Goal: Information Seeking & Learning: Learn about a topic

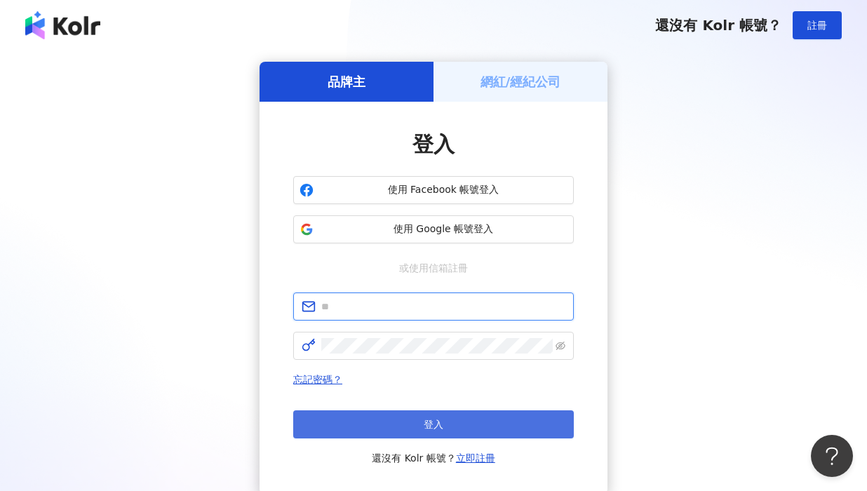
type input "**********"
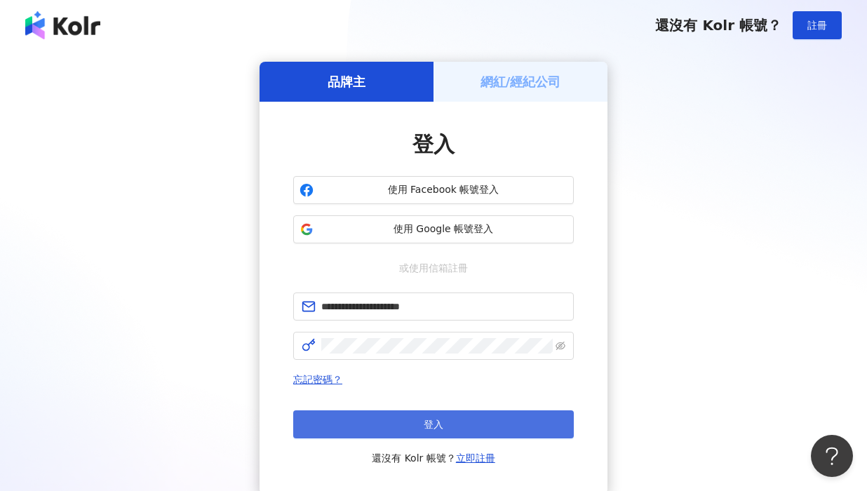
click at [406, 434] on button "登入" at bounding box center [433, 424] width 280 height 28
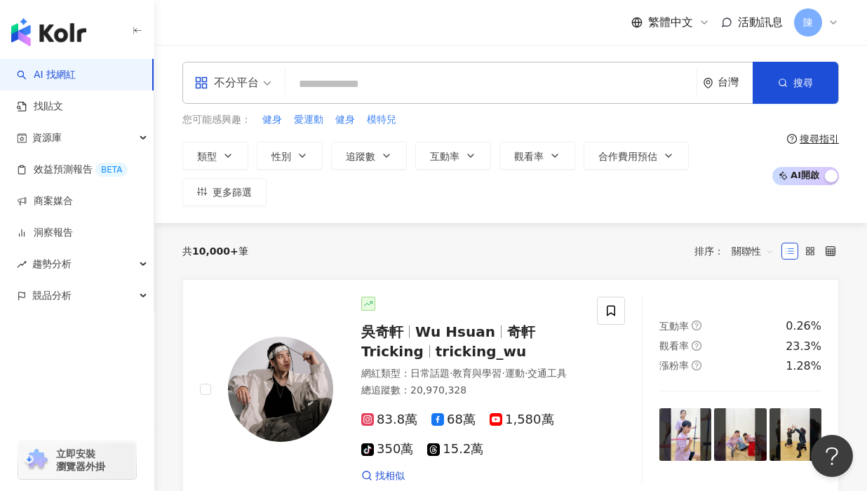
click at [742, 215] on div "不分平台 台灣 搜尋 您可能感興趣： 健身 愛運動 健身 模特兒 類型 性別 追蹤數 互動率 觀看率 合作費用預估 更多篩選 搜尋指引 AI 開啟 AI 關閉" at bounding box center [510, 134] width 712 height 178
click at [325, 86] on input "search" at bounding box center [491, 84] width 400 height 27
click at [374, 81] on input "search" at bounding box center [491, 84] width 400 height 27
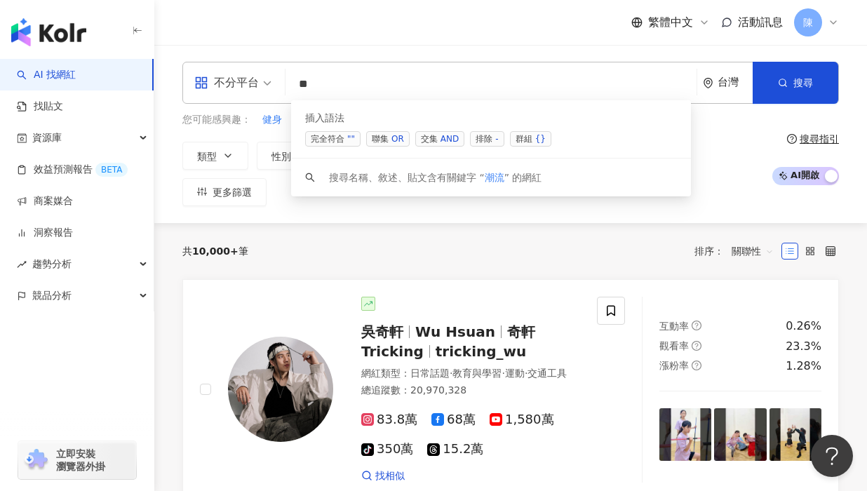
type input "*"
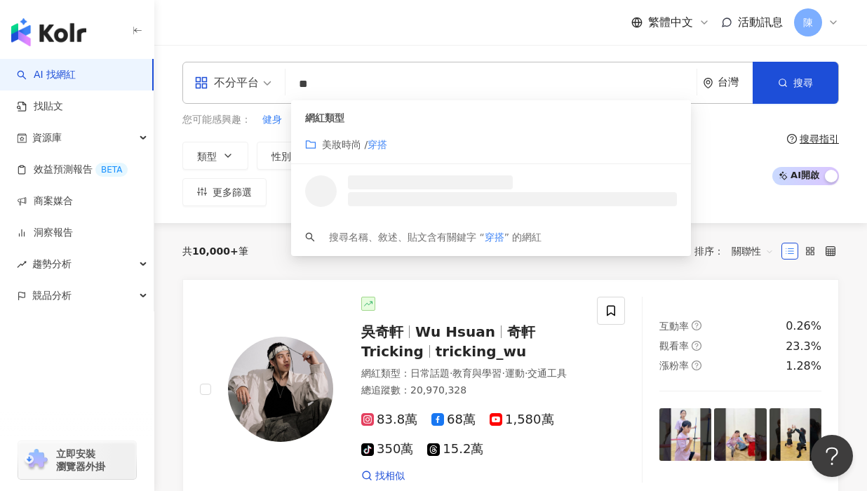
click at [360, 142] on span "美妝時尚 /" at bounding box center [345, 144] width 46 height 11
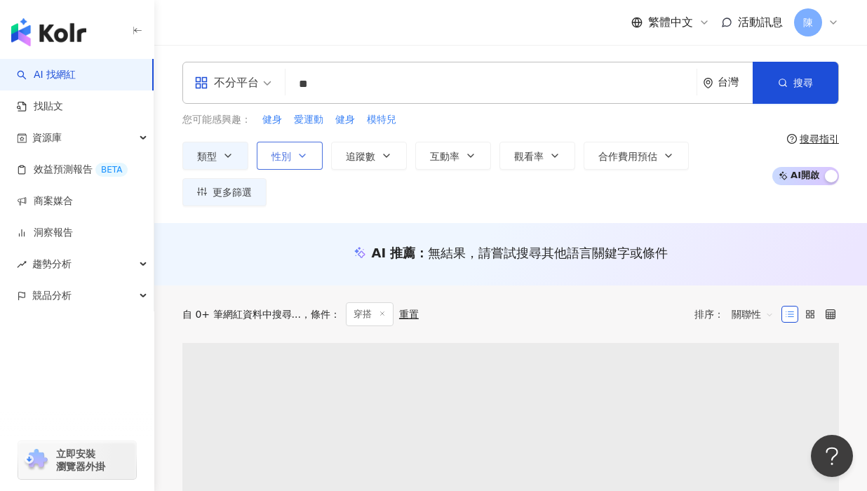
type input "**"
click at [297, 156] on icon "button" at bounding box center [302, 155] width 11 height 11
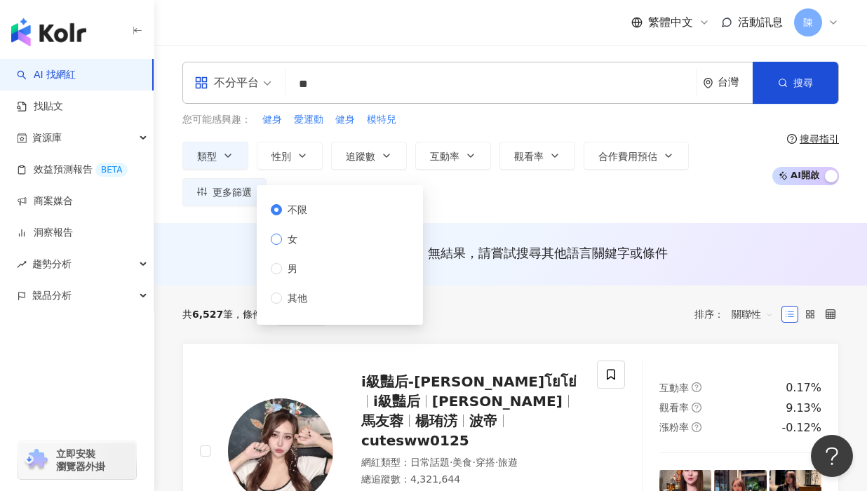
click at [285, 235] on span "女" at bounding box center [292, 238] width 21 height 15
click at [290, 298] on span "其他" at bounding box center [297, 297] width 31 height 15
click at [289, 237] on span "女" at bounding box center [292, 238] width 21 height 15
click at [454, 219] on div "不分平台 ** 台灣 搜尋 customizedTag 網紅類型 美妝時尚 / 穿搭 Mix Instyle 17,981 追蹤者 NEYAP-服飾 4,54…" at bounding box center [510, 134] width 712 height 178
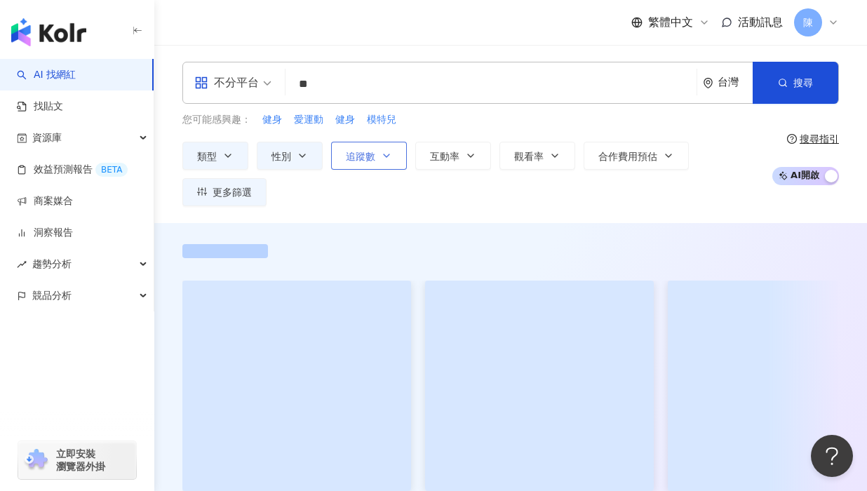
click at [380, 156] on button "追蹤數" at bounding box center [369, 156] width 76 height 28
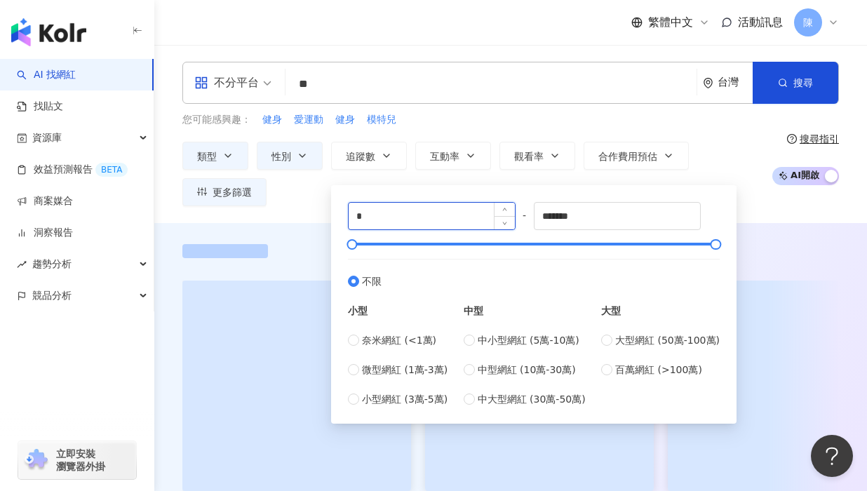
drag, startPoint x: 397, startPoint y: 219, endPoint x: 393, endPoint y: 202, distance: 17.2
click at [397, 219] on input "*" at bounding box center [431, 216] width 166 height 27
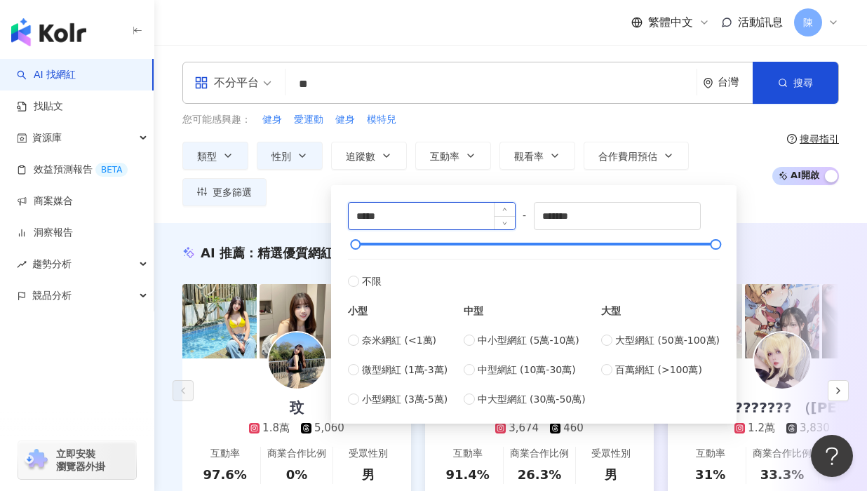
type input "*****"
click at [450, 220] on div "***** - ******* 不限 小型 奈米網紅 (<1萬) 微型網紅 (1萬-3萬) 小型網紅 (3萬-5萬) 中型 中小型網紅 (5萬-10萬) 中型…" at bounding box center [534, 304] width 372 height 205
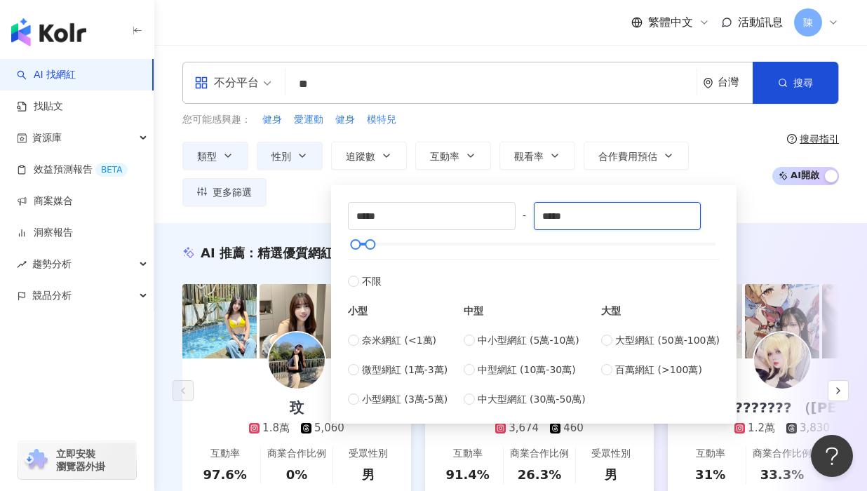
type input "*****"
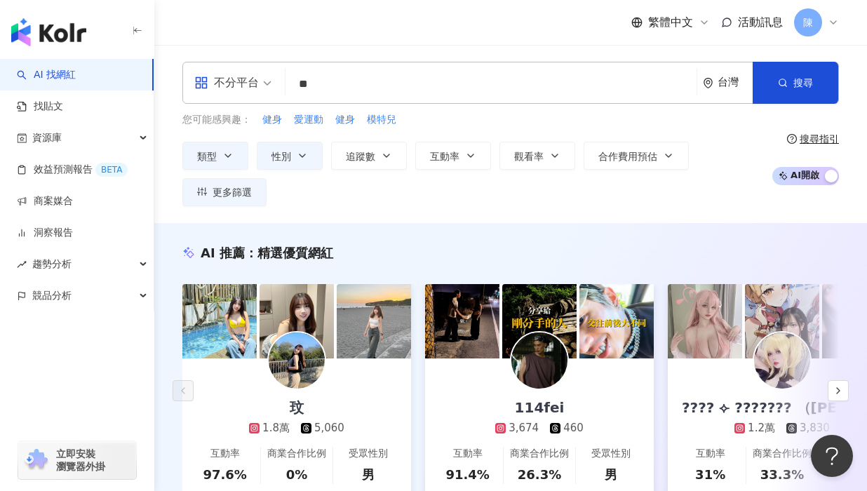
click at [803, 220] on div "不分平台 ** 台灣 搜尋 customizedTag 網紅類型 美妝時尚 / 穿搭 Mix Instyle 17,981 追蹤者 NEYAP-服飾 4,54…" at bounding box center [510, 134] width 712 height 178
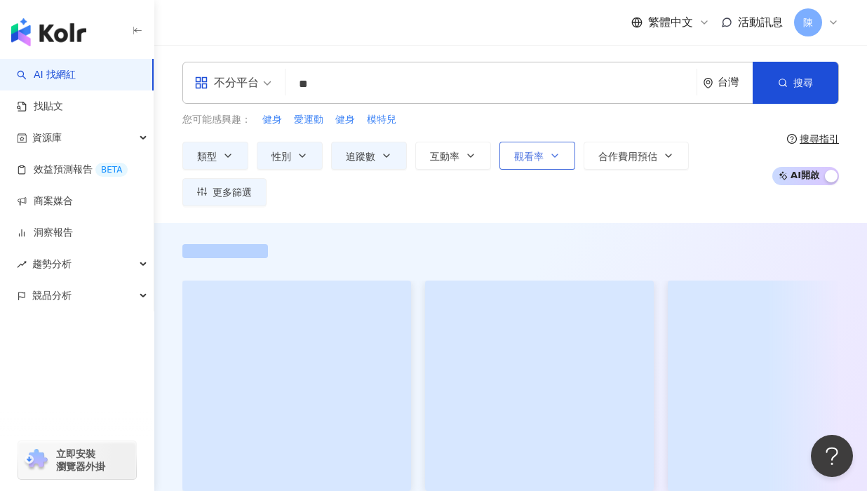
click at [531, 156] on span "觀看率" at bounding box center [528, 156] width 29 height 11
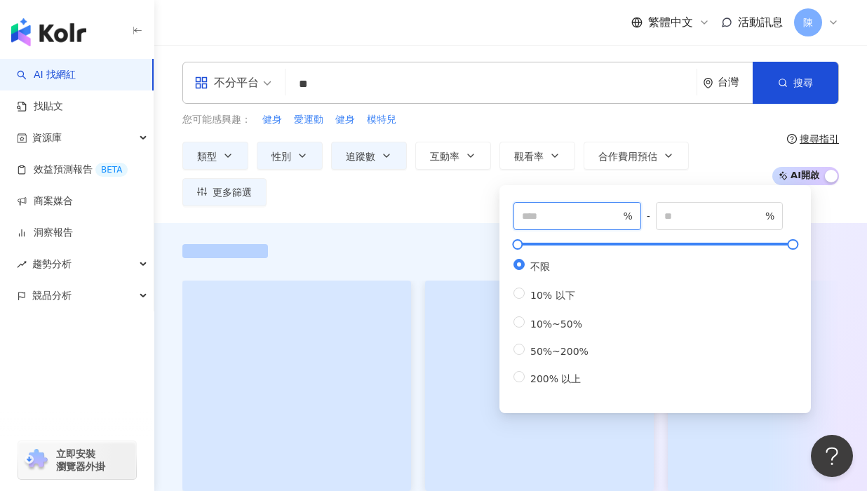
click at [549, 211] on input "number" at bounding box center [571, 215] width 98 height 15
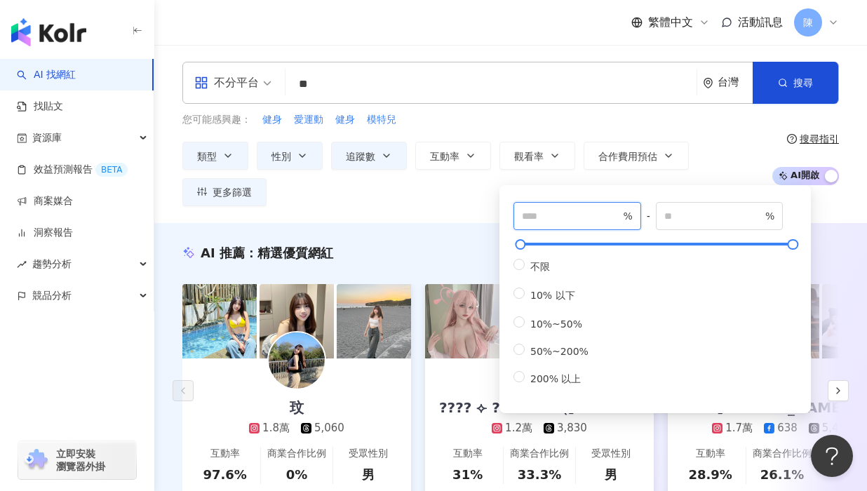
type input "***"
click at [426, 185] on div "類型 性別 追蹤數 互動率 觀看率 合作費用預估 更多篩選 不限 女 男 其他 ***** - ***** 不限 小型 奈米網紅 (<1萬) 微型網紅 (1萬…" at bounding box center [473, 174] width 582 height 64
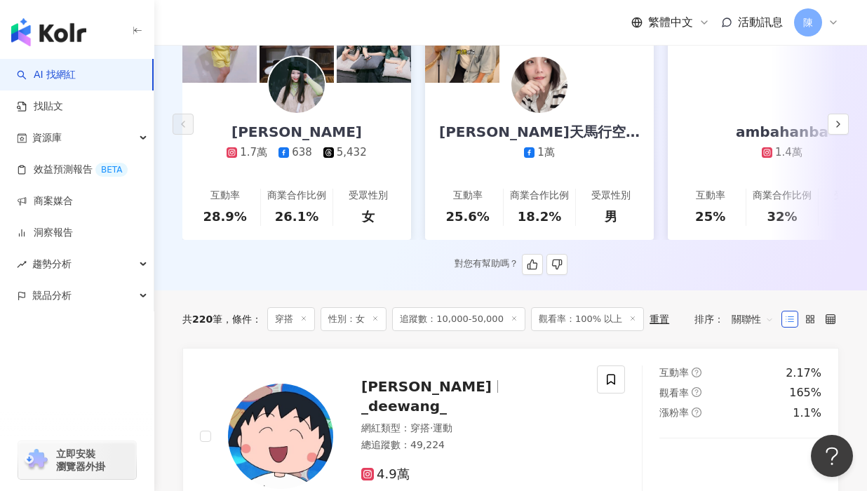
scroll to position [280, 0]
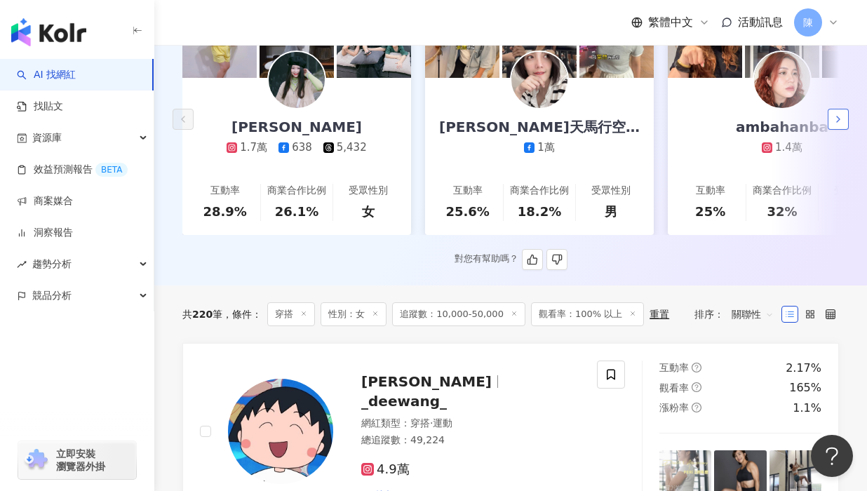
click at [838, 114] on icon "button" at bounding box center [837, 119] width 11 height 11
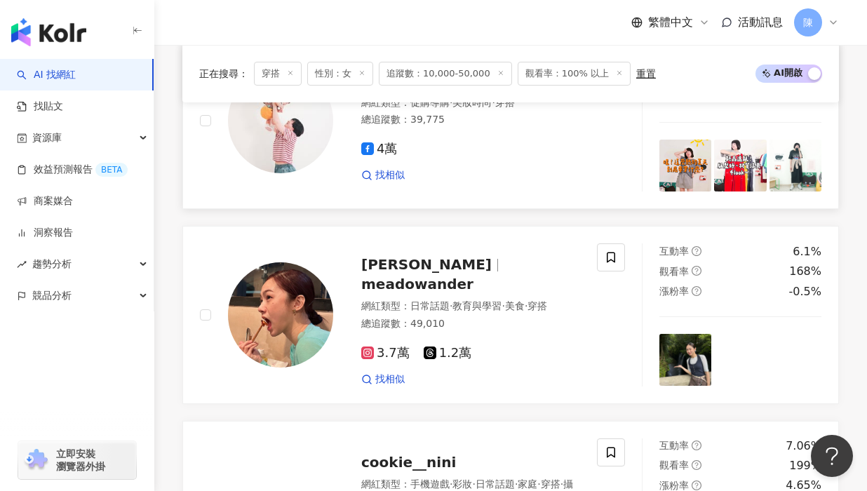
scroll to position [1262, 0]
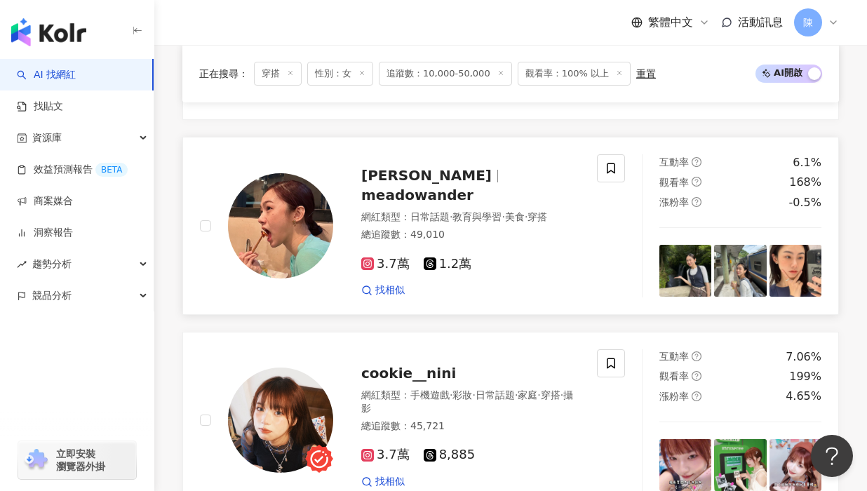
click at [312, 217] on img at bounding box center [280, 225] width 105 height 105
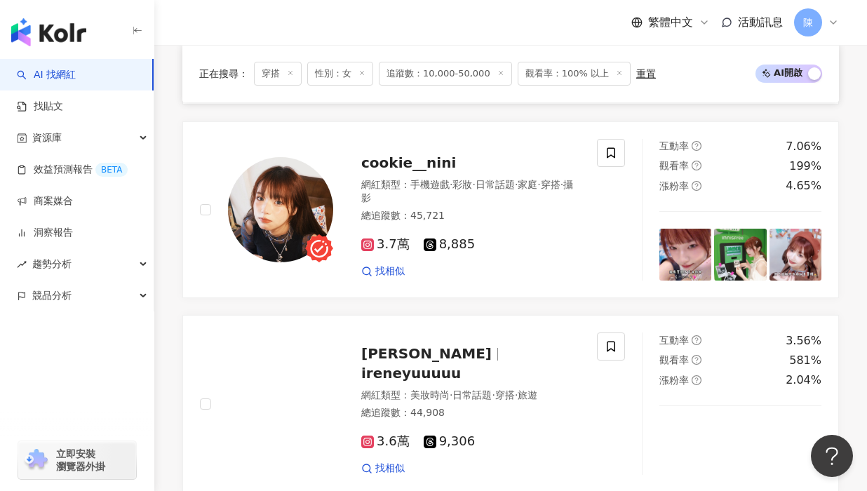
scroll to position [1683, 0]
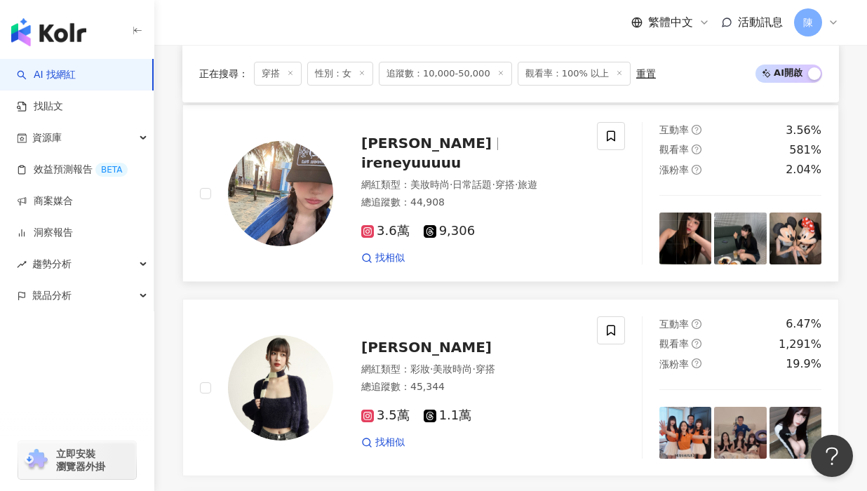
click at [264, 195] on img at bounding box center [280, 193] width 105 height 105
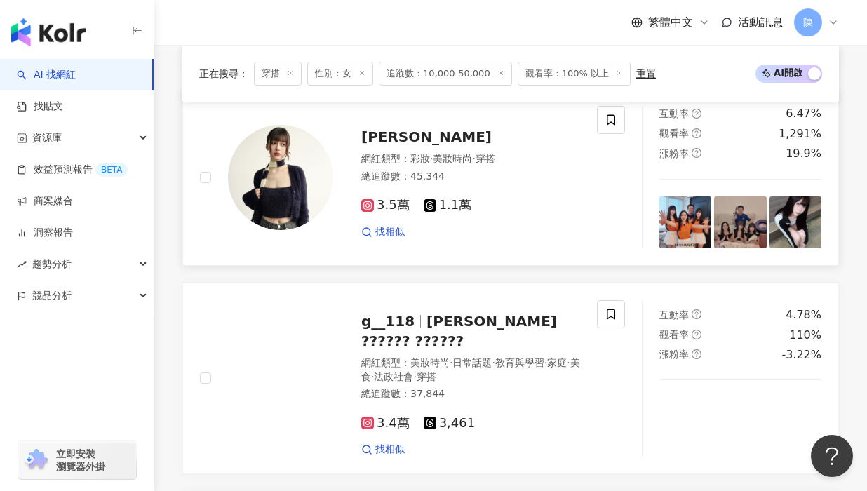
scroll to position [1823, 0]
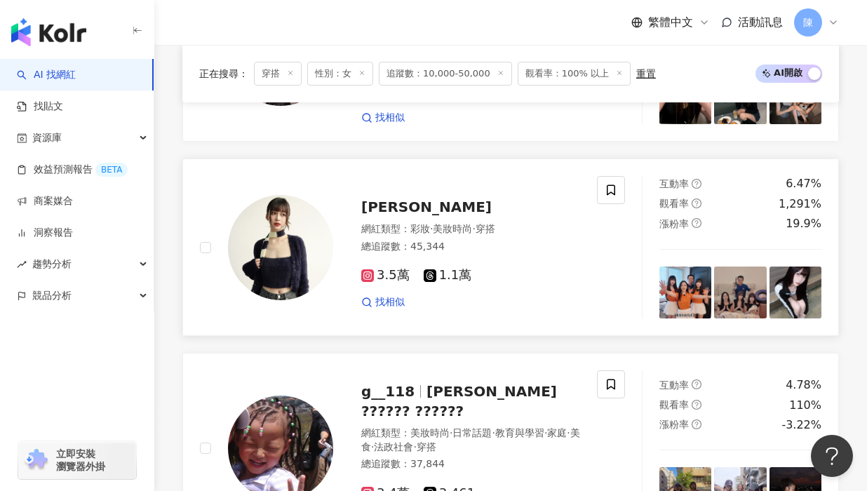
click at [266, 226] on img at bounding box center [280, 247] width 105 height 105
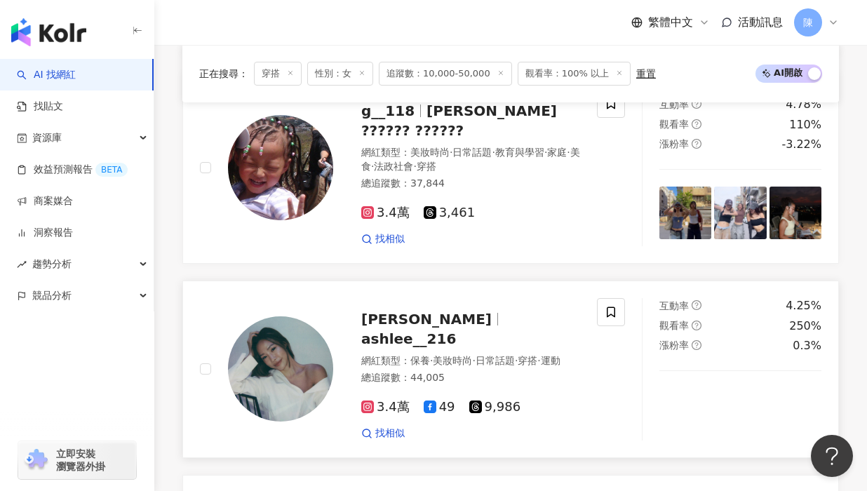
scroll to position [2243, 0]
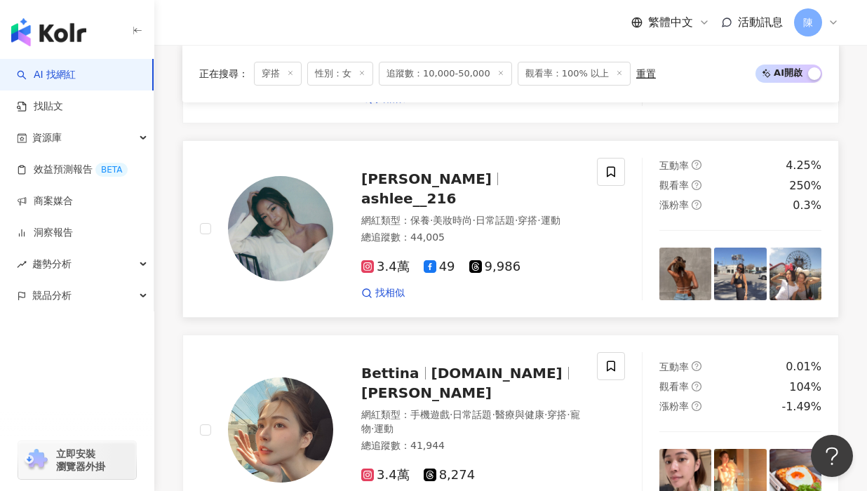
click at [286, 239] on img at bounding box center [280, 228] width 105 height 105
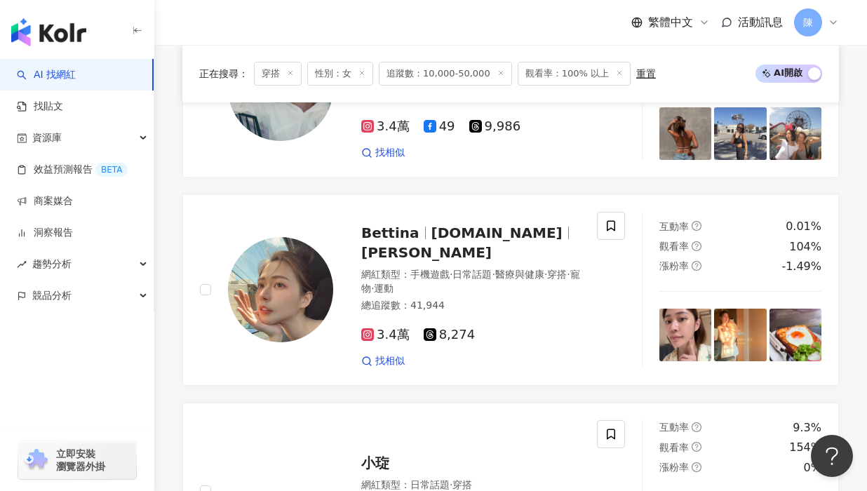
scroll to position [2594, 0]
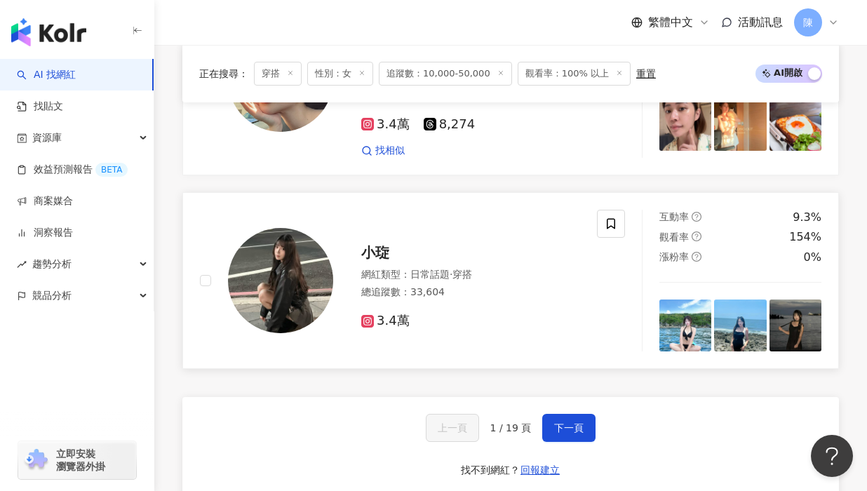
click at [272, 284] on img at bounding box center [280, 280] width 105 height 105
click at [563, 422] on span "下一頁" at bounding box center [568, 427] width 29 height 11
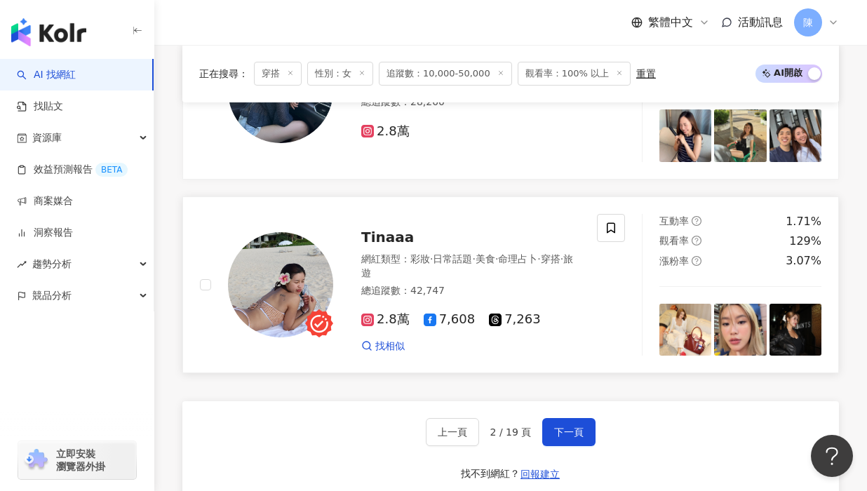
click at [282, 248] on img at bounding box center [280, 284] width 105 height 105
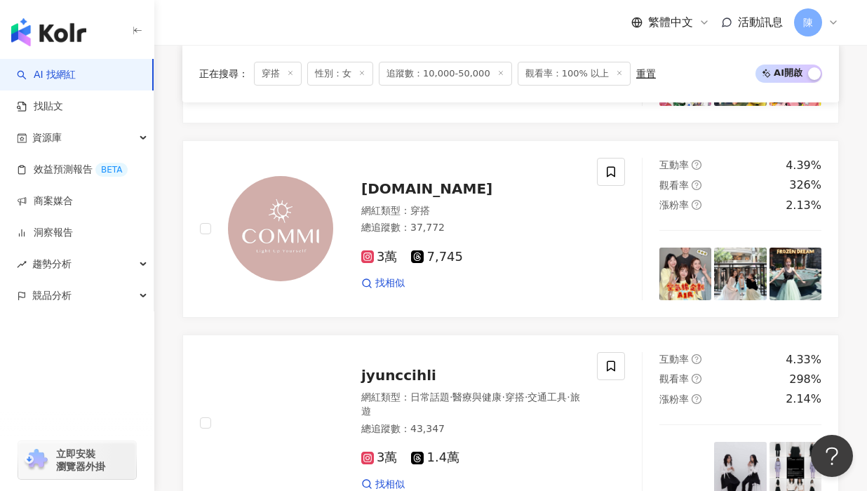
scroll to position [1332, 0]
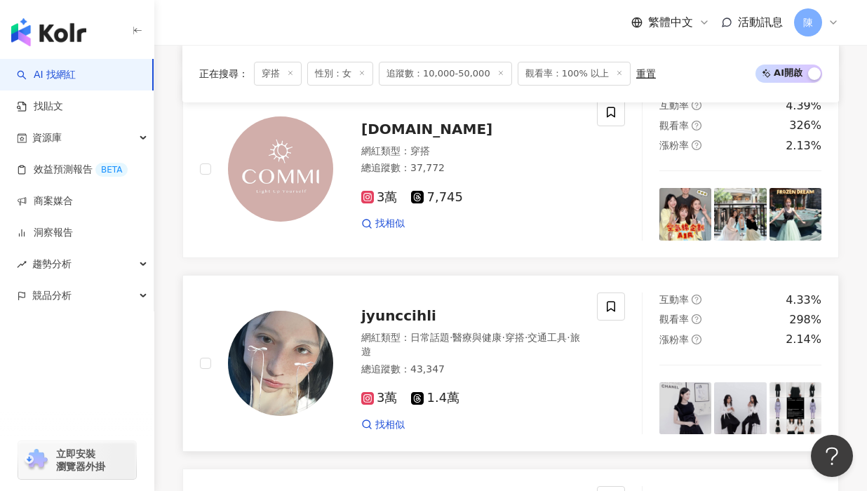
click at [294, 315] on img at bounding box center [280, 363] width 105 height 105
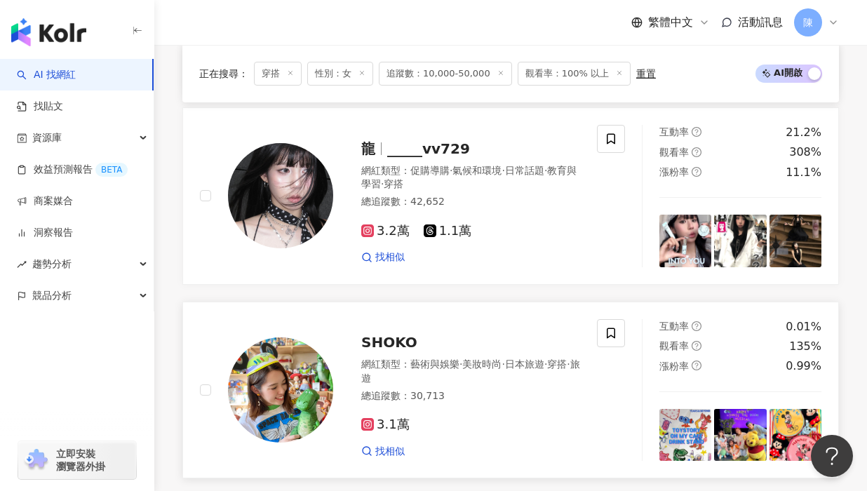
scroll to position [841, 0]
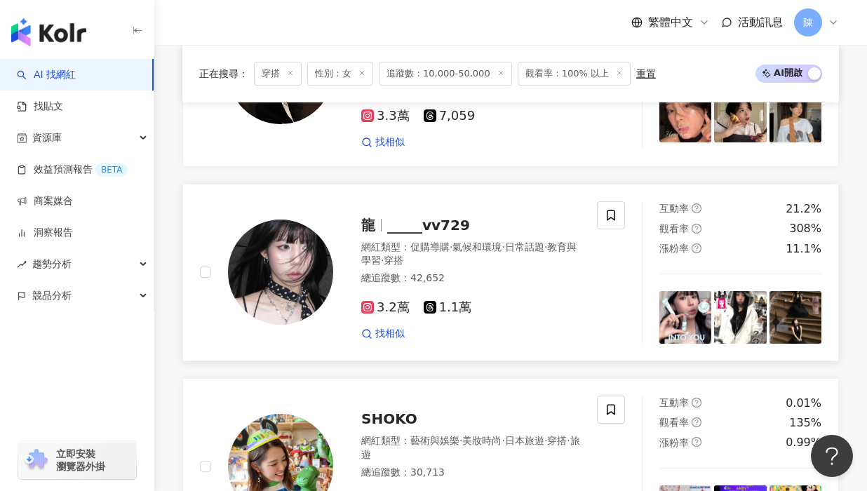
click at [254, 263] on img at bounding box center [280, 271] width 105 height 105
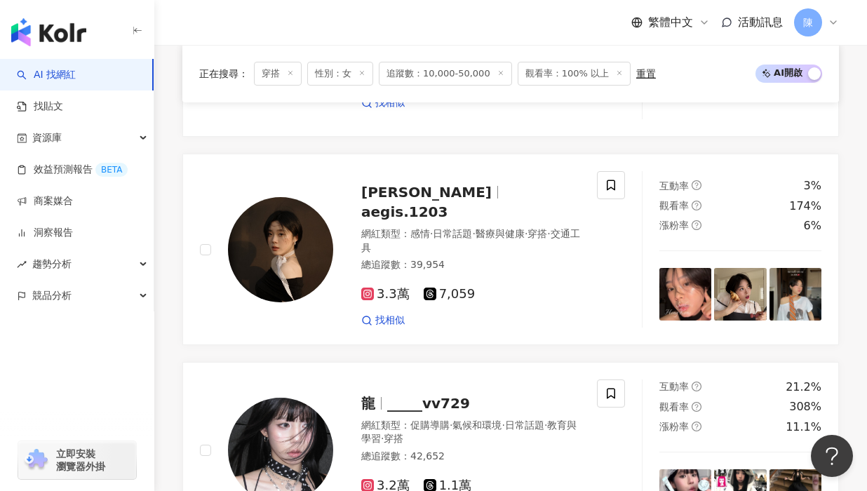
scroll to position [631, 0]
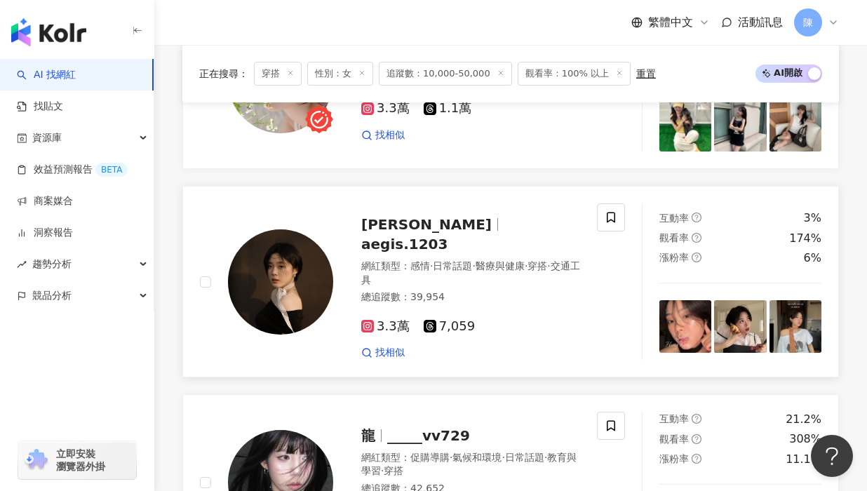
click at [287, 263] on img at bounding box center [280, 281] width 105 height 105
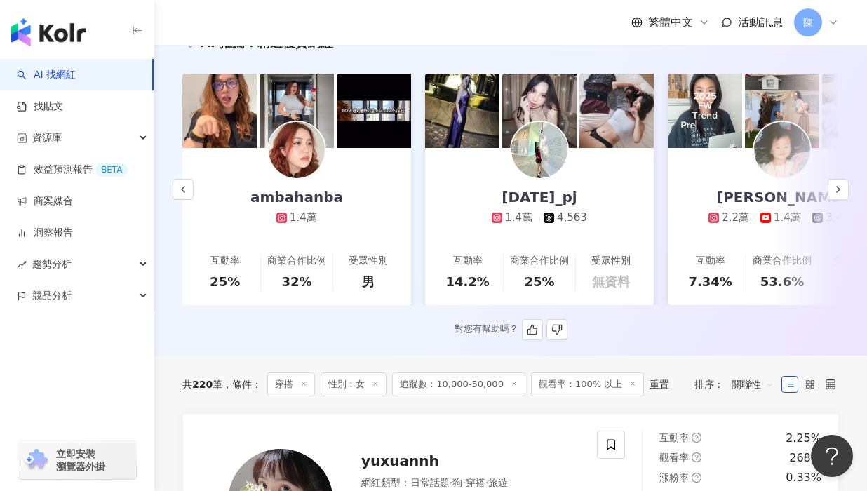
scroll to position [351, 0]
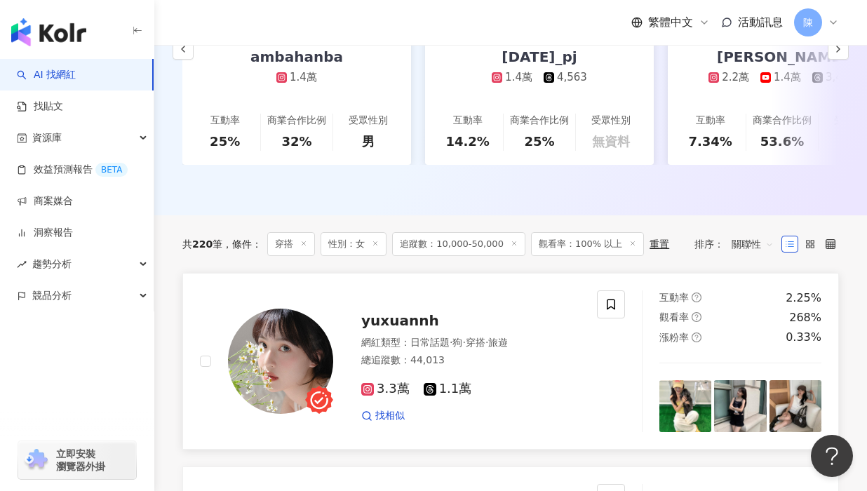
click at [287, 346] on img at bounding box center [280, 360] width 105 height 105
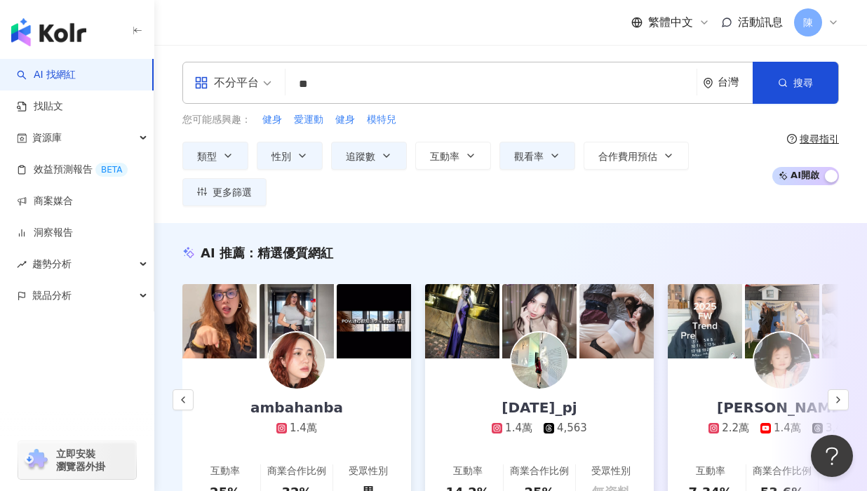
drag, startPoint x: 351, startPoint y: 87, endPoint x: 348, endPoint y: 71, distance: 16.3
click at [351, 87] on input "**" at bounding box center [491, 84] width 400 height 27
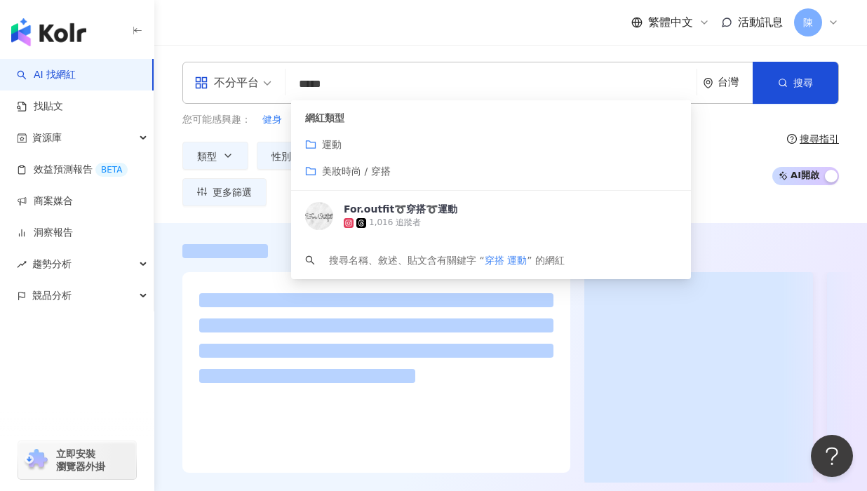
type input "*****"
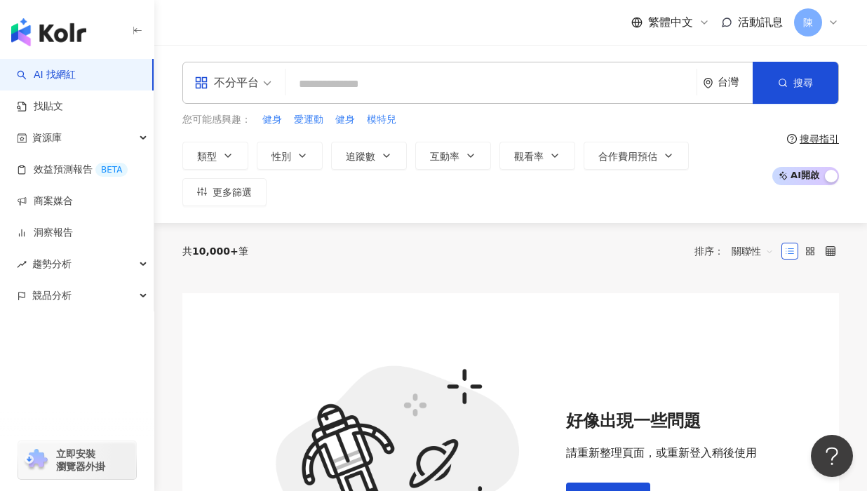
click at [577, 71] on input "search" at bounding box center [491, 84] width 400 height 27
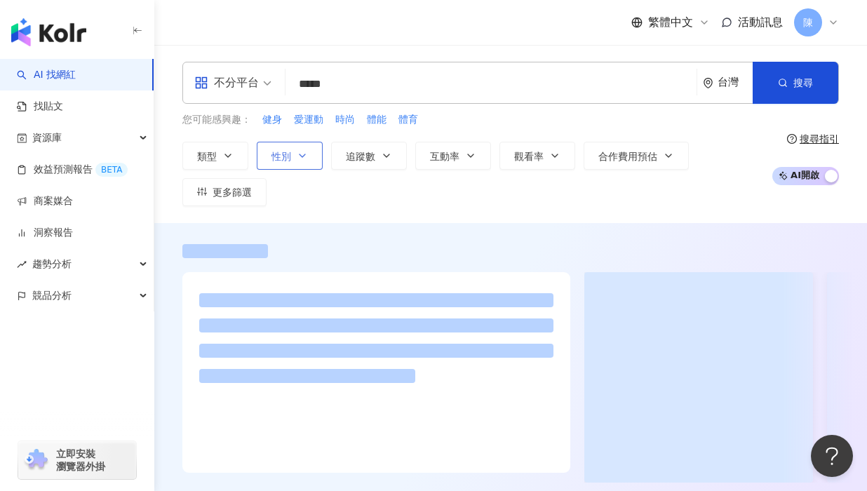
type input "*****"
click at [292, 146] on button "性別" at bounding box center [290, 156] width 66 height 28
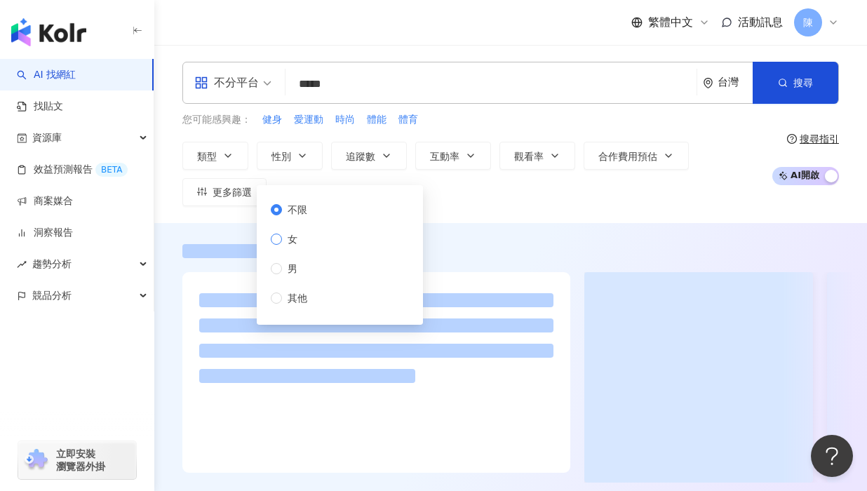
click at [302, 234] on span "女" at bounding box center [292, 238] width 21 height 15
click at [510, 217] on div "不分平台 ***** 台灣 搜尋 customizedTag 網紅類型 運動 美妝時尚 / 穿搭 搜尋名稱、敘述、貼文含有關鍵字 “ 運動 穿搭 ” 的網紅 …" at bounding box center [510, 134] width 712 height 178
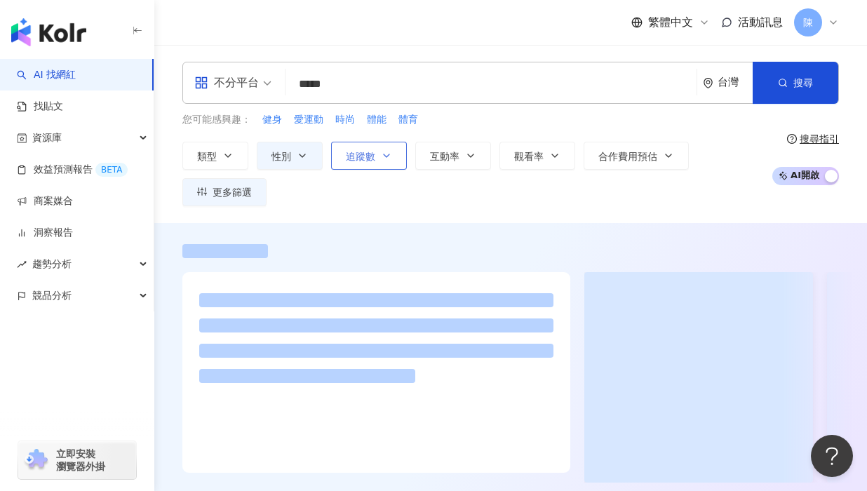
click at [393, 159] on button "追蹤數" at bounding box center [369, 156] width 76 height 28
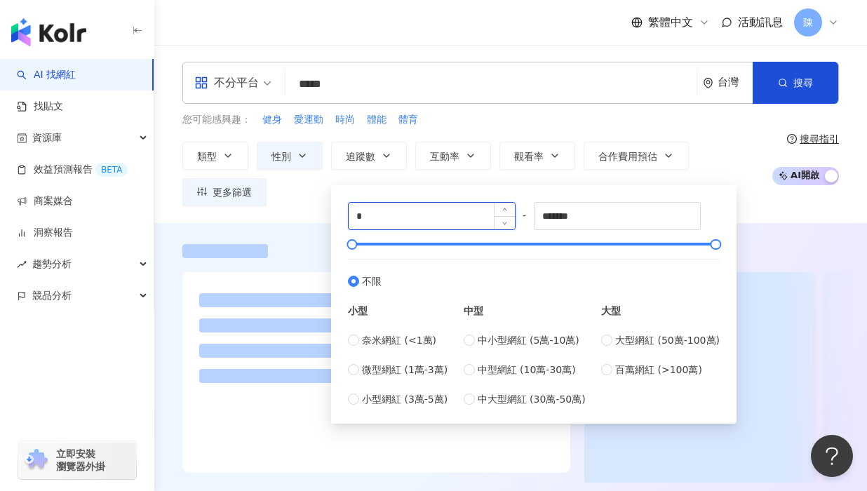
click at [383, 211] on input "*" at bounding box center [431, 216] width 166 height 27
type input "*****"
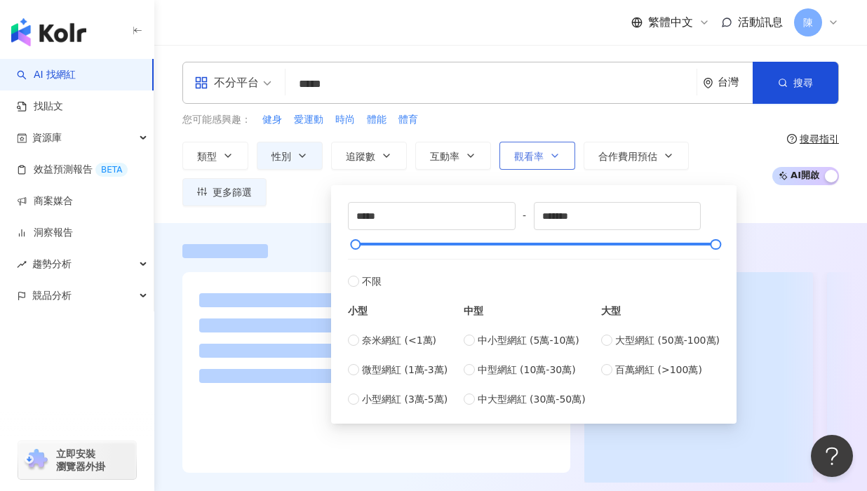
click at [543, 154] on button "觀看率" at bounding box center [537, 156] width 76 height 28
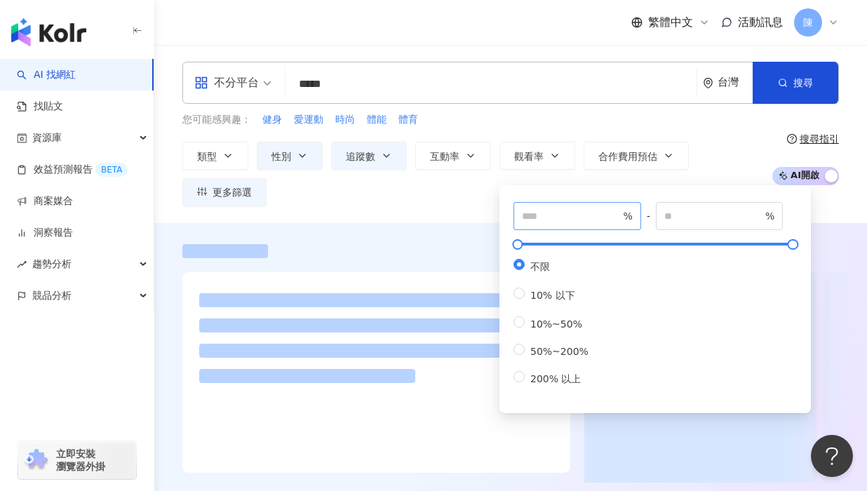
click at [530, 207] on span "%" at bounding box center [577, 216] width 128 height 28
drag, startPoint x: 544, startPoint y: 219, endPoint x: 315, endPoint y: 198, distance: 229.5
click at [320, 203] on div "類型 性別 追蹤數 互動率 觀看率 合作費用預估 更多篩選 不限 女 男 其他 ***** - ******* 不限 小型 奈米網紅 (<1萬) 微型網紅 (…" at bounding box center [473, 174] width 582 height 64
type input "***"
click at [366, 153] on span "追蹤數" at bounding box center [360, 156] width 29 height 11
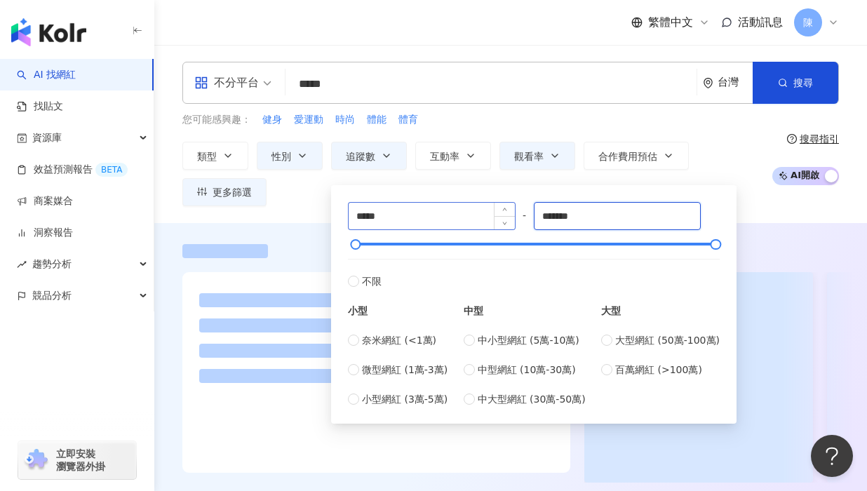
drag, startPoint x: 610, startPoint y: 210, endPoint x: 346, endPoint y: 214, distance: 263.6
click at [349, 214] on div "***** - ******* 不限 小型 奈米網紅 (<1萬) 微型網紅 (1萬-3萬) 小型網紅 (3萬-5萬) 中型 中小型網紅 (5萬-10萬) 中型…" at bounding box center [534, 304] width 372 height 205
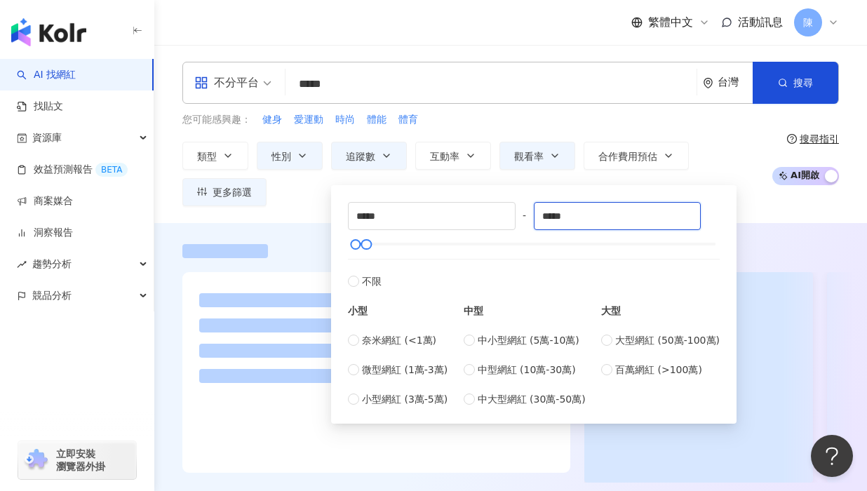
type input "*****"
click at [282, 185] on div "類型 性別 追蹤數 互動率 觀看率 合作費用預估 更多篩選 不限 女 男 其他 ***** - ***** 不限 小型 奈米網紅 (<1萬) 微型網紅 (1萬…" at bounding box center [473, 174] width 582 height 64
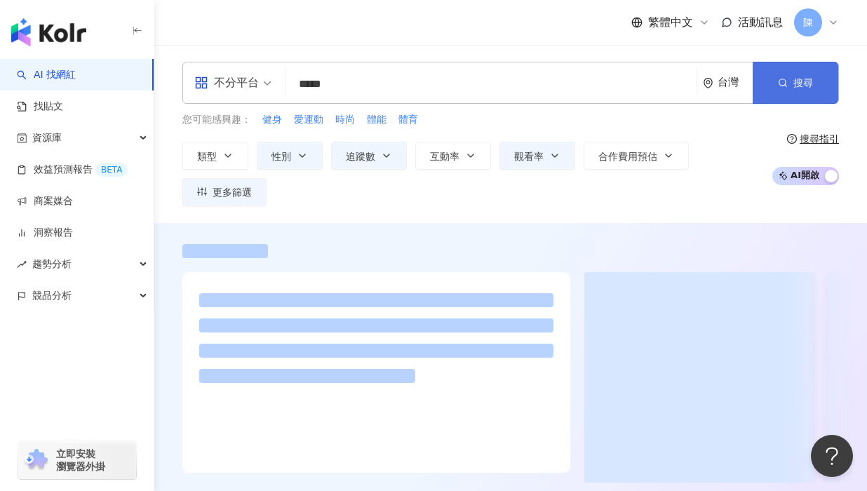
click at [768, 81] on button "搜尋" at bounding box center [795, 83] width 86 height 42
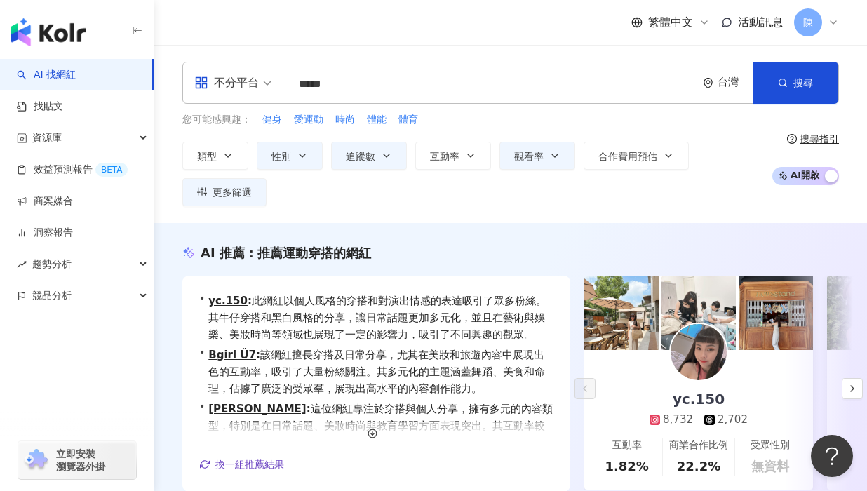
click at [443, 201] on div "類型 性別 追蹤數 互動率 觀看率 合作費用預估 更多篩選 不限 女 男 其他 ***** - ***** 不限 小型 奈米網紅 (<1萬) 微型網紅 (1萬…" at bounding box center [473, 174] width 582 height 64
drag, startPoint x: 480, startPoint y: 189, endPoint x: 529, endPoint y: 111, distance: 92.0
click at [480, 189] on div "類型 性別 追蹤數 互動率 觀看率 合作費用預估 更多篩選 不限 女 男 其他 ***** - ***** 不限 小型 奈米網紅 (<1萬) 微型網紅 (1萬…" at bounding box center [473, 174] width 582 height 64
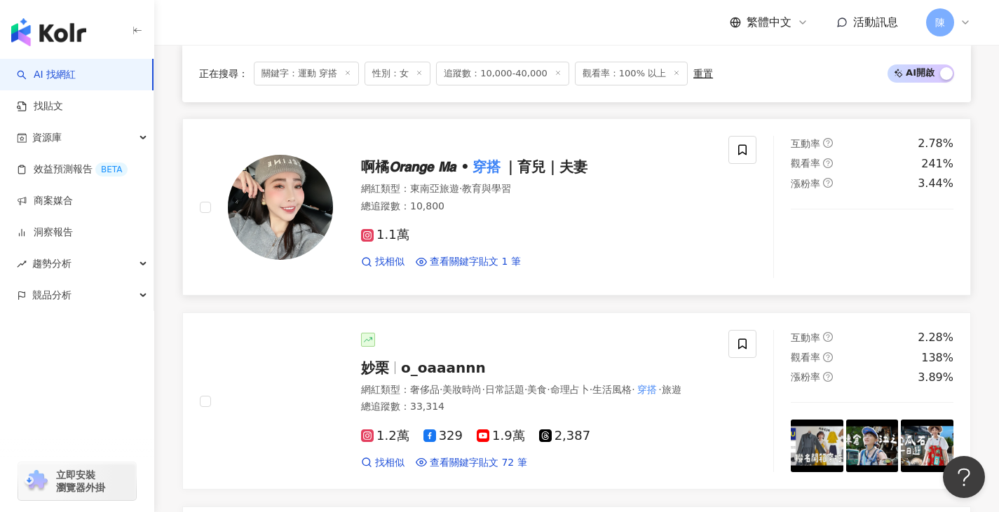
scroll to position [2004, 0]
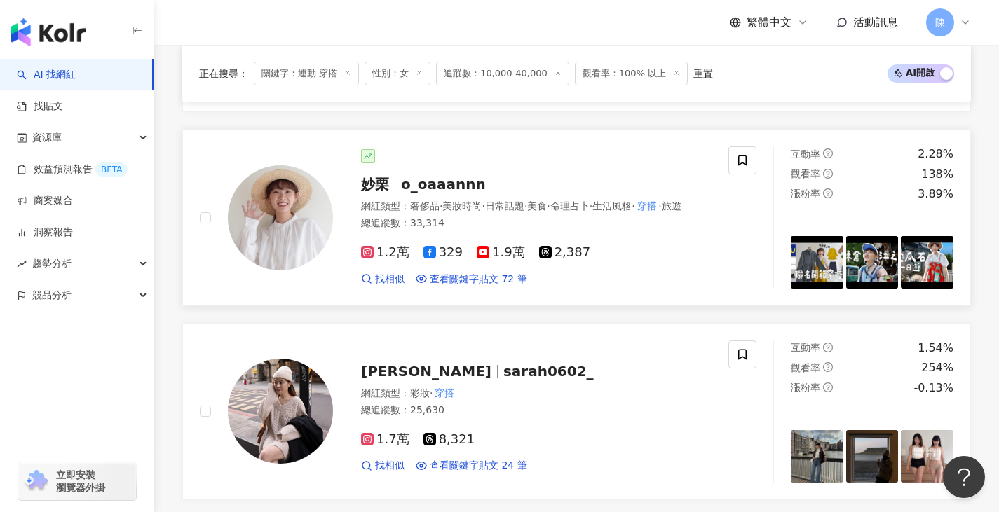
click at [276, 232] on img at bounding box center [280, 217] width 105 height 105
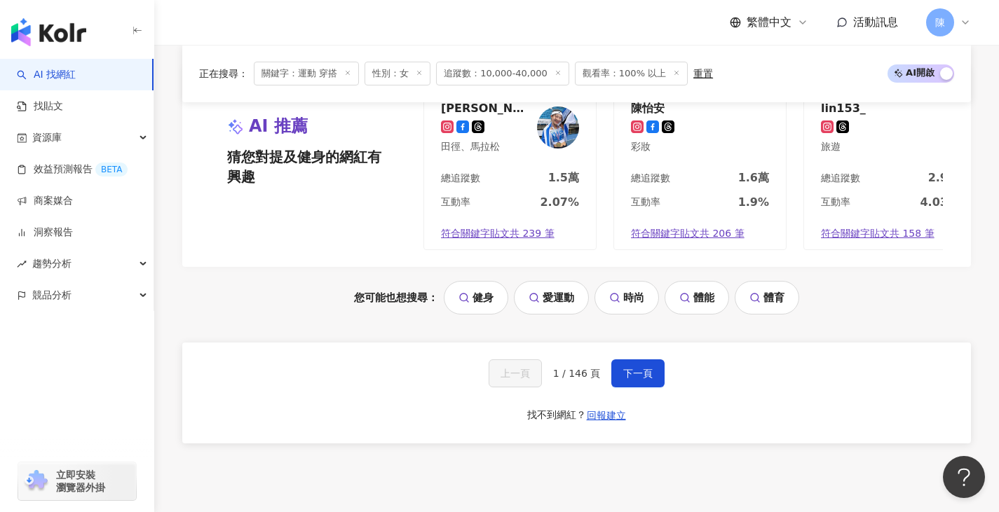
scroll to position [2985, 0]
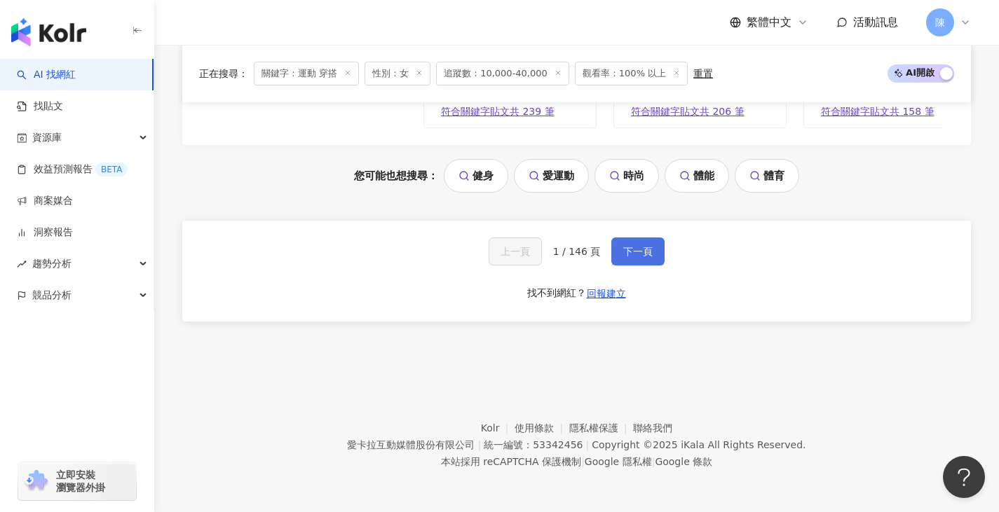
click at [629, 257] on span "下一頁" at bounding box center [637, 251] width 29 height 11
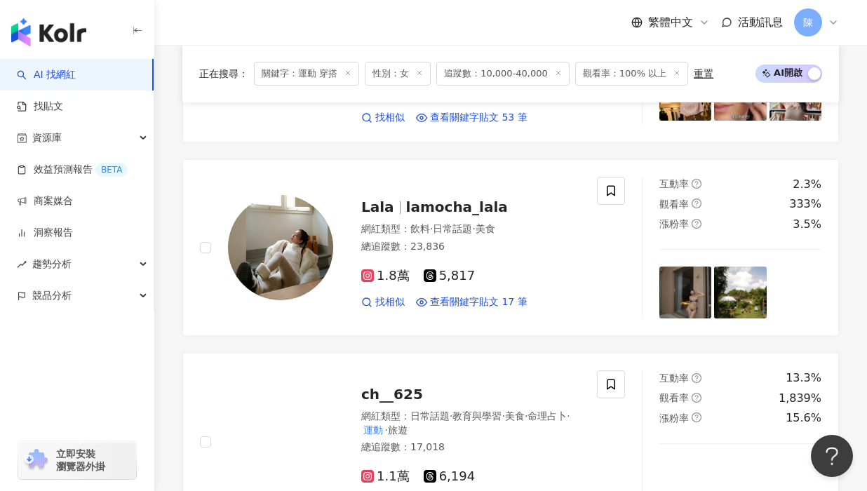
scroll to position [995, 0]
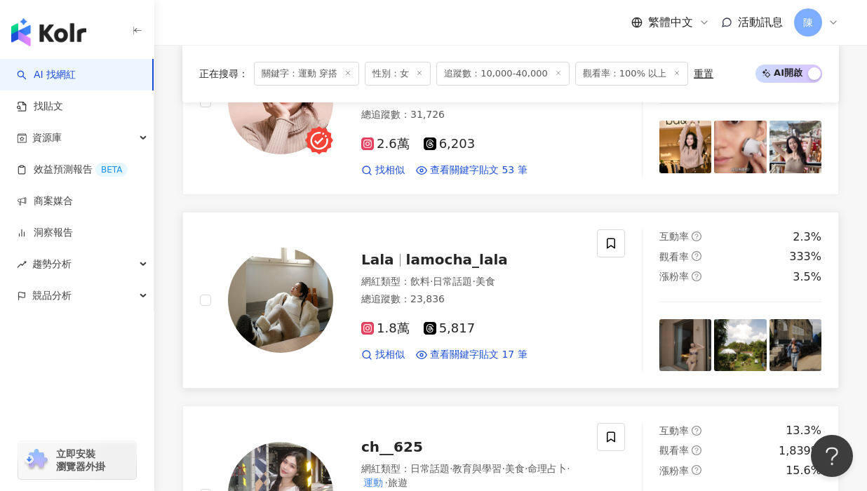
click at [315, 280] on img at bounding box center [280, 299] width 105 height 105
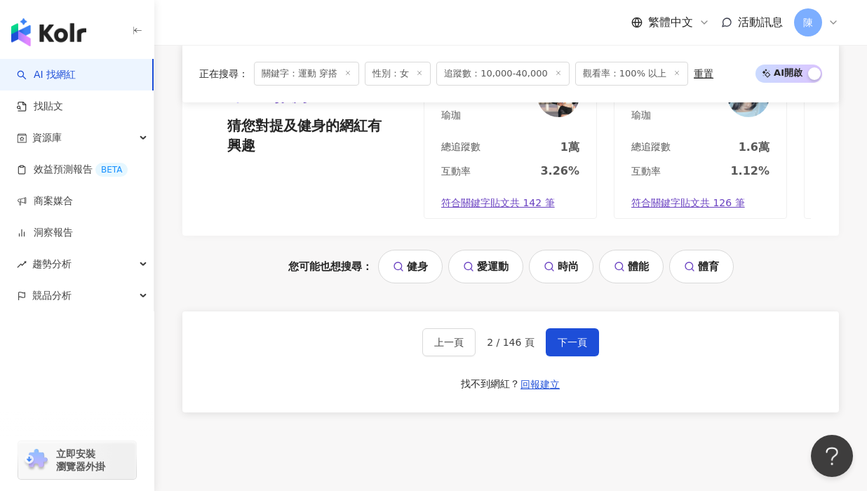
scroll to position [3090, 0]
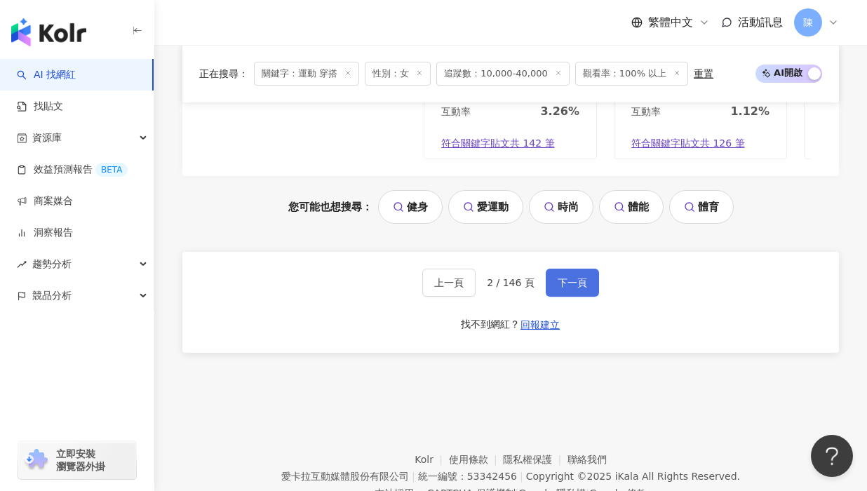
drag, startPoint x: 585, startPoint y: 229, endPoint x: 581, endPoint y: 220, distance: 10.0
click at [584, 269] on button "下一頁" at bounding box center [571, 283] width 53 height 28
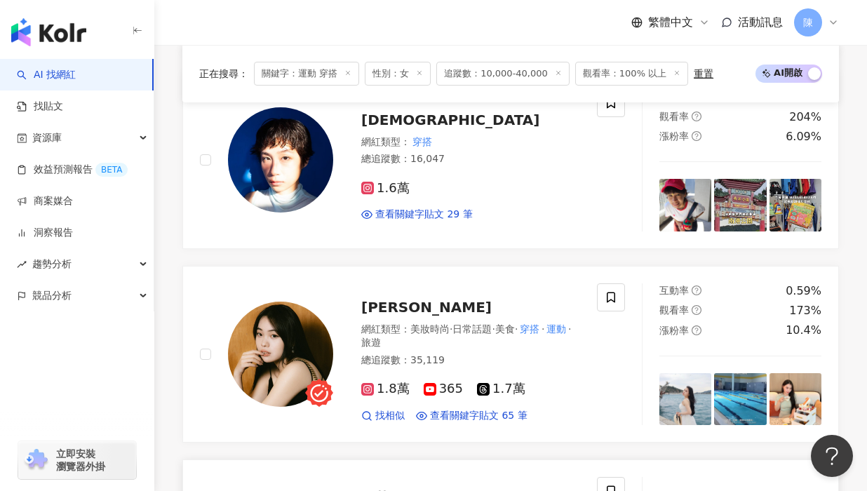
scroll to position [2203, 0]
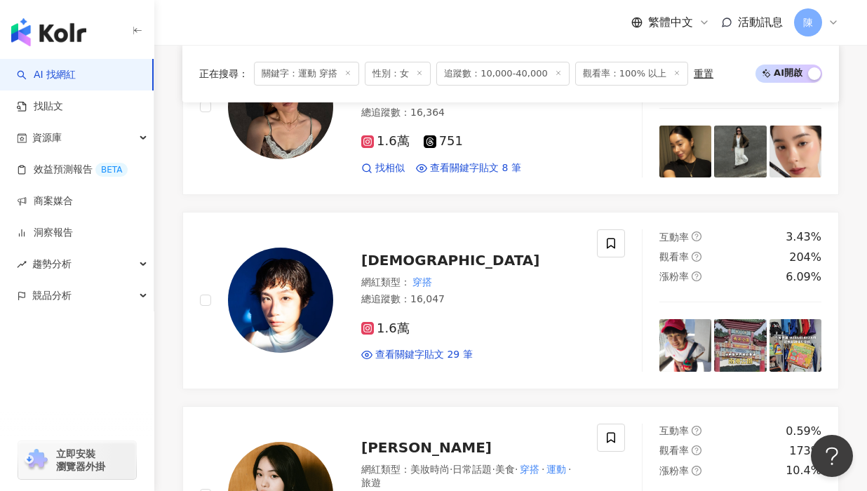
click at [291, 304] on img at bounding box center [280, 299] width 105 height 105
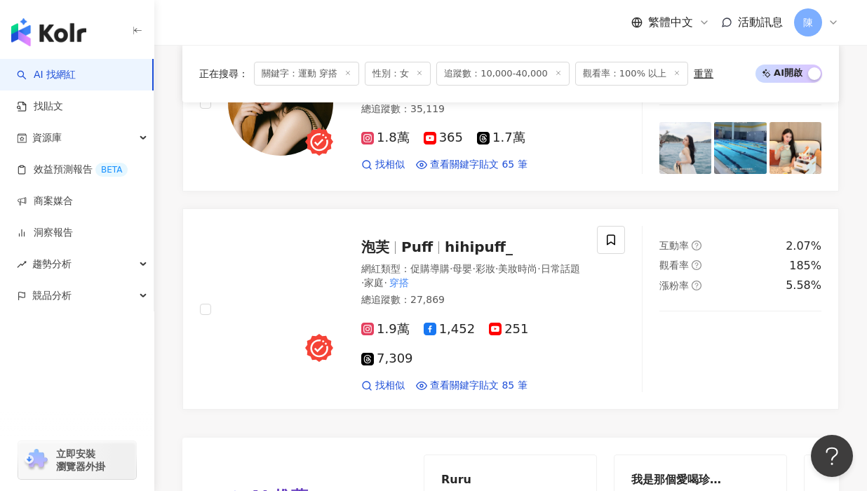
scroll to position [3114, 0]
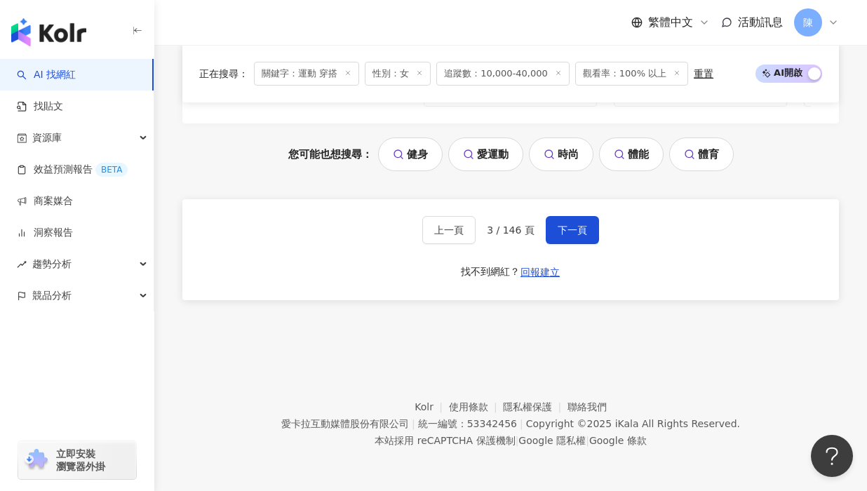
click at [556, 213] on div "上一頁 3 / 146 頁 下一頁 找不到網紅？ 回報建立" at bounding box center [510, 249] width 656 height 101
click at [557, 224] on span "下一頁" at bounding box center [571, 229] width 29 height 11
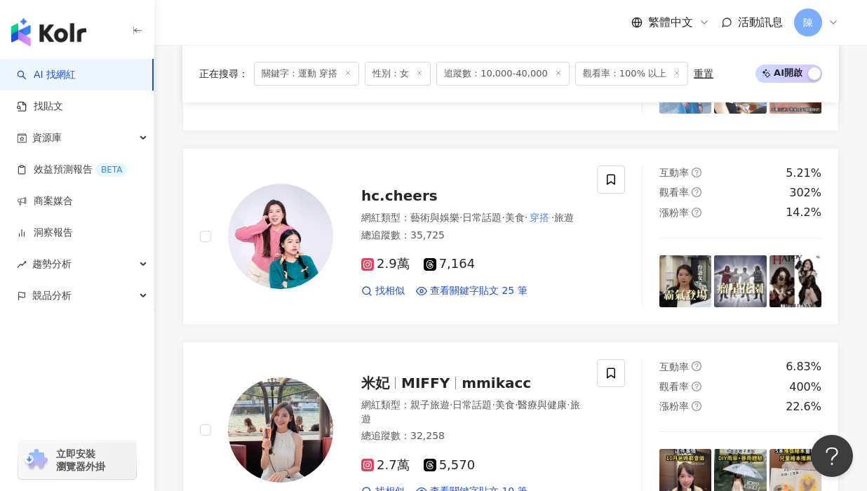
scroll to position [1540, 0]
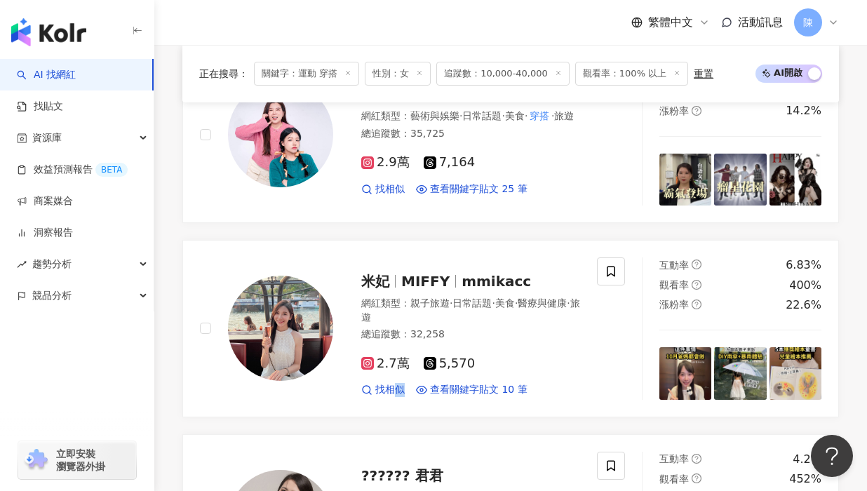
drag, startPoint x: 488, startPoint y: 279, endPoint x: 400, endPoint y: 417, distance: 163.9
click at [400, 417] on div "sᴇʀᴇɴᴀ _sssserena 網紅類型 ： 飲料 · 美食 · 節慶 總追蹤數 ： 18,380 1.4萬 4,245 找相似 查看關鍵字貼文 2 筆 …" at bounding box center [510, 232] width 656 height 2311
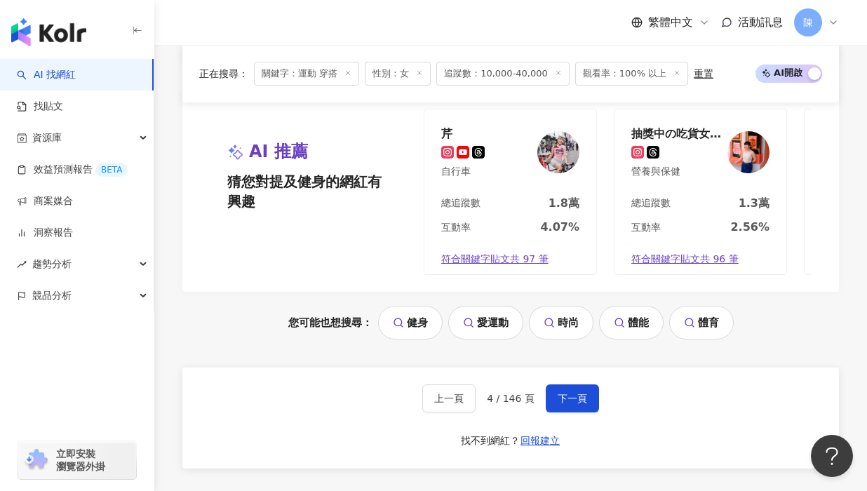
scroll to position [3012, 0]
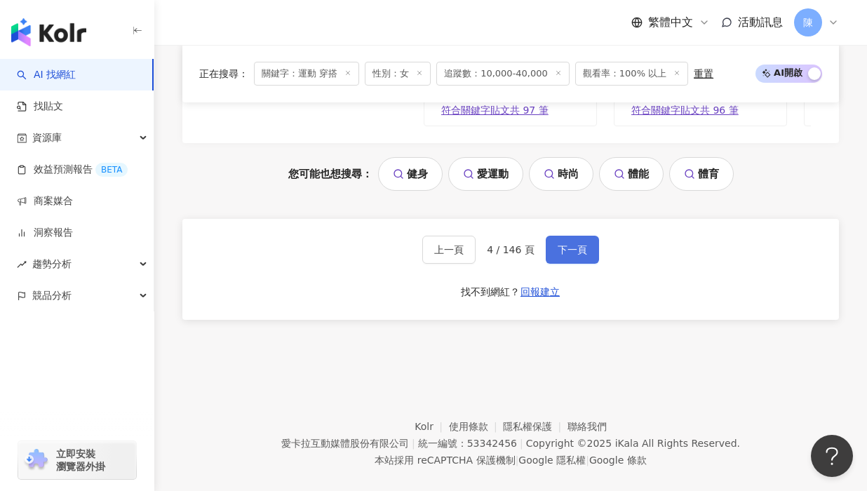
click at [574, 255] on span "下一頁" at bounding box center [571, 249] width 29 height 11
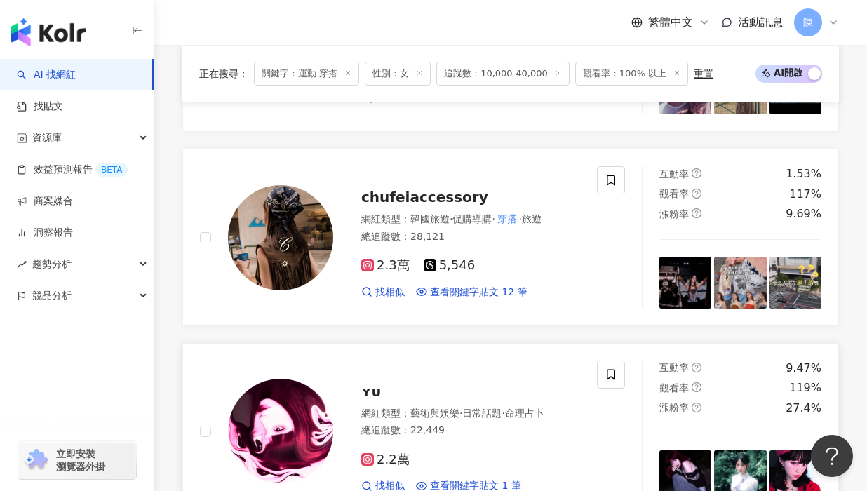
scroll to position [2538, 0]
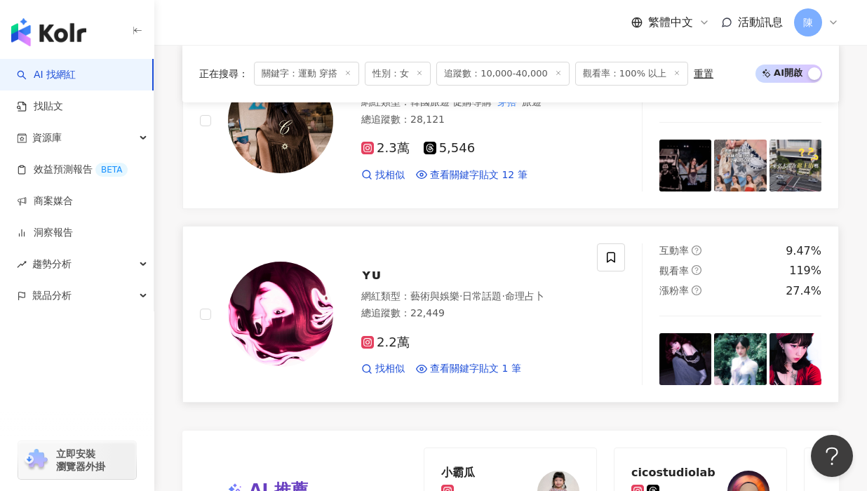
click at [266, 306] on img at bounding box center [280, 313] width 105 height 105
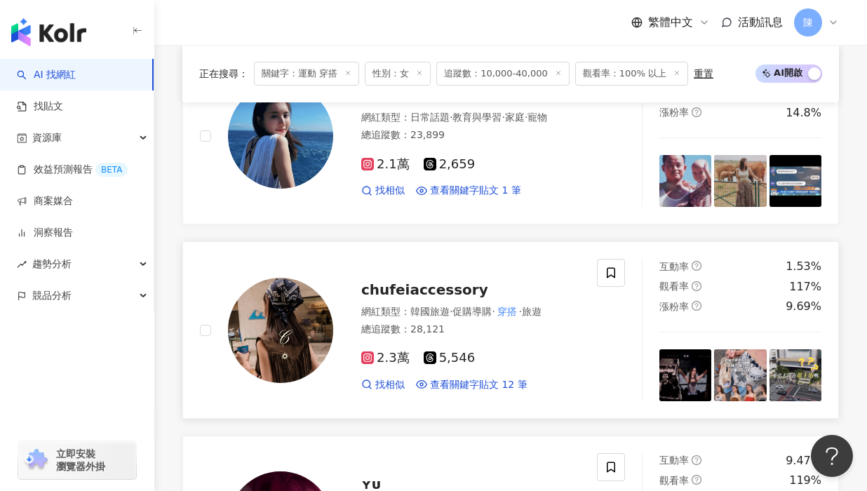
scroll to position [2328, 0]
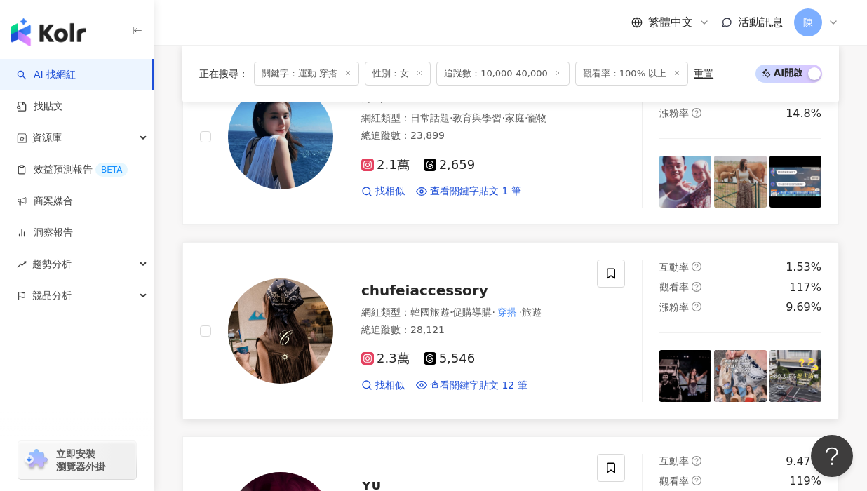
click at [293, 296] on img at bounding box center [280, 330] width 105 height 105
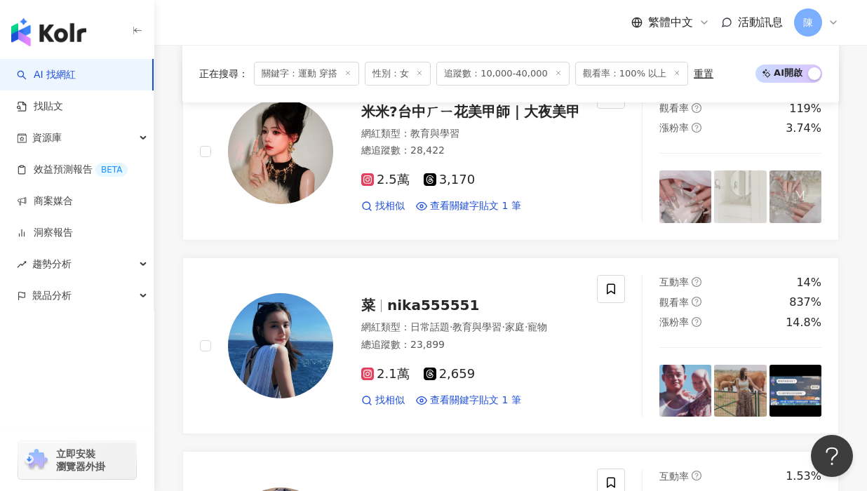
scroll to position [2117, 0]
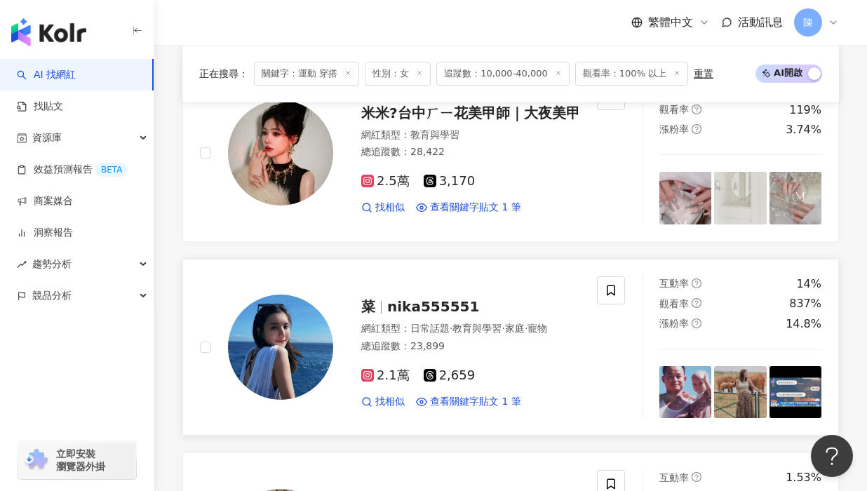
click at [266, 328] on img at bounding box center [280, 346] width 105 height 105
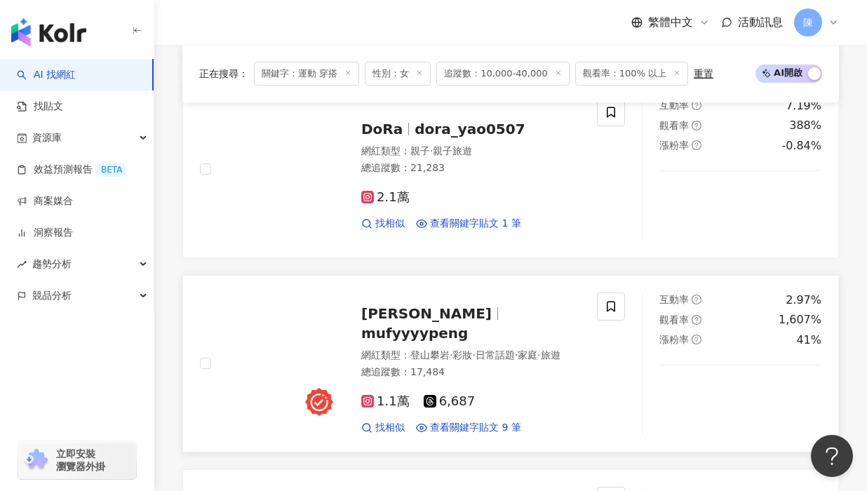
scroll to position [1416, 0]
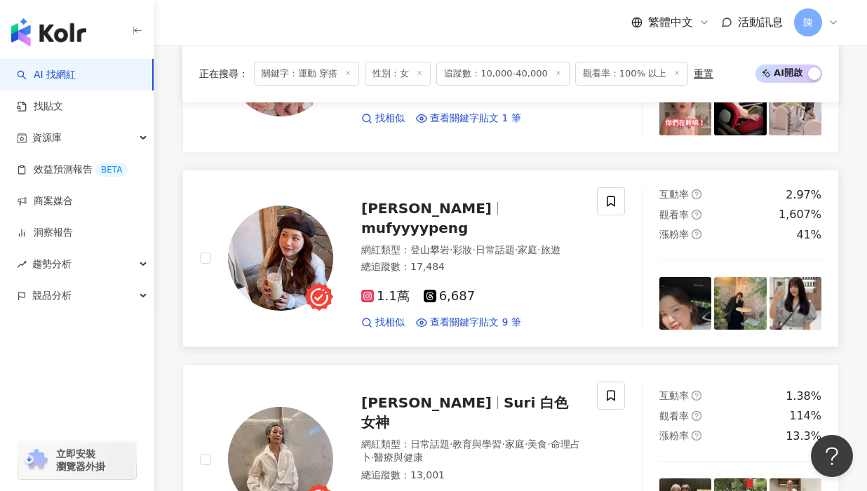
click at [287, 253] on img at bounding box center [280, 257] width 105 height 105
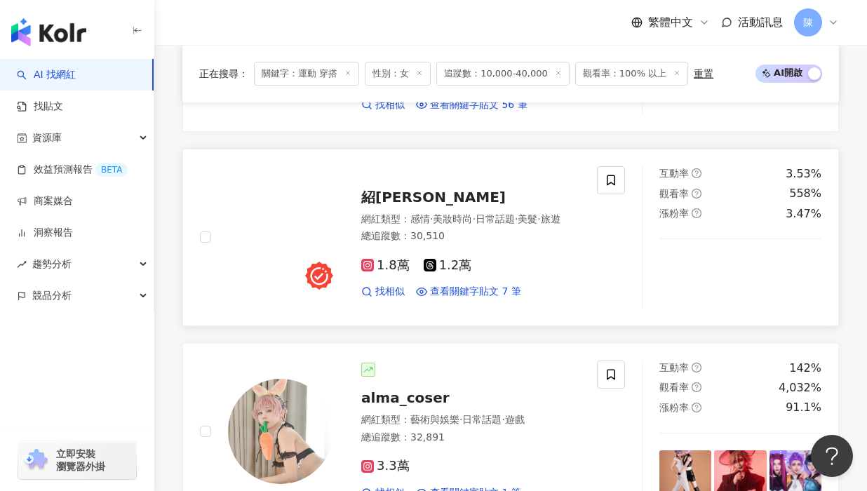
scroll to position [785, 0]
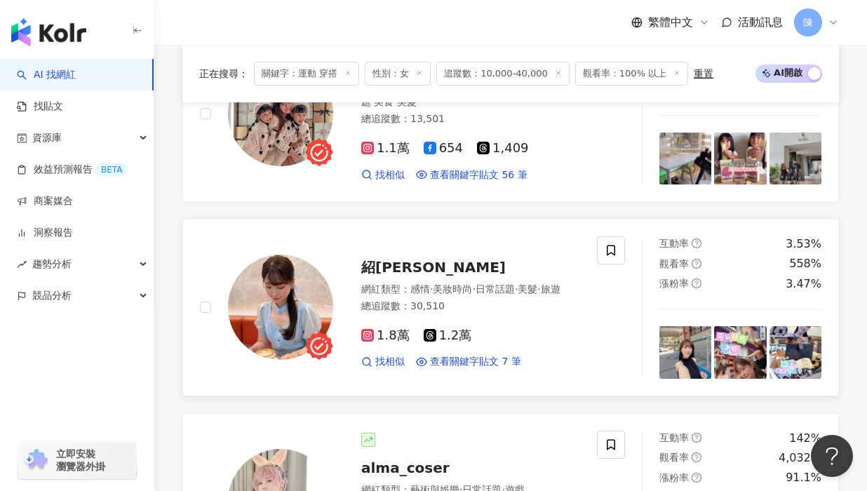
click at [283, 293] on img at bounding box center [280, 306] width 105 height 105
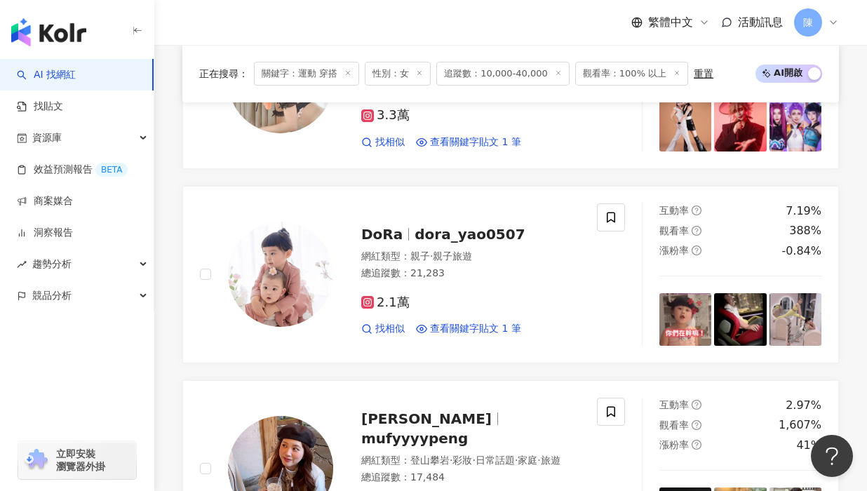
scroll to position [1346, 0]
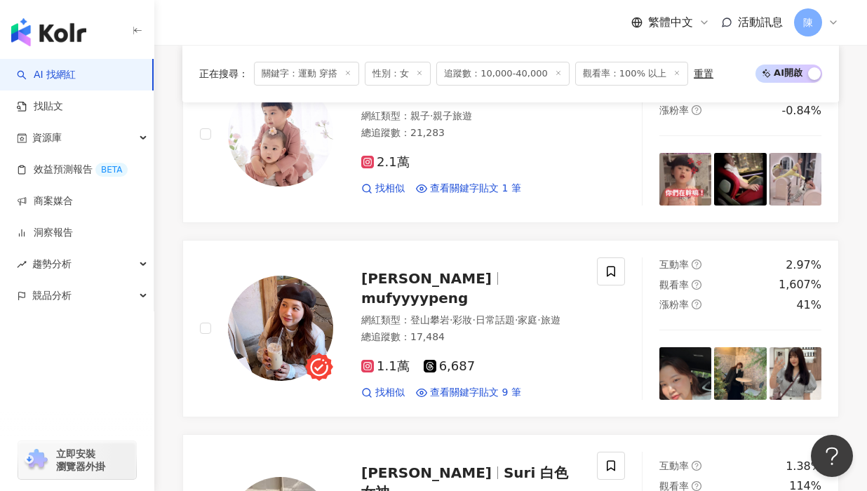
click at [508, 233] on div "yunsoolog 網紅類型 ： 宗教 · 美妝時尚 · 日常話題 · 穿搭 總追蹤數 ： 12,113 9,146 1,690 1,277 找相似 查看關鍵…" at bounding box center [510, 432] width 656 height 2325
click at [545, 219] on link "DoRa dora_yao0507 網紅類型 ： 親子 · 親子旅遊 總追蹤數 ： 21,283 2.1萬 找相似 查看關鍵字貼文 1 筆 互動率 7.19%…" at bounding box center [510, 134] width 656 height 177
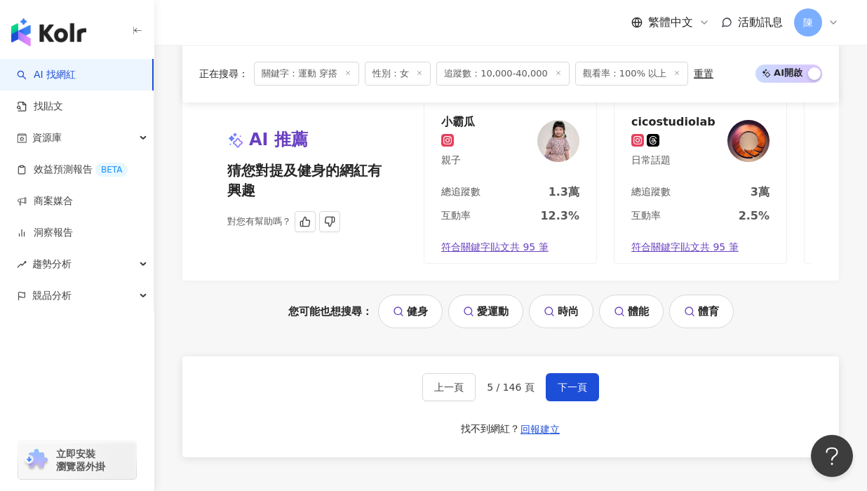
scroll to position [3041, 0]
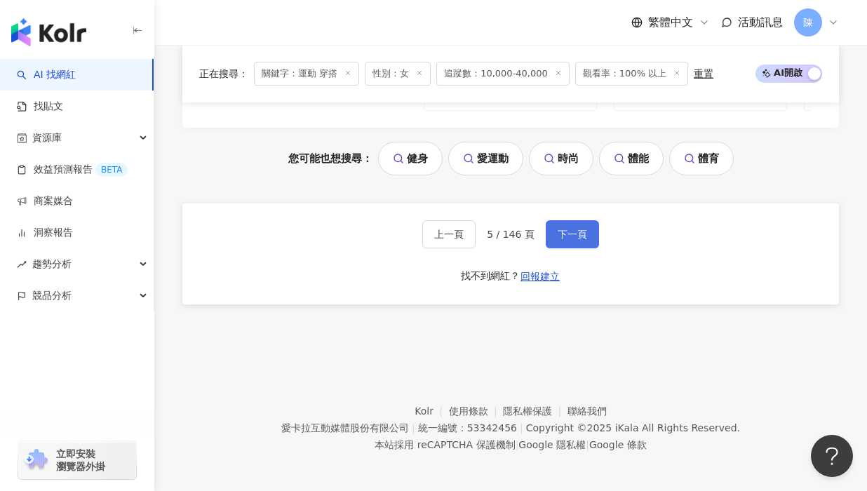
click at [568, 234] on span "下一頁" at bounding box center [571, 234] width 29 height 11
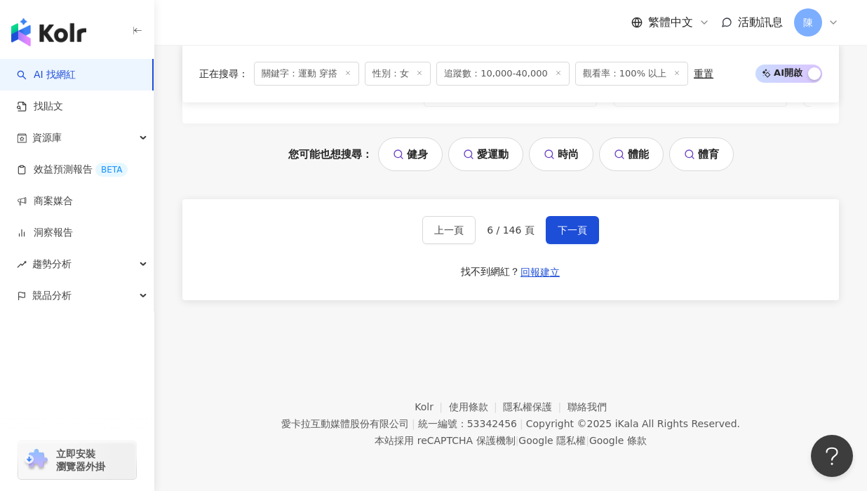
scroll to position [2761, 0]
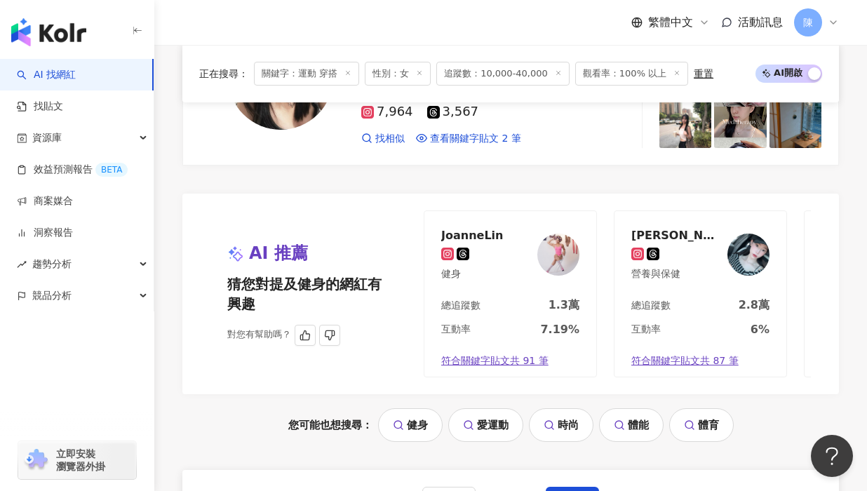
click at [564, 259] on img at bounding box center [558, 254] width 42 height 42
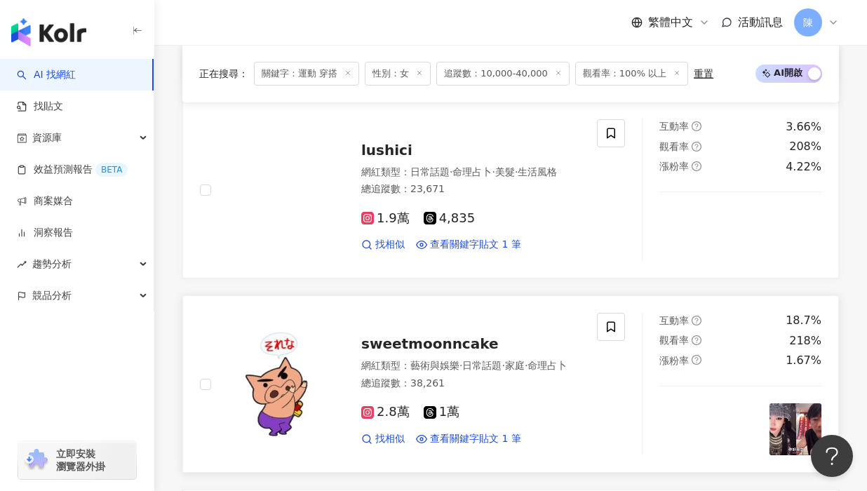
scroll to position [1990, 0]
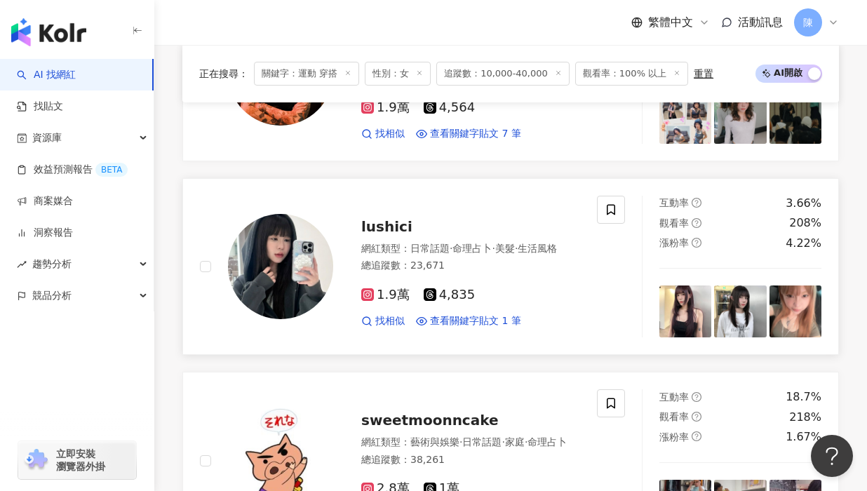
click at [316, 266] on img at bounding box center [280, 266] width 105 height 105
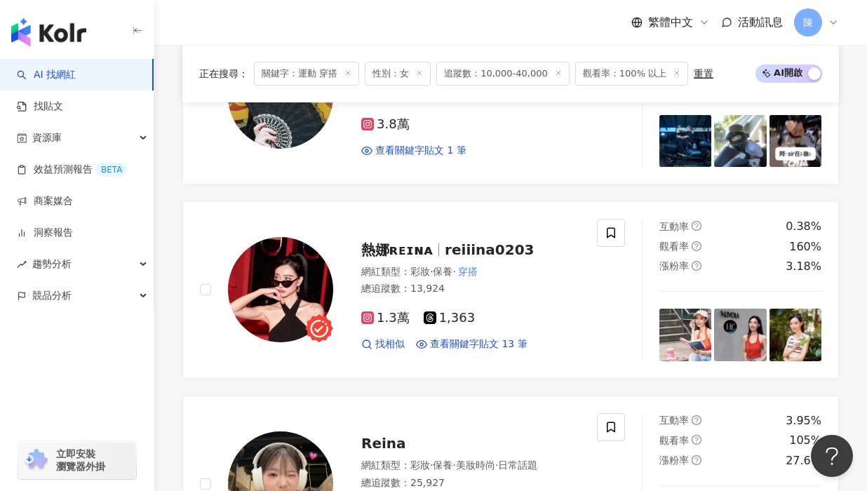
scroll to position [938, 0]
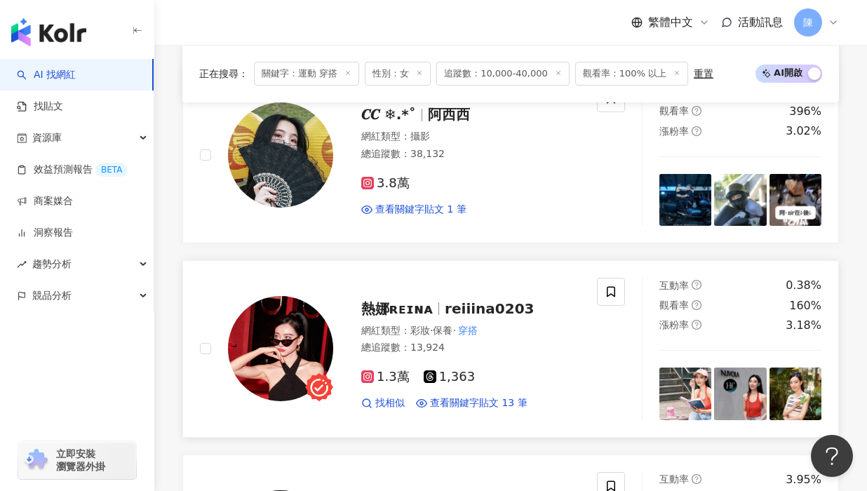
click at [254, 325] on img at bounding box center [280, 348] width 105 height 105
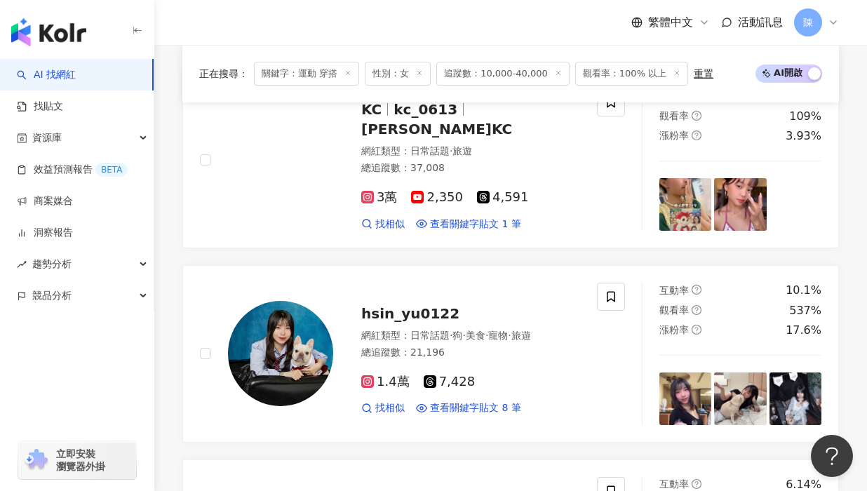
scroll to position [447, 0]
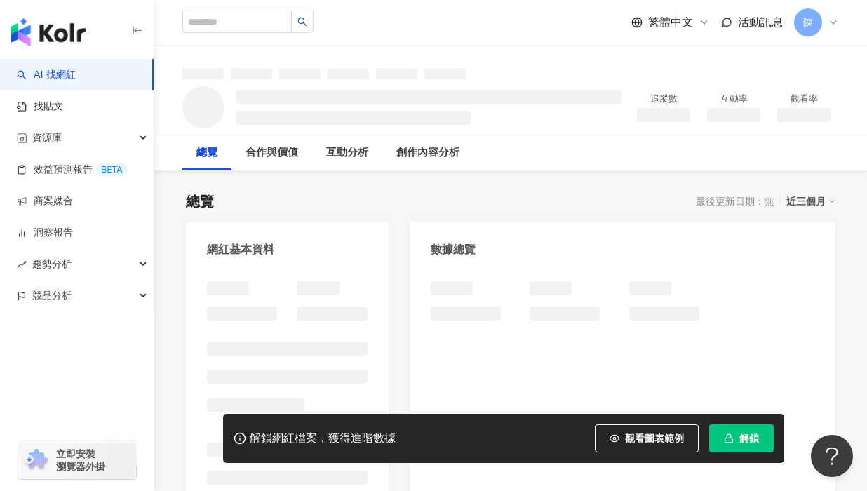
click at [722, 437] on button "解鎖" at bounding box center [741, 438] width 64 height 28
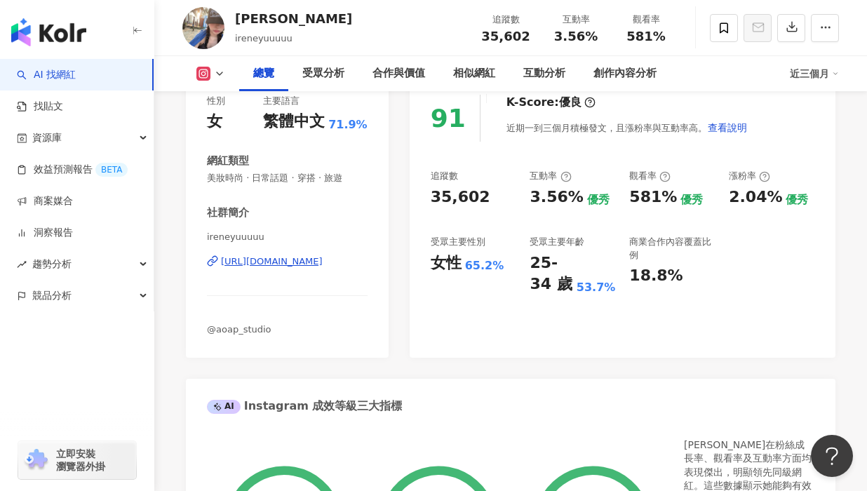
scroll to position [210, 0]
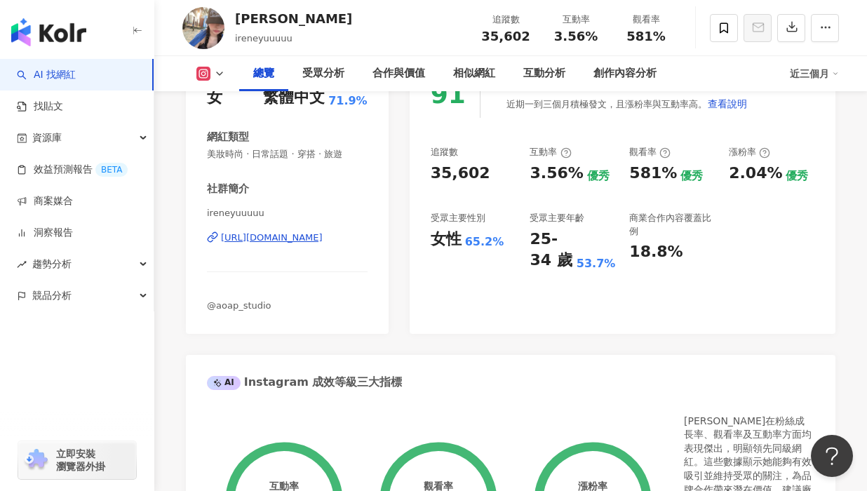
click at [301, 240] on div "https://www.instagram.com/ireneyuuuuu/" at bounding box center [272, 237] width 102 height 13
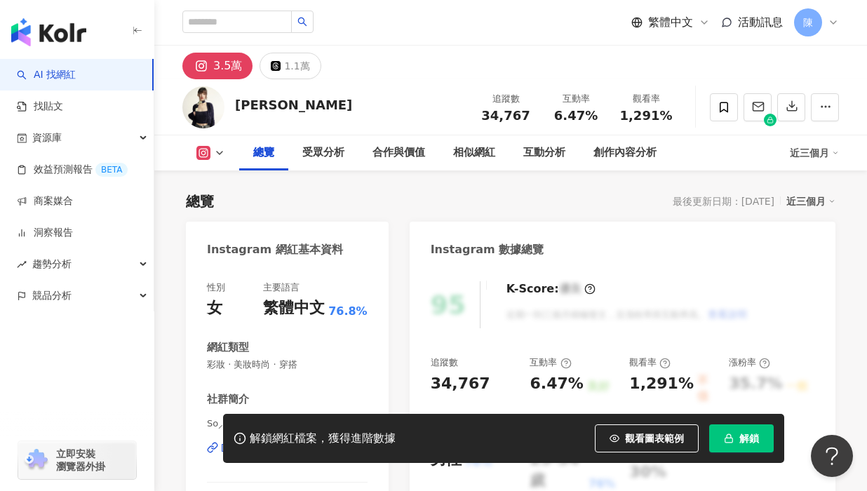
click at [744, 440] on span "解鎖" at bounding box center [749, 438] width 20 height 11
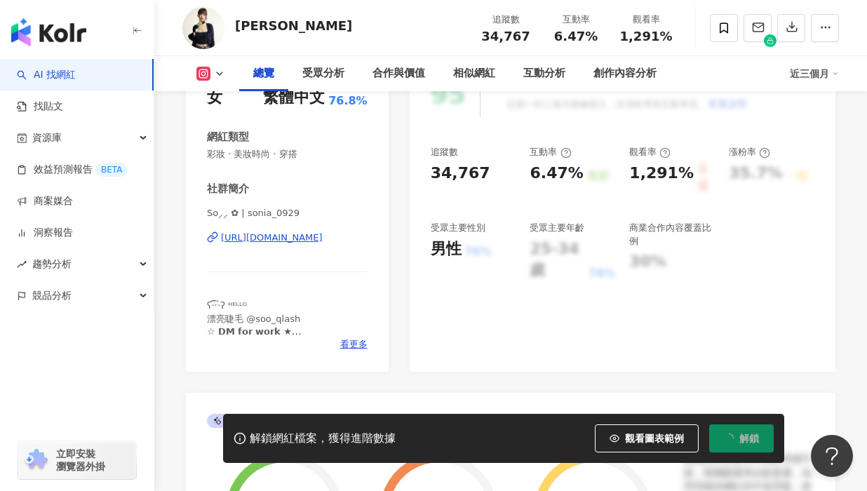
click at [287, 238] on div "https://www.instagram.com/sonia_0929/" at bounding box center [272, 237] width 102 height 13
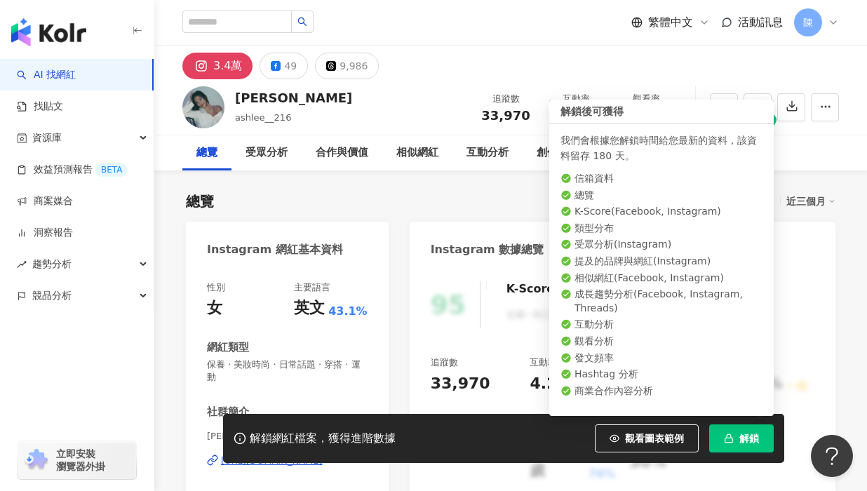
click at [761, 438] on button "解鎖" at bounding box center [741, 438] width 64 height 28
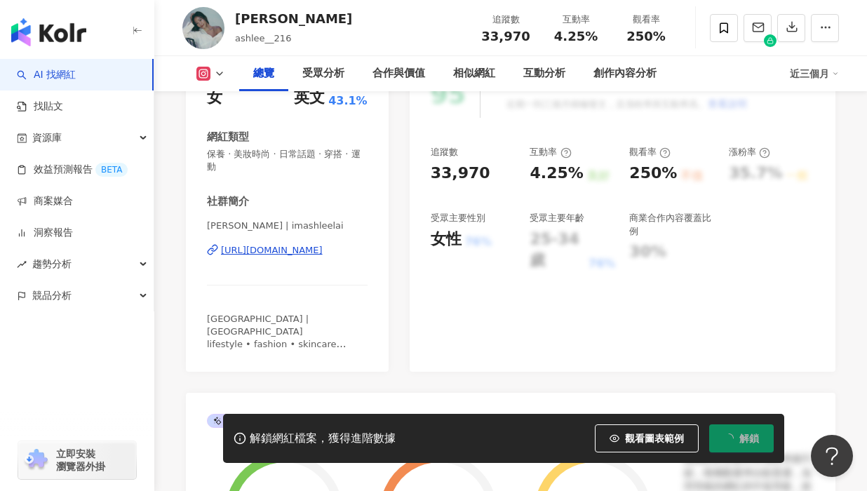
click at [292, 252] on div "[URL][DOMAIN_NAME]" at bounding box center [272, 250] width 102 height 13
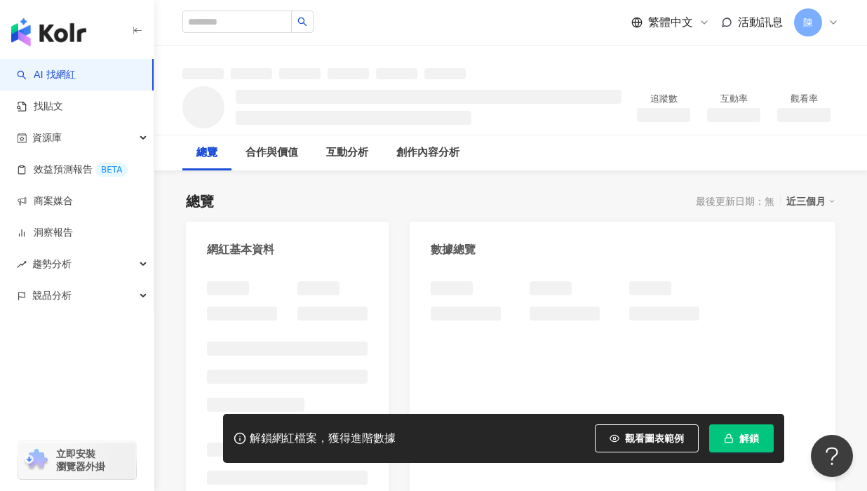
click at [732, 320] on div at bounding box center [621, 300] width 383 height 39
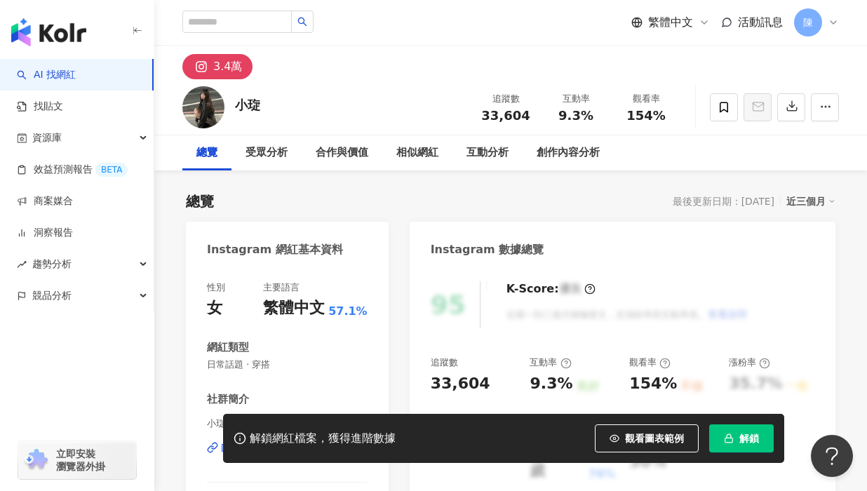
drag, startPoint x: 730, startPoint y: 443, endPoint x: 456, endPoint y: 483, distance: 276.3
click at [730, 442] on span "button" at bounding box center [729, 438] width 10 height 11
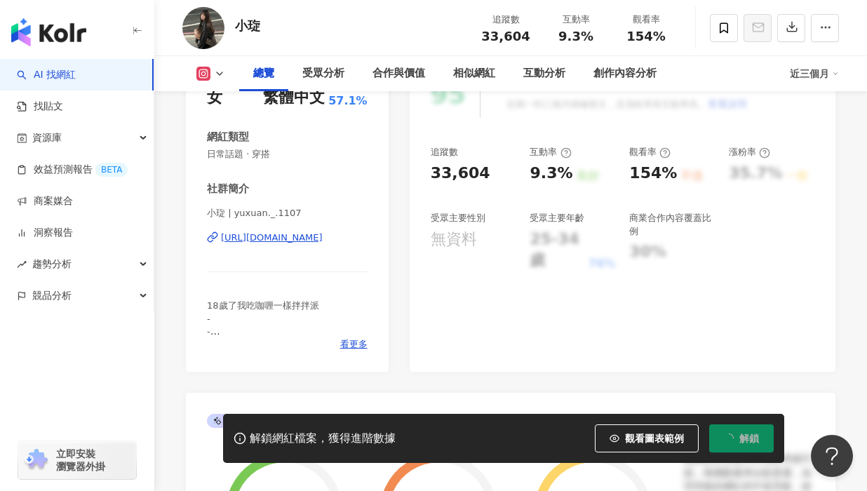
click at [283, 233] on div "[URL][DOMAIN_NAME]" at bounding box center [272, 237] width 102 height 13
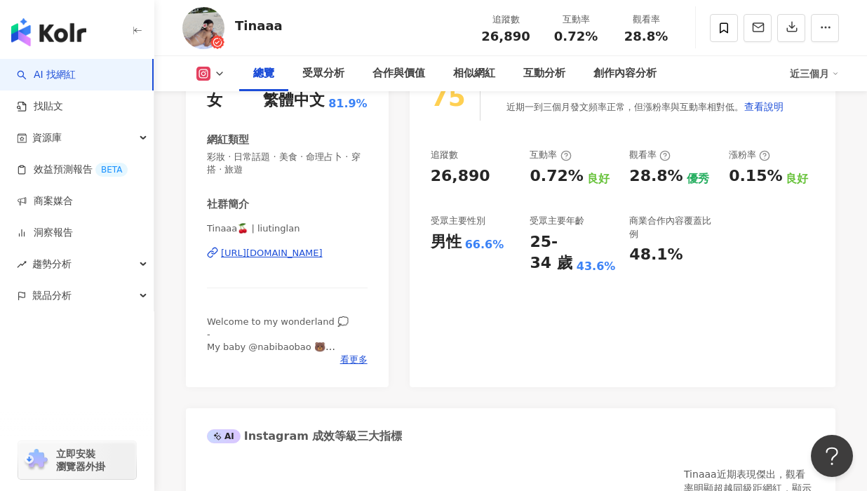
scroll to position [351, 0]
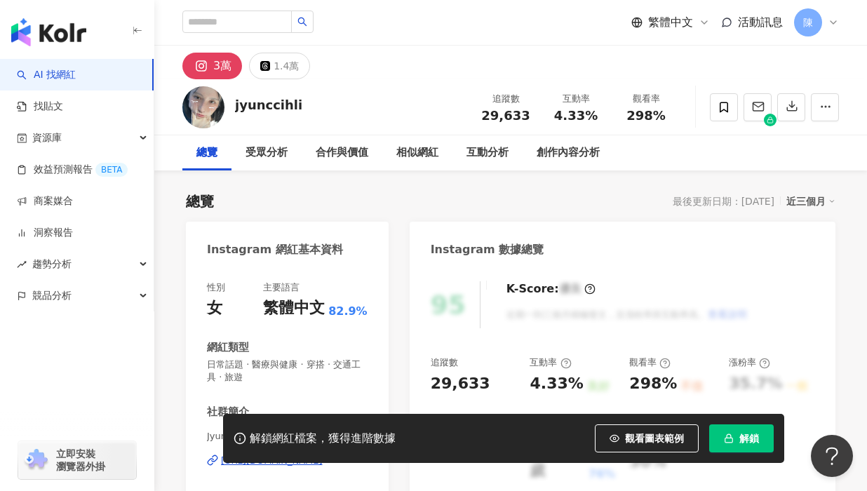
click at [722, 435] on button "解鎖" at bounding box center [741, 438] width 64 height 28
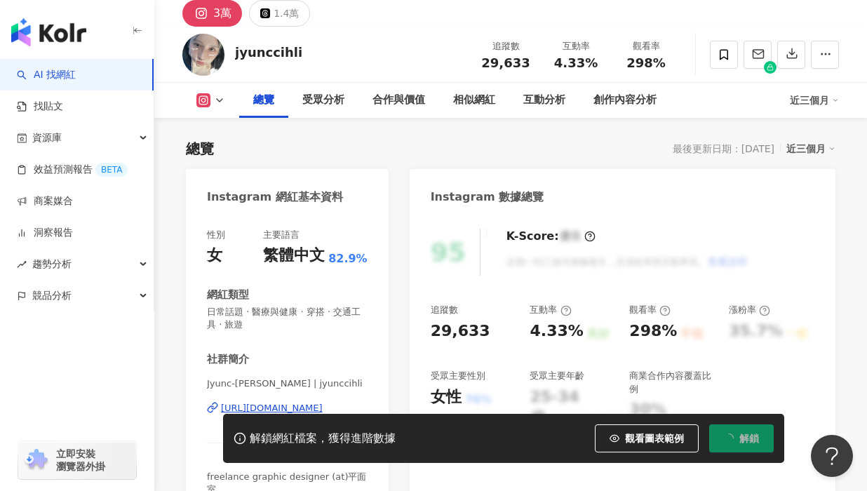
scroll to position [70, 0]
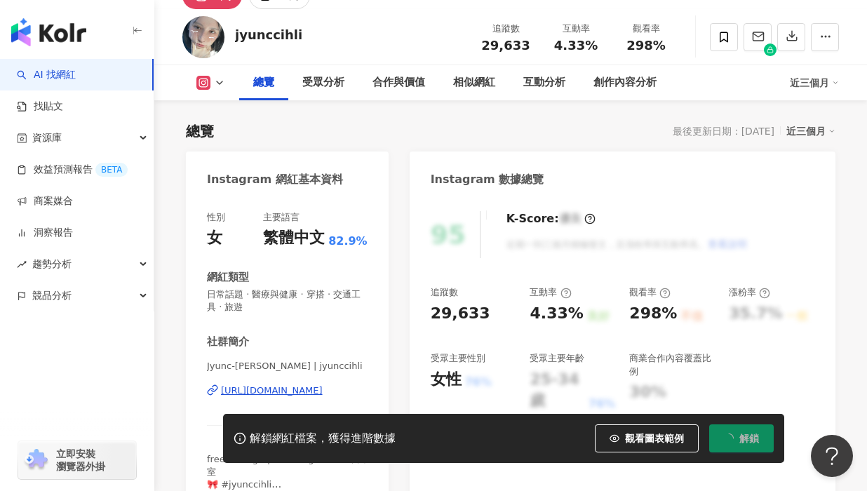
click at [285, 392] on div "https://www.instagram.com/jyunccihli/" at bounding box center [272, 390] width 102 height 13
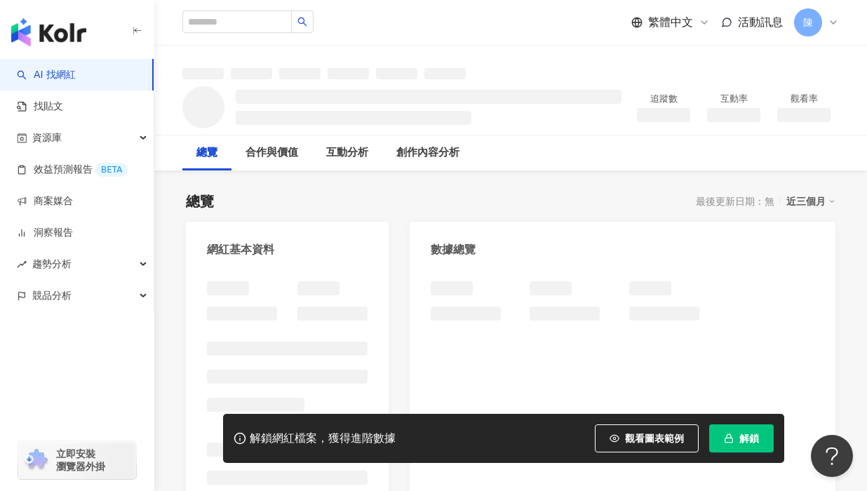
click at [748, 439] on span "解鎖" at bounding box center [749, 438] width 20 height 11
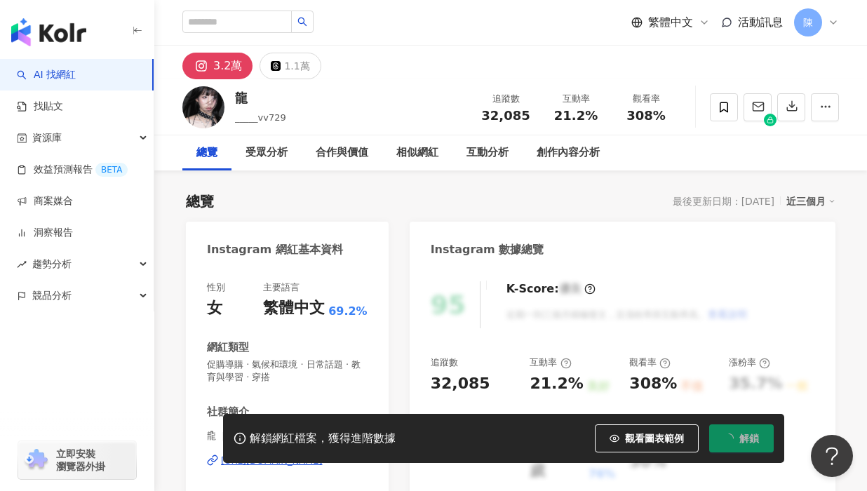
scroll to position [210, 0]
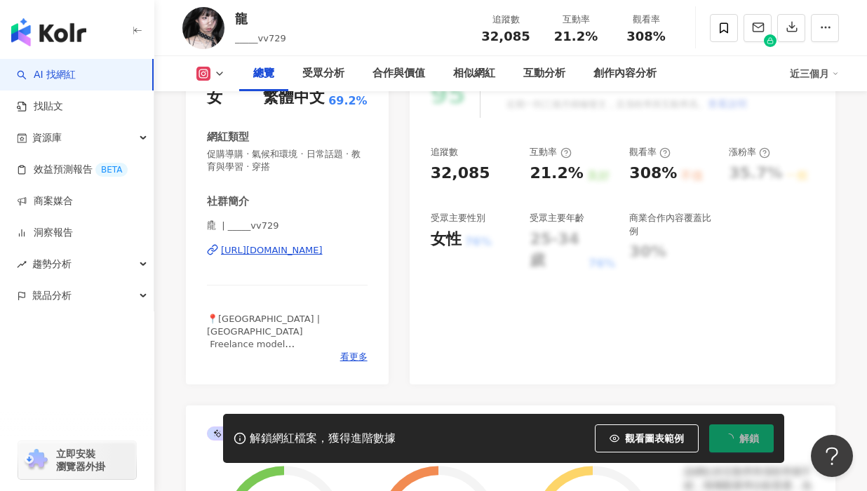
click at [290, 255] on div "[URL][DOMAIN_NAME]" at bounding box center [272, 250] width 102 height 13
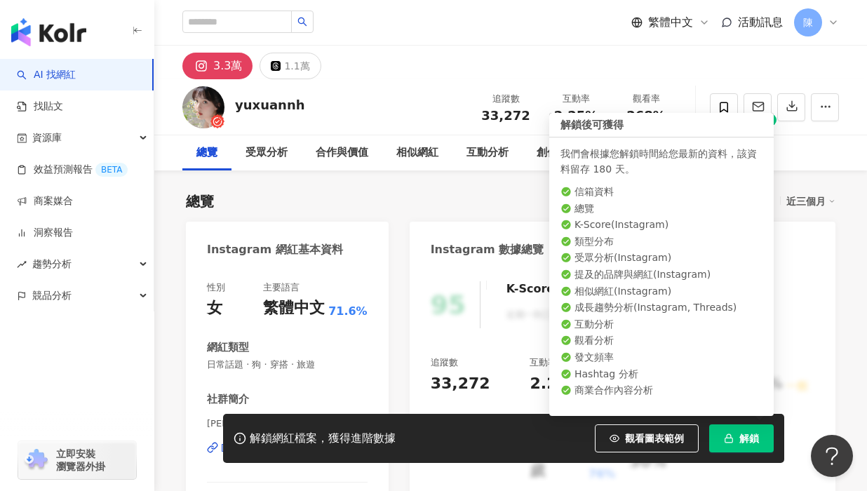
click at [740, 437] on span "解鎖" at bounding box center [749, 438] width 20 height 11
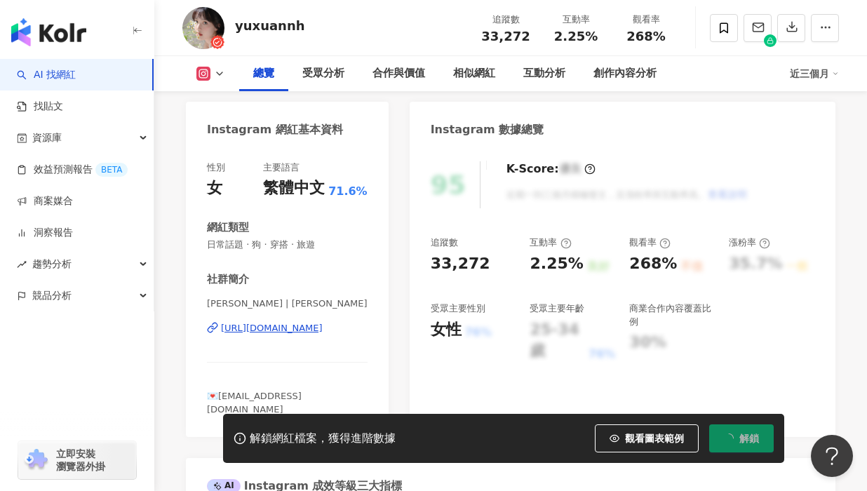
scroll to position [140, 0]
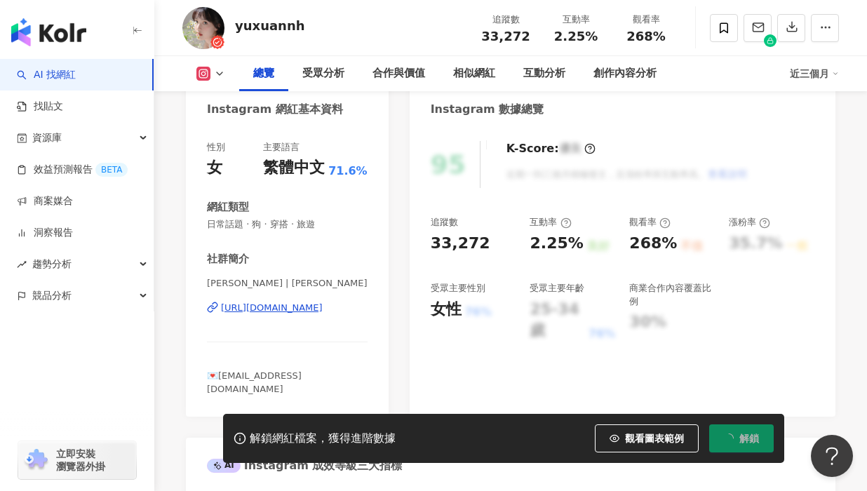
click at [322, 312] on div "https://www.instagram.com/yuxuannh/" at bounding box center [272, 307] width 102 height 13
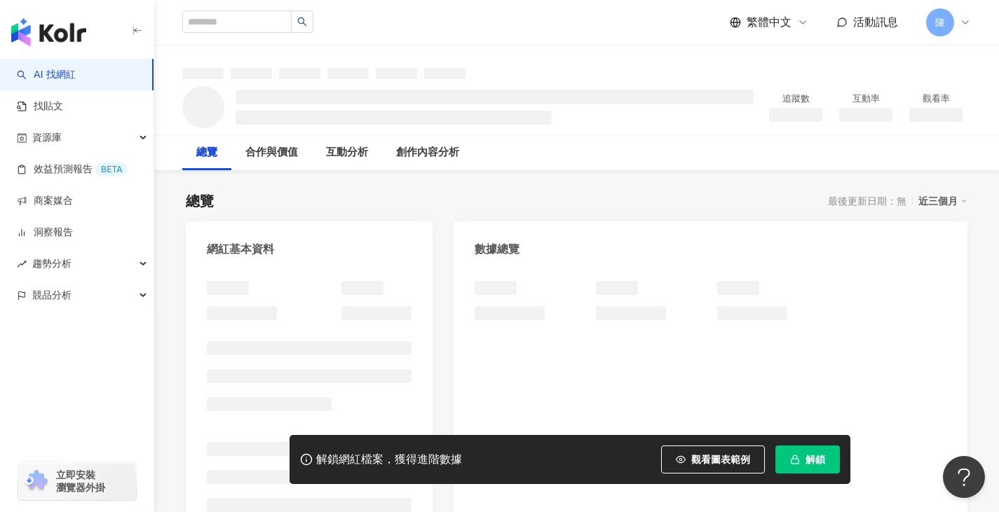
click at [807, 472] on button "解鎖" at bounding box center [807, 460] width 64 height 28
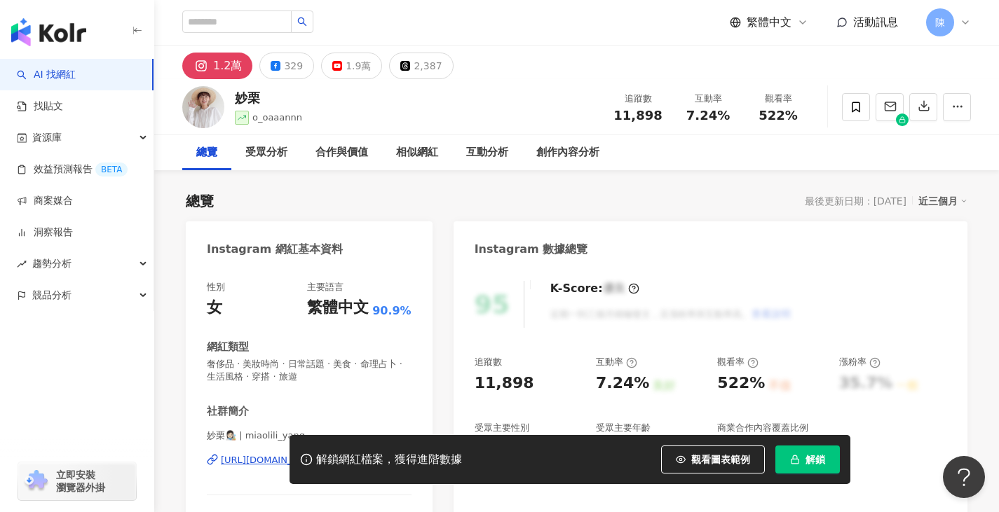
click at [807, 464] on span "解鎖" at bounding box center [816, 459] width 20 height 11
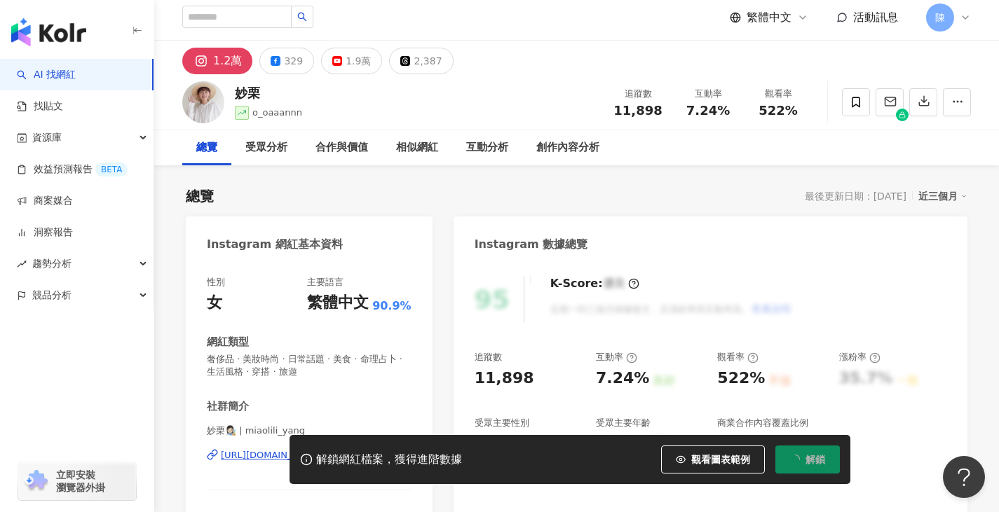
click at [322, 449] on div "https://www.instagram.com/miaolili_yang/" at bounding box center [272, 455] width 102 height 13
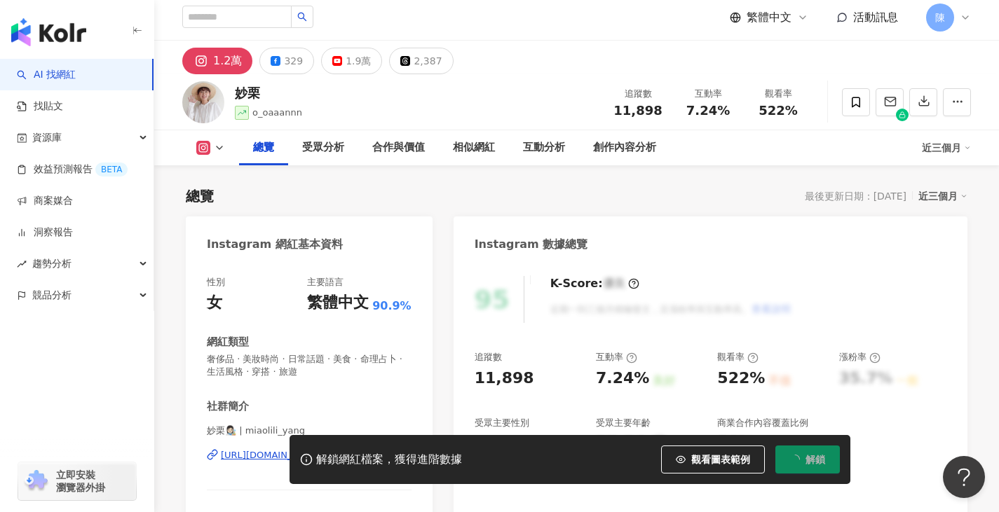
scroll to position [210, 0]
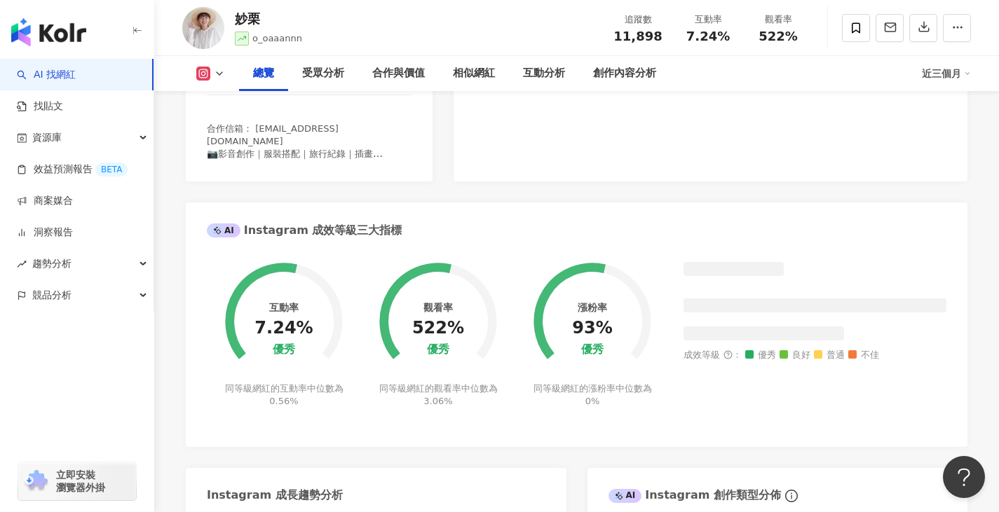
scroll to position [421, 0]
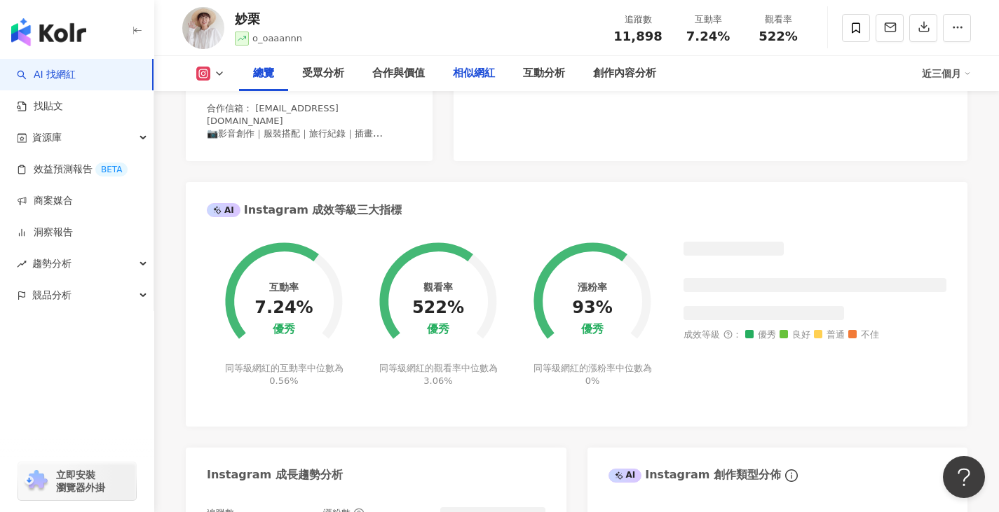
click at [473, 67] on div "相似網紅" at bounding box center [474, 73] width 42 height 17
click at [475, 75] on div "相似網紅" at bounding box center [474, 73] width 42 height 17
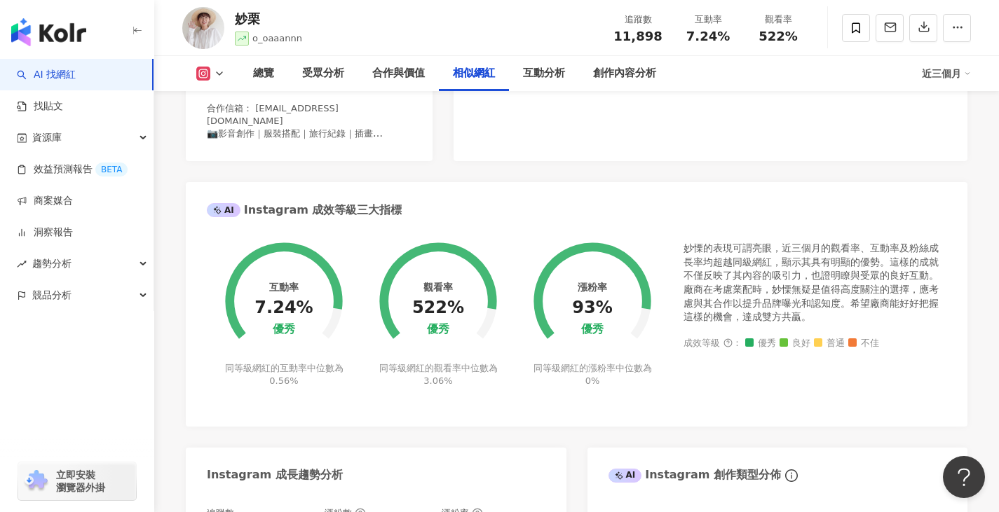
scroll to position [2336, 0]
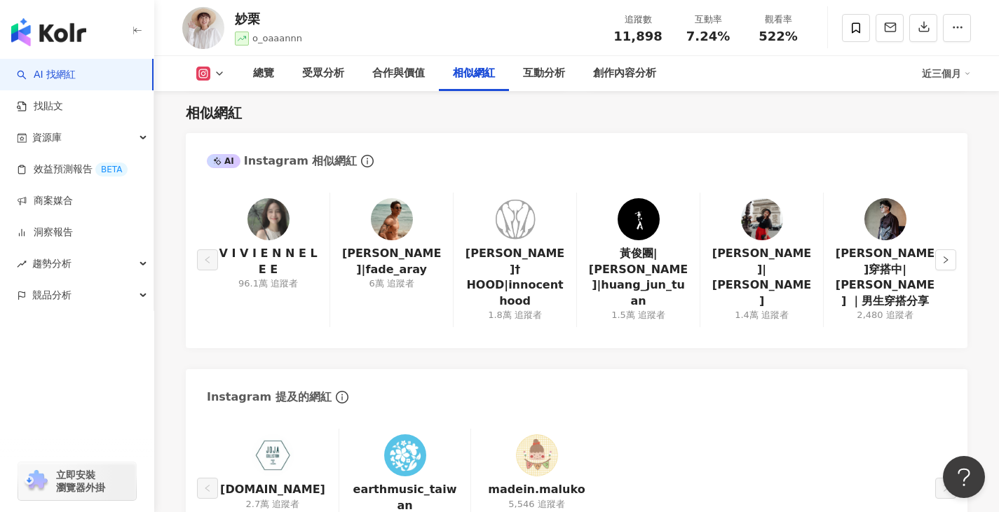
click at [390, 202] on img at bounding box center [392, 219] width 42 height 42
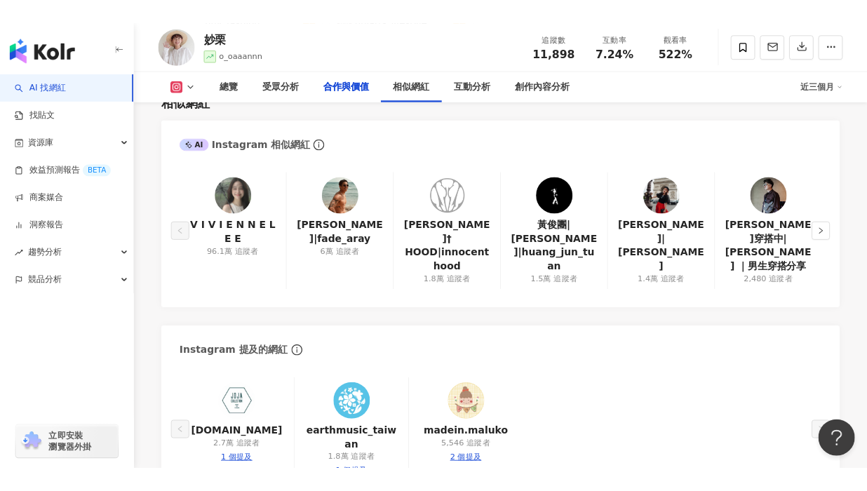
scroll to position [2316, 0]
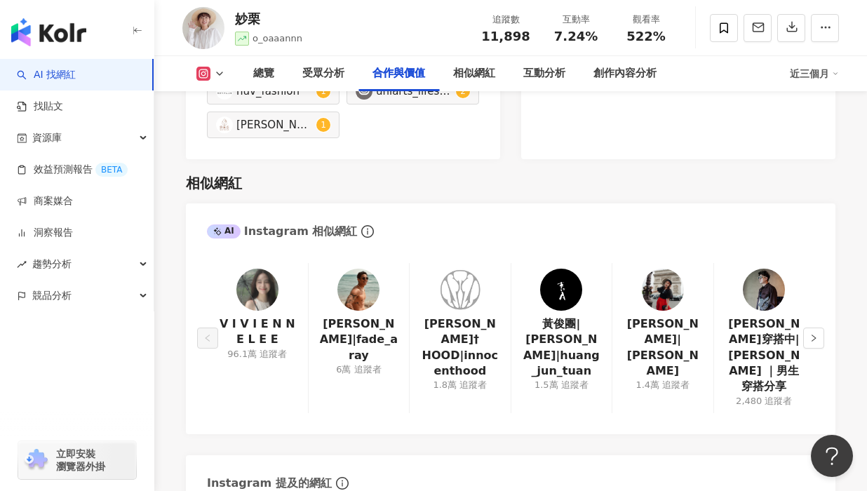
click at [675, 269] on img at bounding box center [662, 290] width 42 height 42
click at [816, 334] on icon "right" at bounding box center [813, 338] width 8 height 8
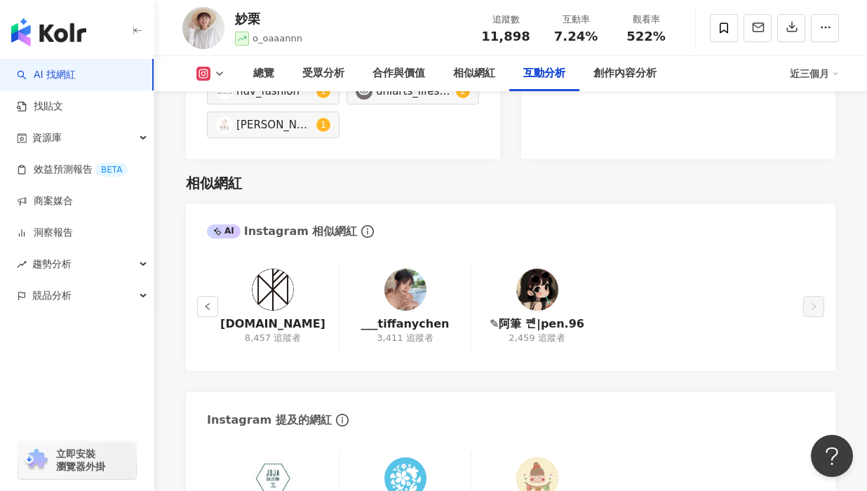
scroll to position [3017, 0]
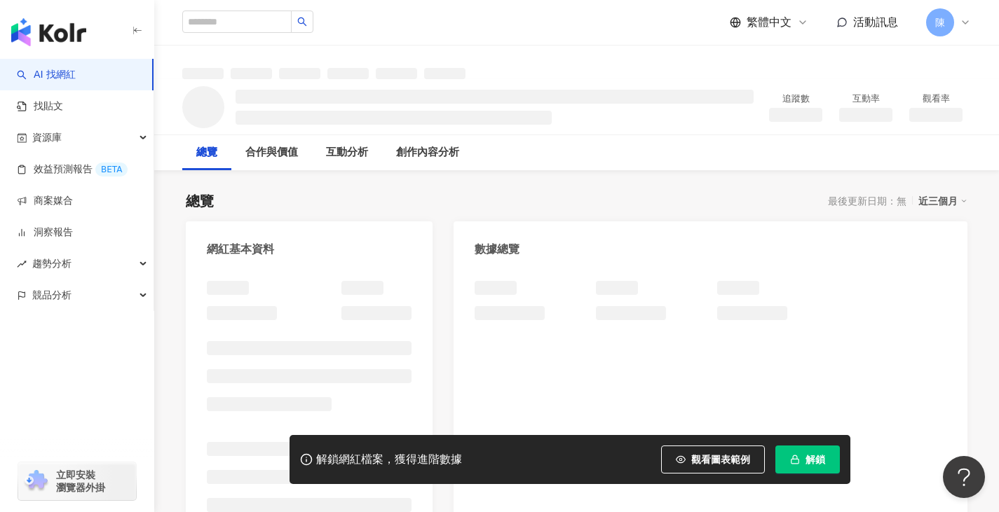
click at [797, 468] on button "解鎖" at bounding box center [807, 460] width 64 height 28
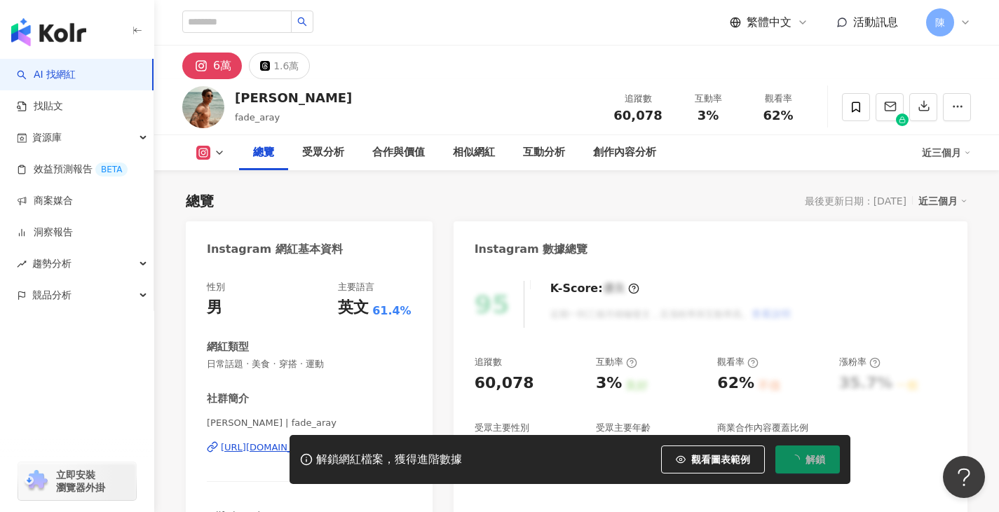
scroll to position [140, 0]
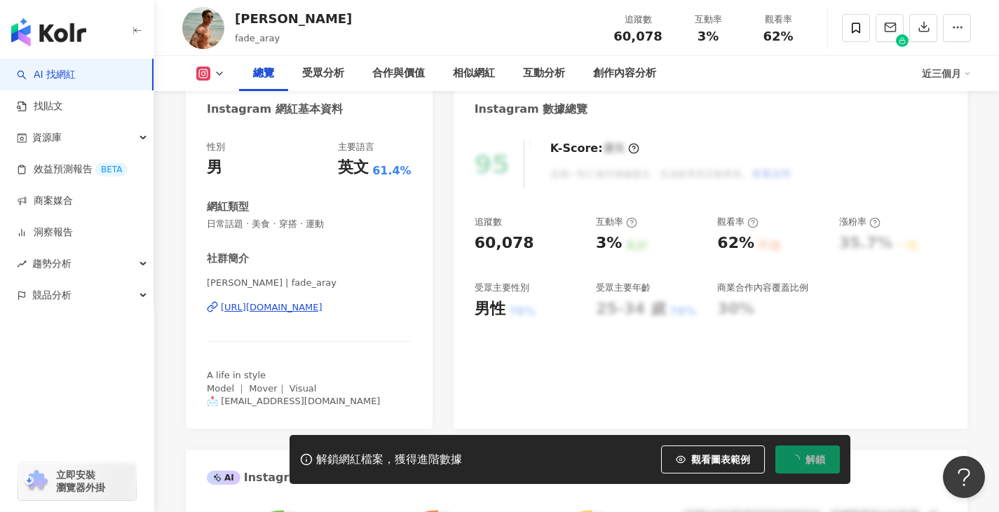
click at [322, 306] on div "[URL][DOMAIN_NAME]" at bounding box center [272, 307] width 102 height 13
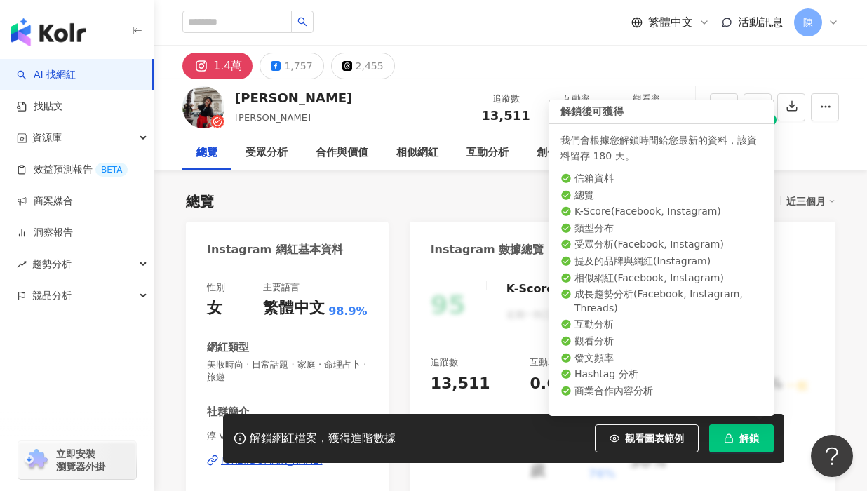
click at [735, 439] on button "解鎖" at bounding box center [741, 438] width 64 height 28
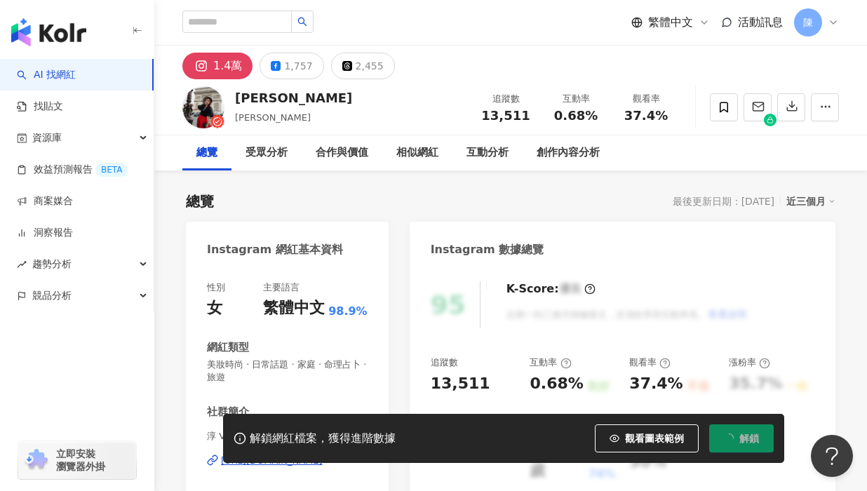
scroll to position [210, 0]
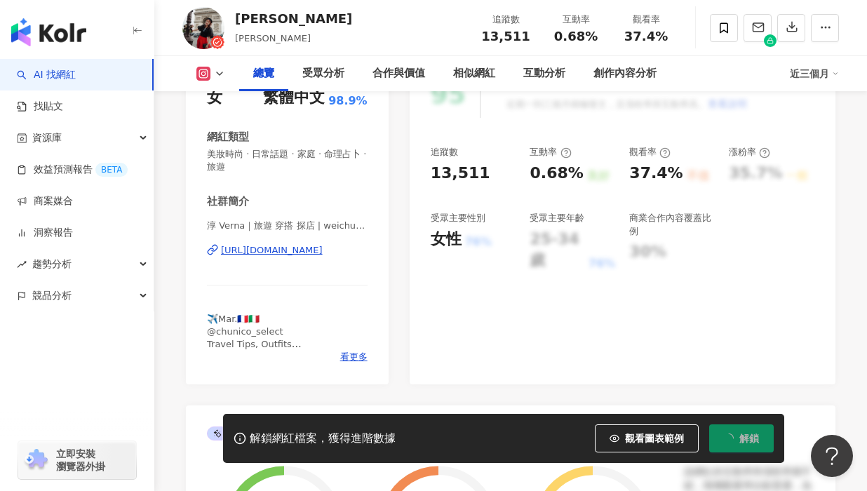
click at [322, 250] on div "[URL][DOMAIN_NAME]" at bounding box center [272, 250] width 102 height 13
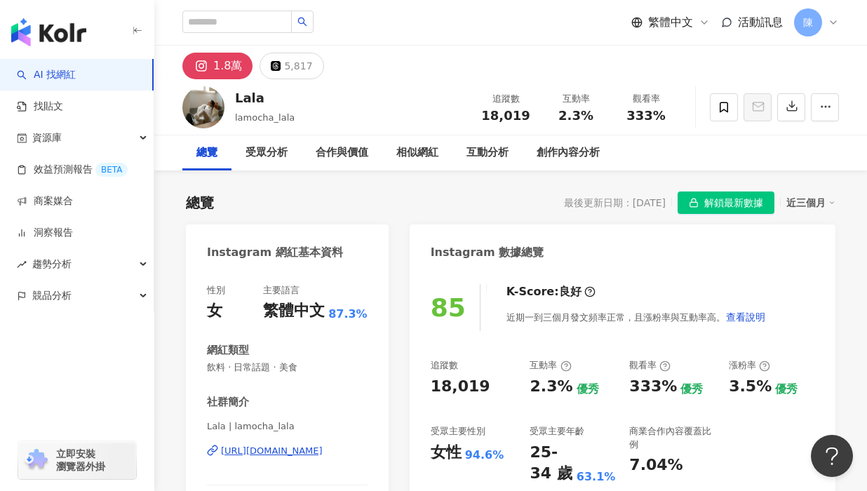
click at [733, 197] on span "解鎖最新數據" at bounding box center [733, 203] width 59 height 22
click at [300, 449] on div "[URL][DOMAIN_NAME]" at bounding box center [272, 450] width 102 height 13
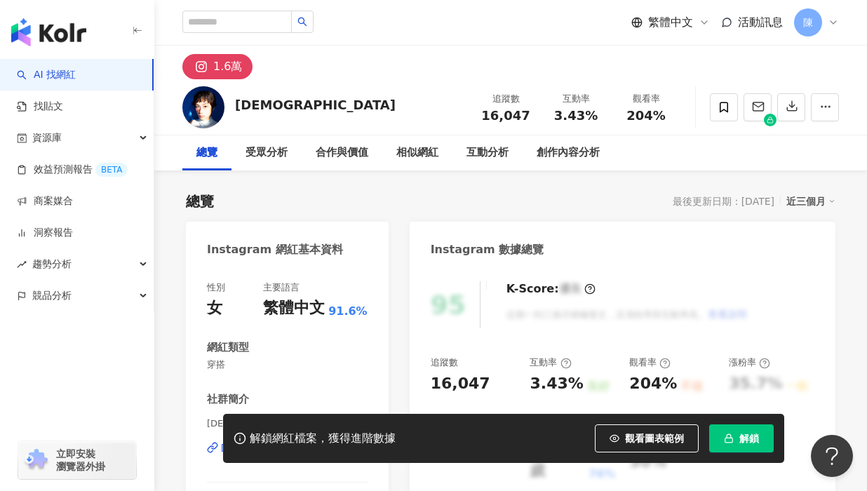
drag, startPoint x: 736, startPoint y: 433, endPoint x: 695, endPoint y: 419, distance: 43.9
click at [736, 433] on button "解鎖" at bounding box center [741, 438] width 64 height 28
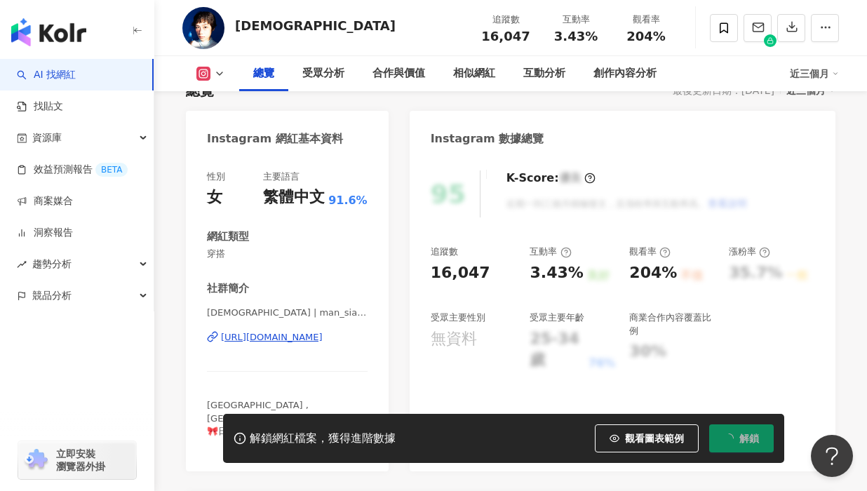
scroll to position [140, 0]
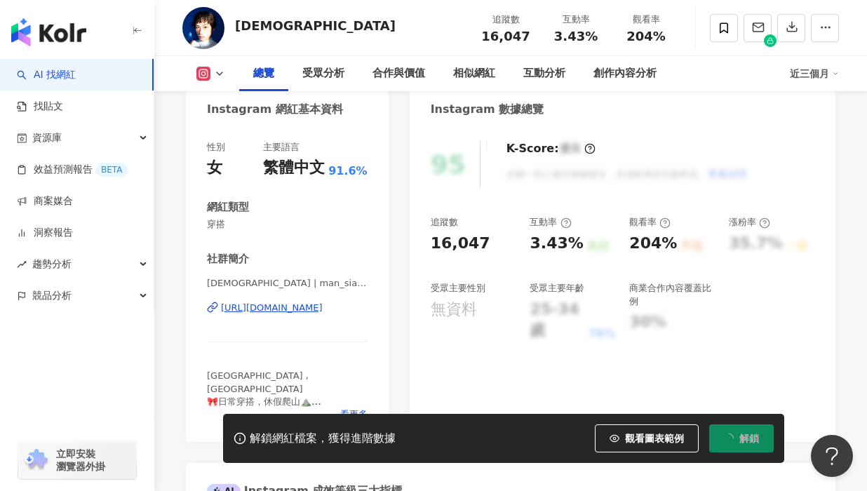
click at [306, 304] on div "[URL][DOMAIN_NAME]" at bounding box center [272, 307] width 102 height 13
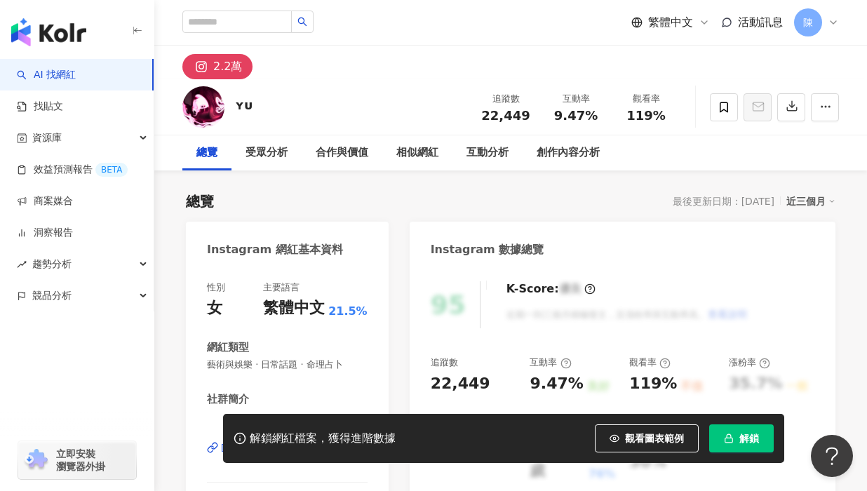
click at [740, 452] on div "解鎖網紅檔案，獲得進階數據 觀看圖表範例 解鎖" at bounding box center [503, 438] width 561 height 49
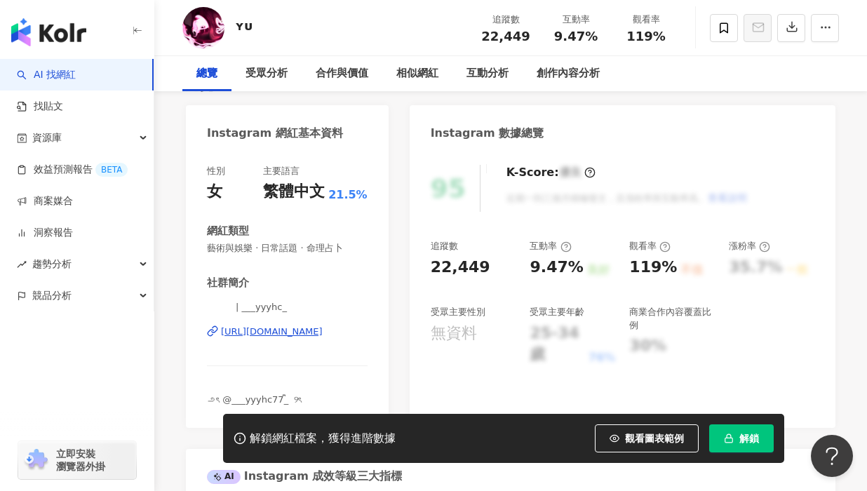
scroll to position [140, 0]
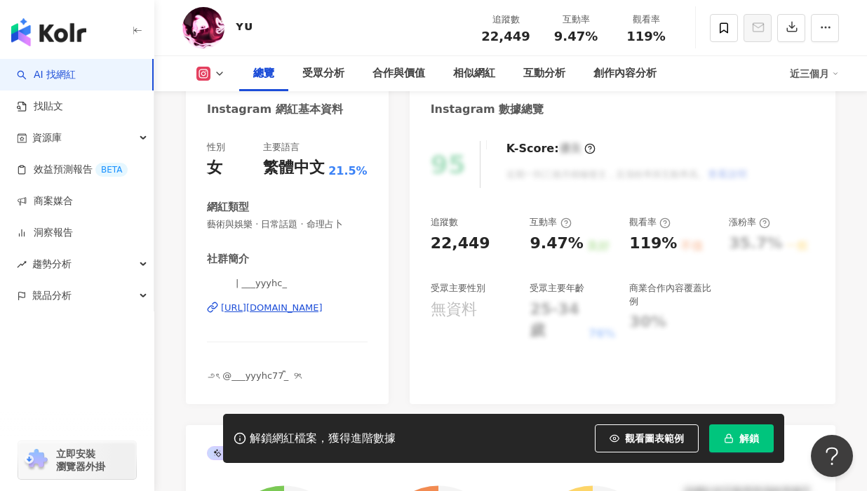
click at [309, 309] on div "https://www.instagram.com/___yyyhc_/" at bounding box center [272, 307] width 102 height 13
click at [450, 75] on div "相似網紅" at bounding box center [474, 73] width 70 height 35
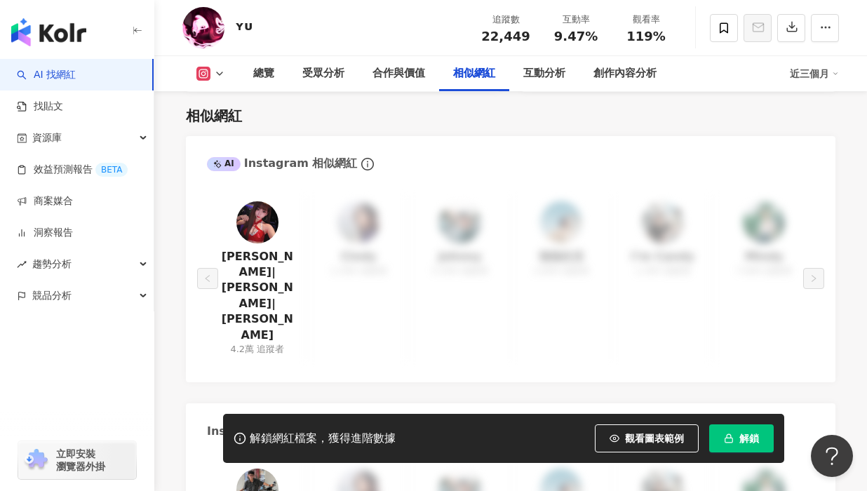
scroll to position [2454, 0]
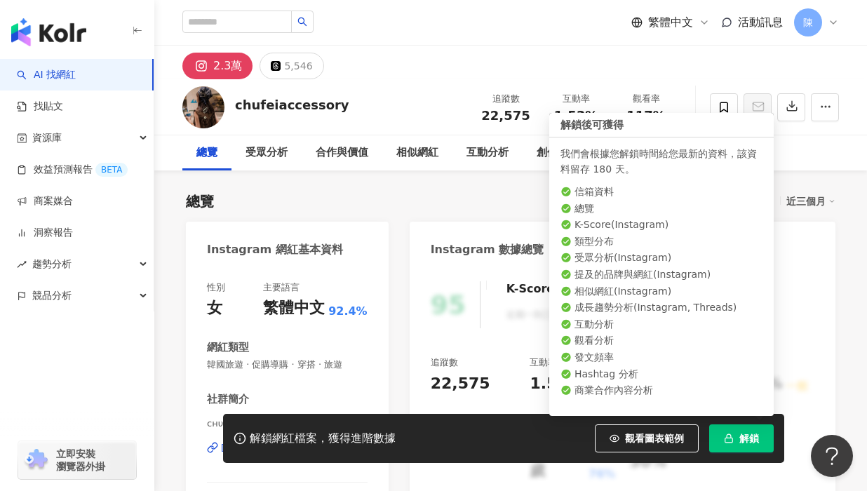
click at [724, 437] on icon "button" at bounding box center [729, 438] width 10 height 10
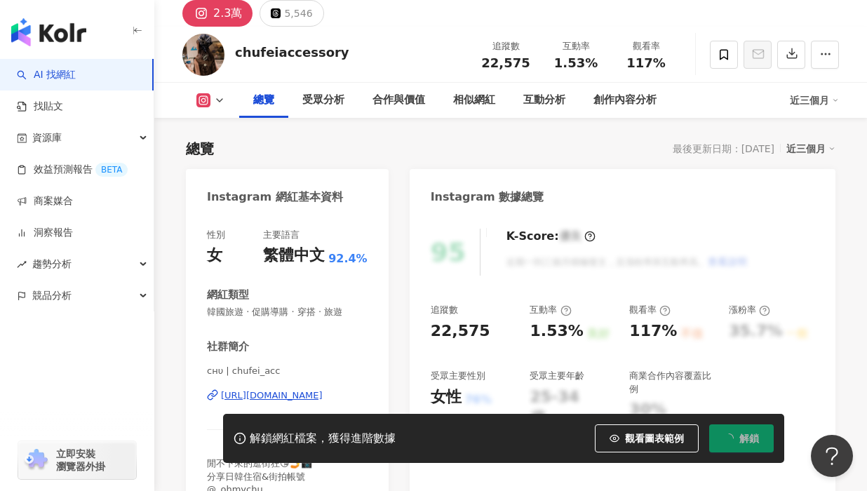
scroll to position [70, 0]
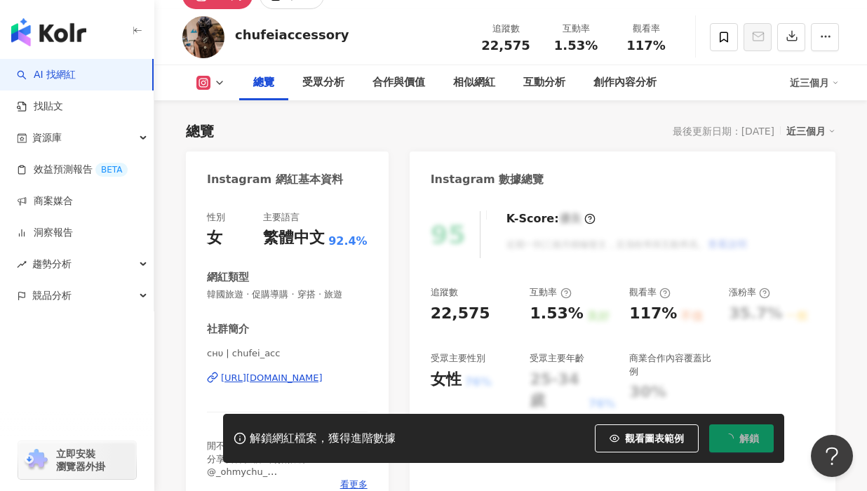
click at [306, 373] on div "https://www.instagram.com/chufei_acc/" at bounding box center [272, 378] width 102 height 13
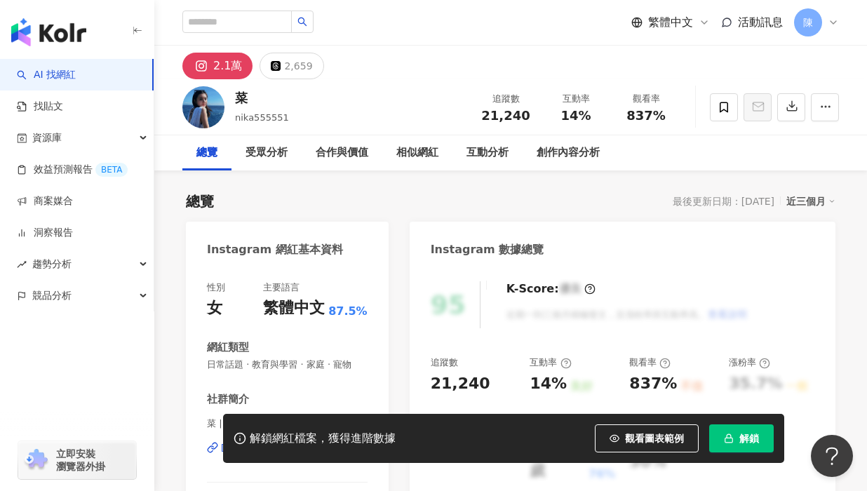
click at [744, 438] on span "解鎖" at bounding box center [749, 438] width 20 height 11
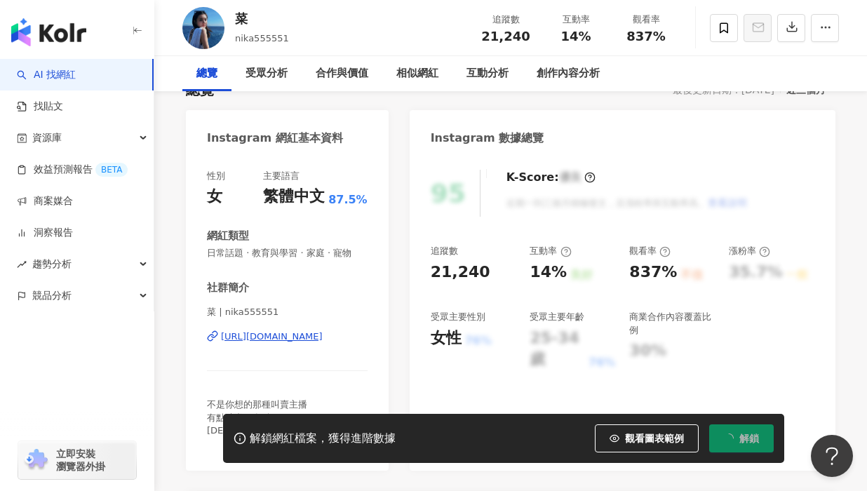
scroll to position [140, 0]
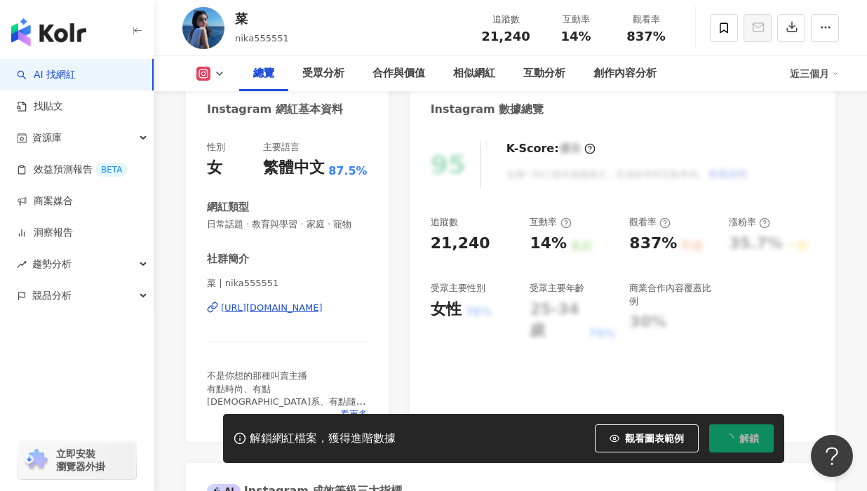
click at [304, 308] on div "[URL][DOMAIN_NAME]" at bounding box center [272, 307] width 102 height 13
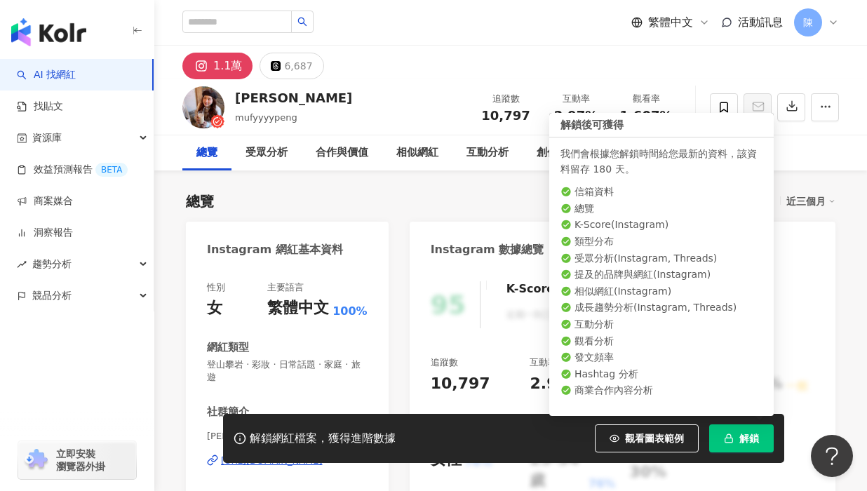
click at [763, 446] on button "解鎖" at bounding box center [741, 438] width 64 height 28
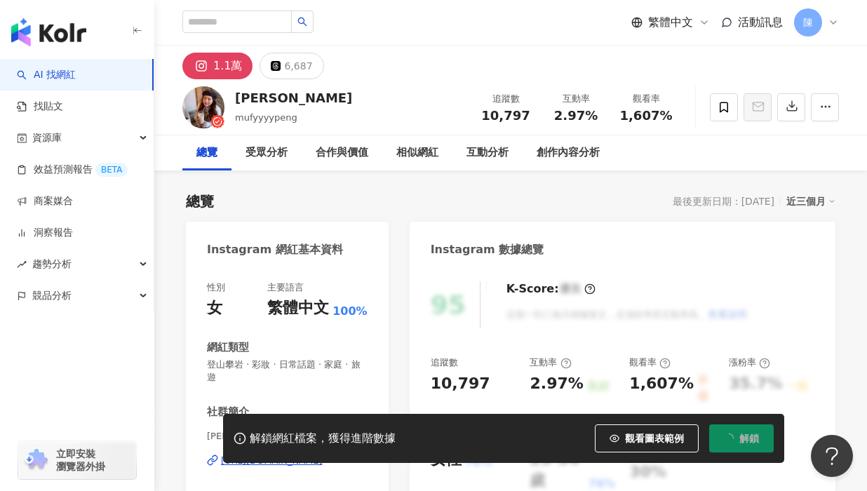
scroll to position [140, 0]
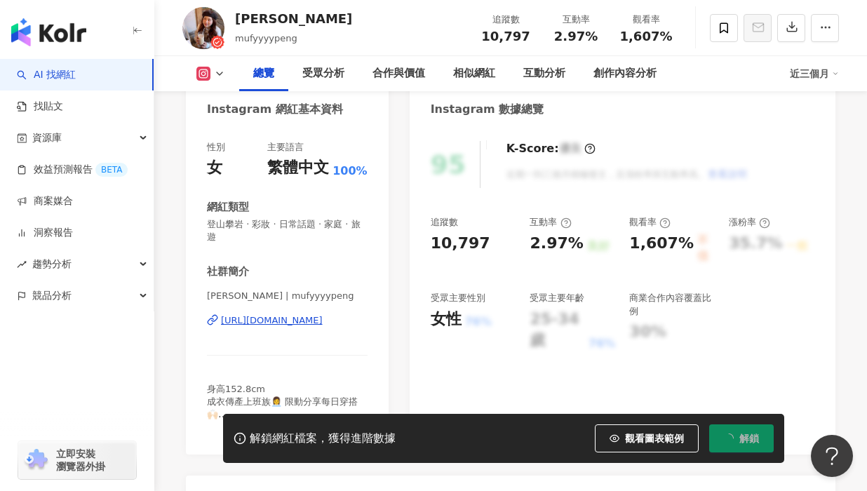
click at [322, 324] on div "https://www.instagram.com/mufyyyypeng/" at bounding box center [272, 320] width 102 height 13
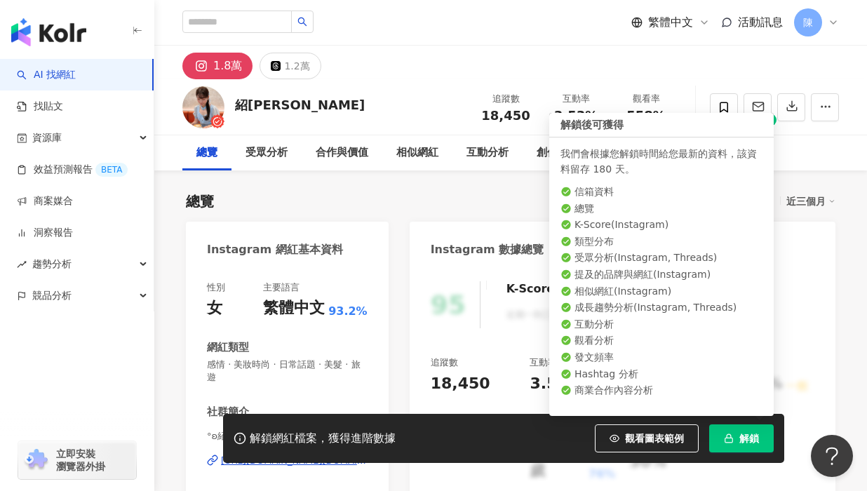
drag, startPoint x: 728, startPoint y: 438, endPoint x: 691, endPoint y: 428, distance: 38.6
click at [728, 439] on icon "button" at bounding box center [729, 438] width 10 height 10
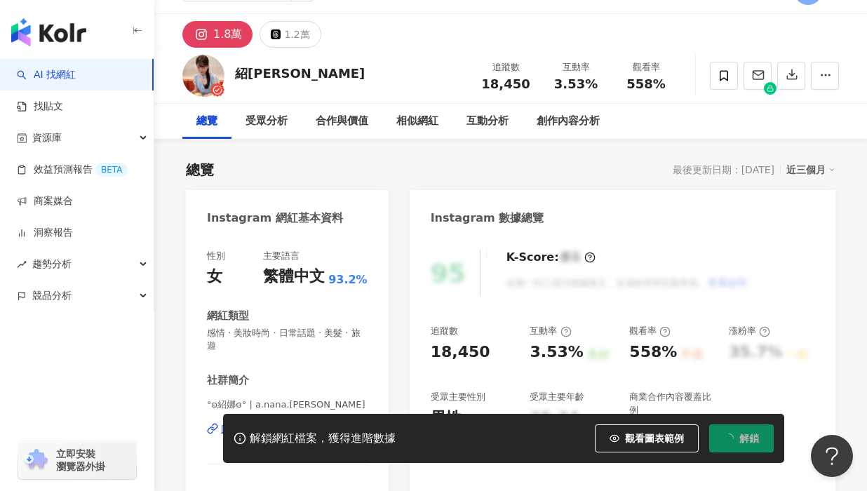
scroll to position [140, 0]
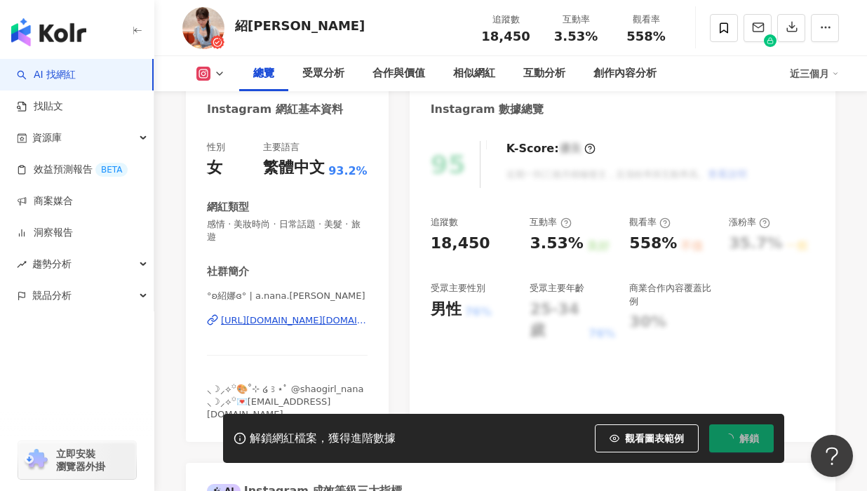
click at [311, 324] on div "https://www.instagram.com/a.nana.lee/" at bounding box center [294, 320] width 147 height 13
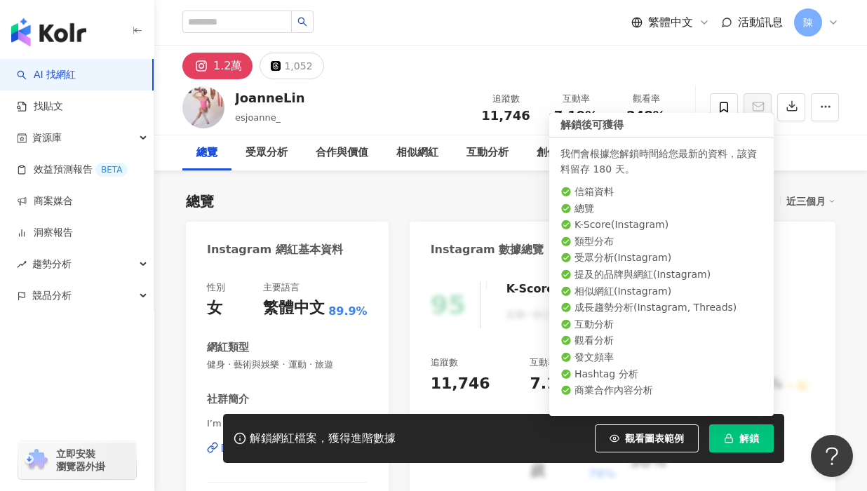
click at [735, 437] on button "解鎖" at bounding box center [741, 438] width 64 height 28
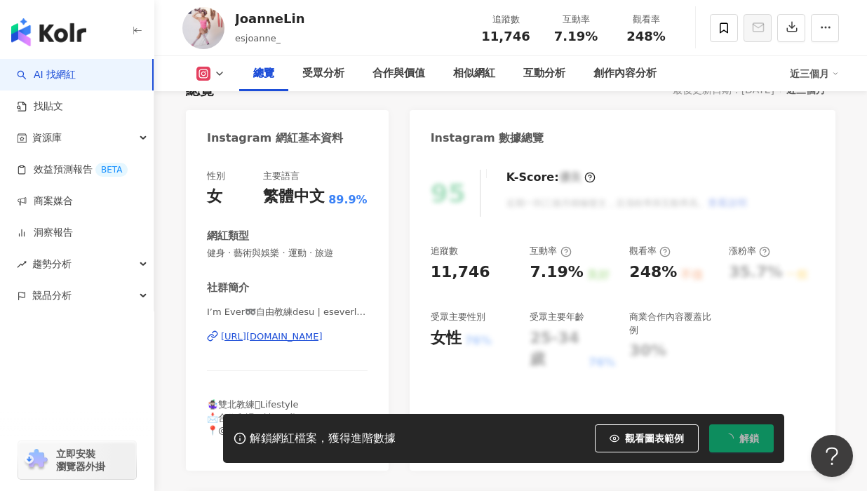
scroll to position [140, 0]
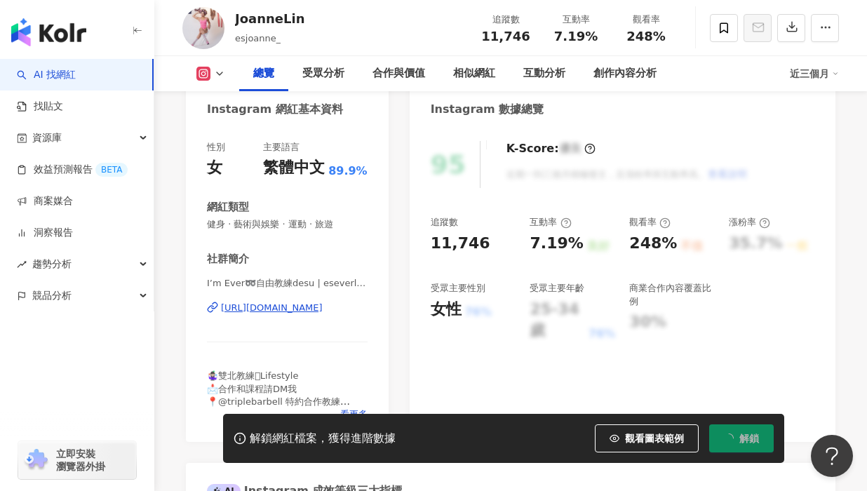
click at [262, 307] on div "https://www.instagram.com/eseverlie_/" at bounding box center [272, 307] width 102 height 13
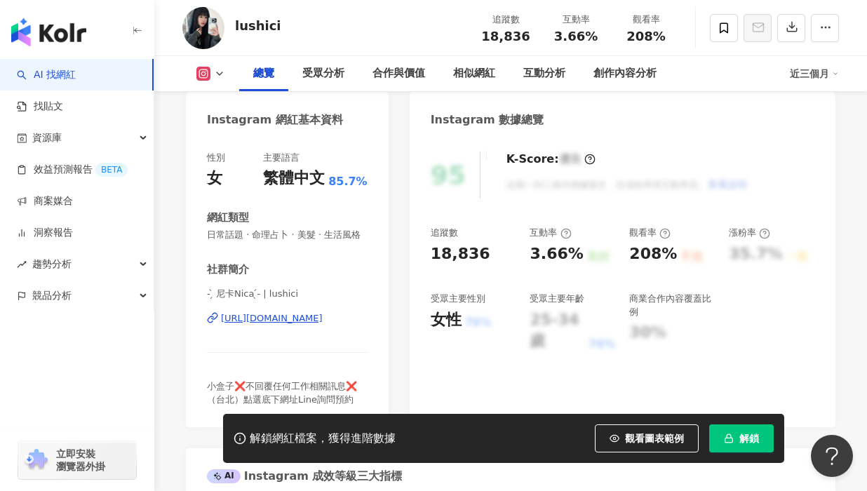
scroll to position [140, 0]
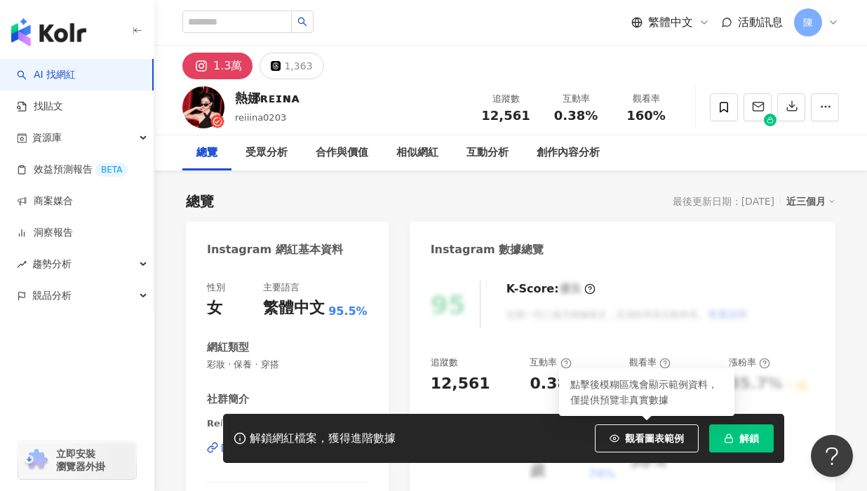
click at [735, 442] on button "解鎖" at bounding box center [741, 438] width 64 height 28
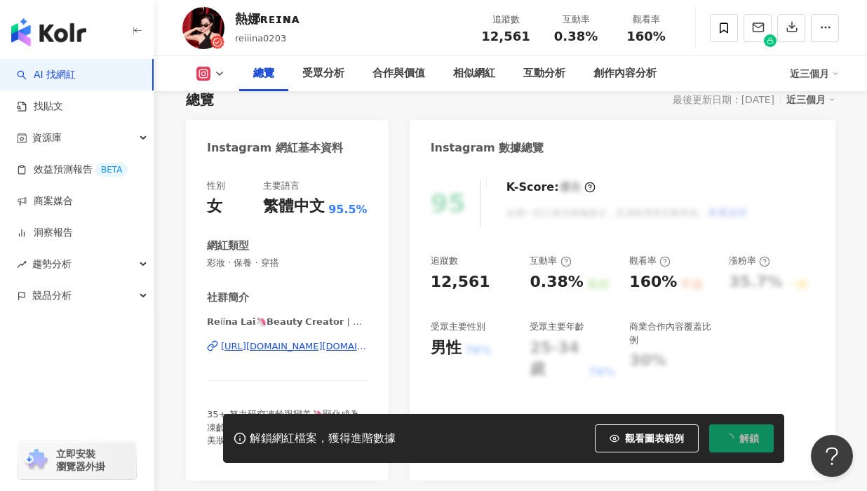
scroll to position [140, 0]
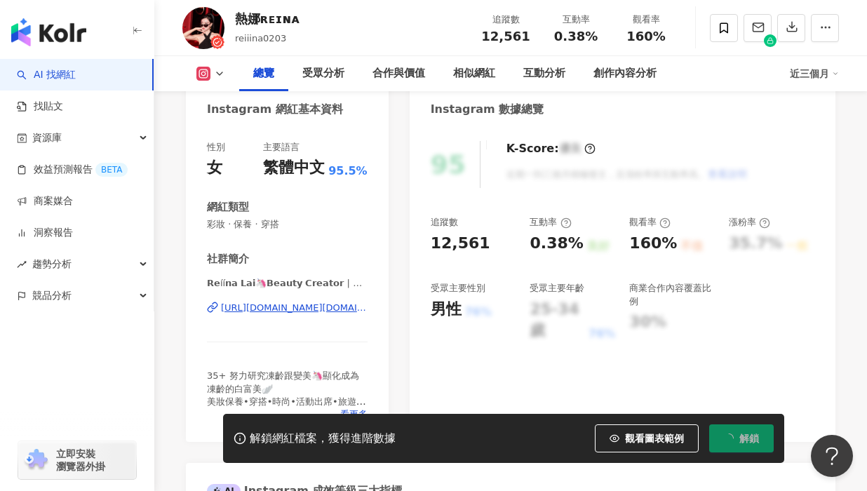
click at [321, 308] on div "https://www.instagram.com/ms.reiina0203/" at bounding box center [294, 307] width 147 height 13
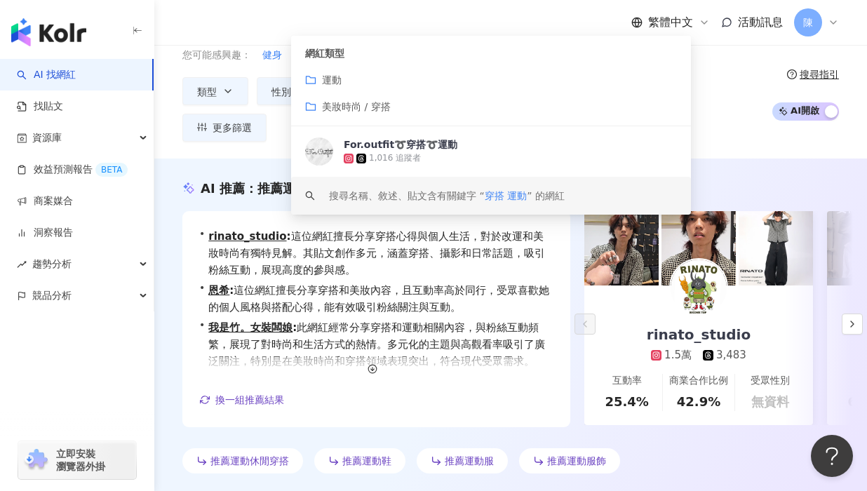
scroll to position [140, 0]
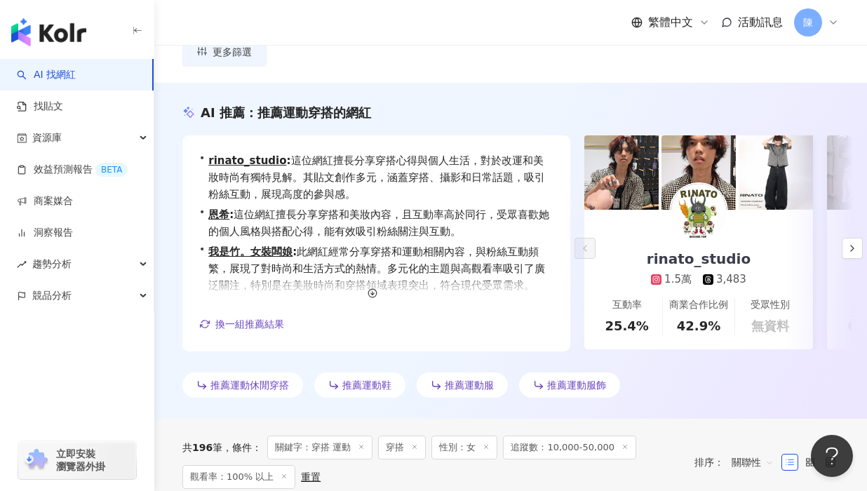
click at [695, 387] on div "推薦運動休閒穿搭 推薦運動鞋 推薦運動服 推薦運動服飾" at bounding box center [510, 387] width 656 height 31
click at [691, 176] on img at bounding box center [698, 172] width 74 height 74
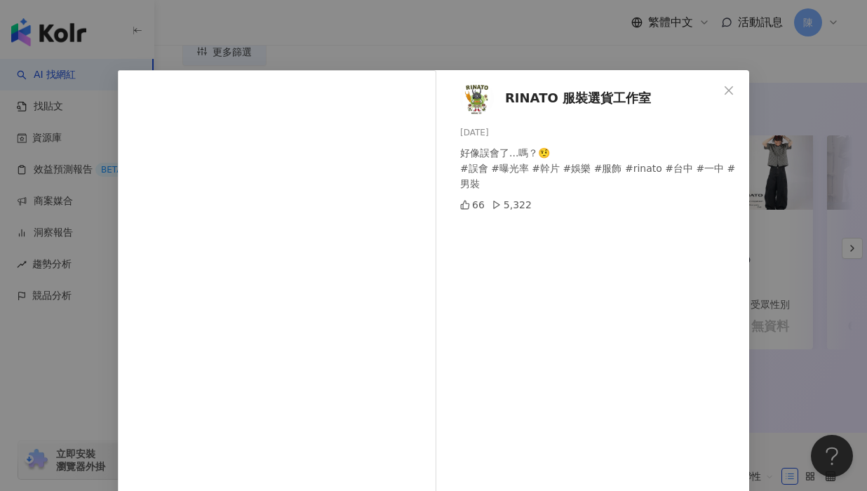
click at [470, 89] on img at bounding box center [477, 98] width 34 height 34
click at [725, 90] on icon "close" at bounding box center [728, 90] width 11 height 11
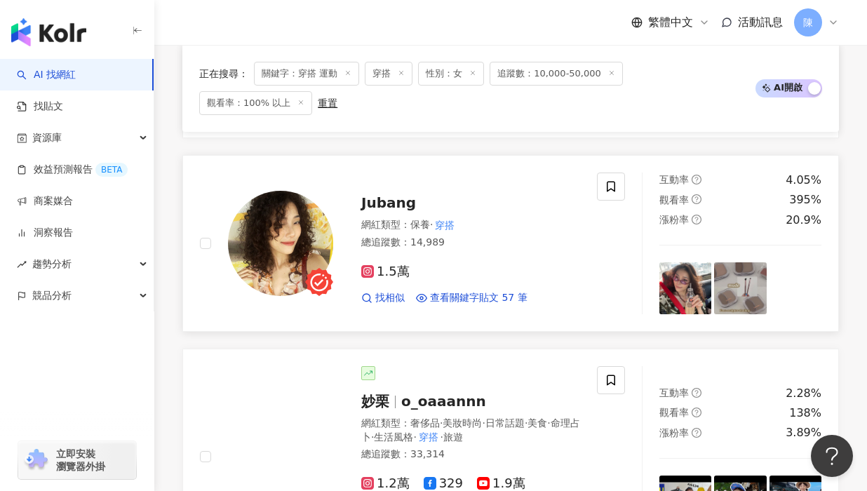
scroll to position [911, 0]
